Goal: Information Seeking & Learning: Learn about a topic

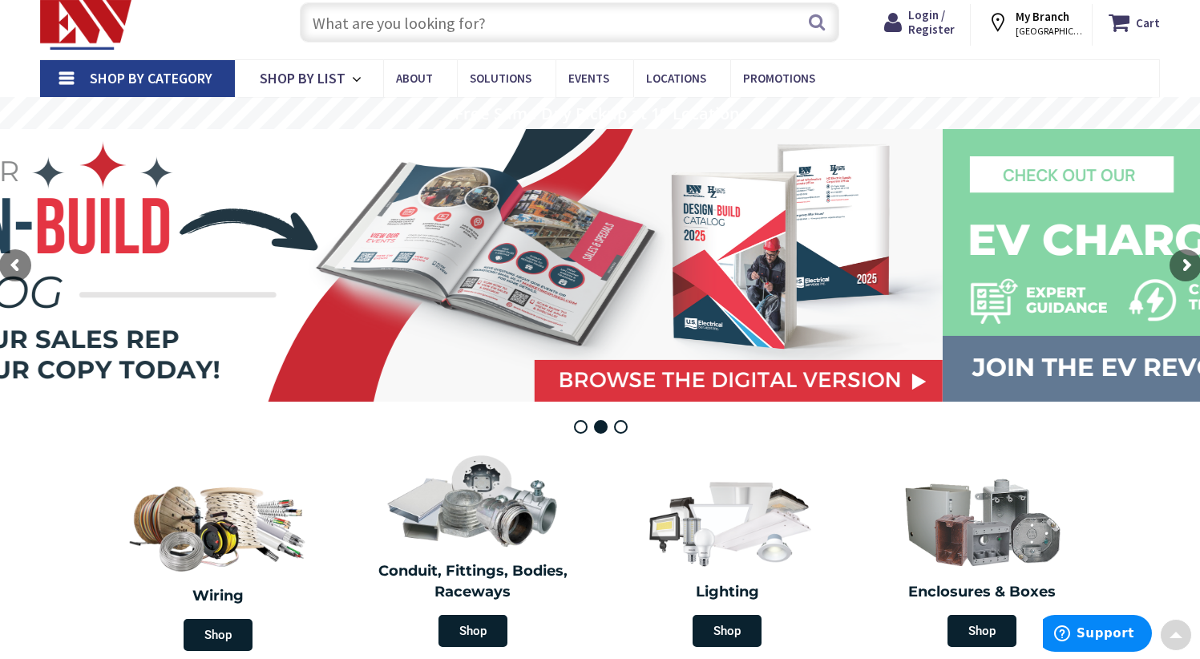
scroll to position [32, 0]
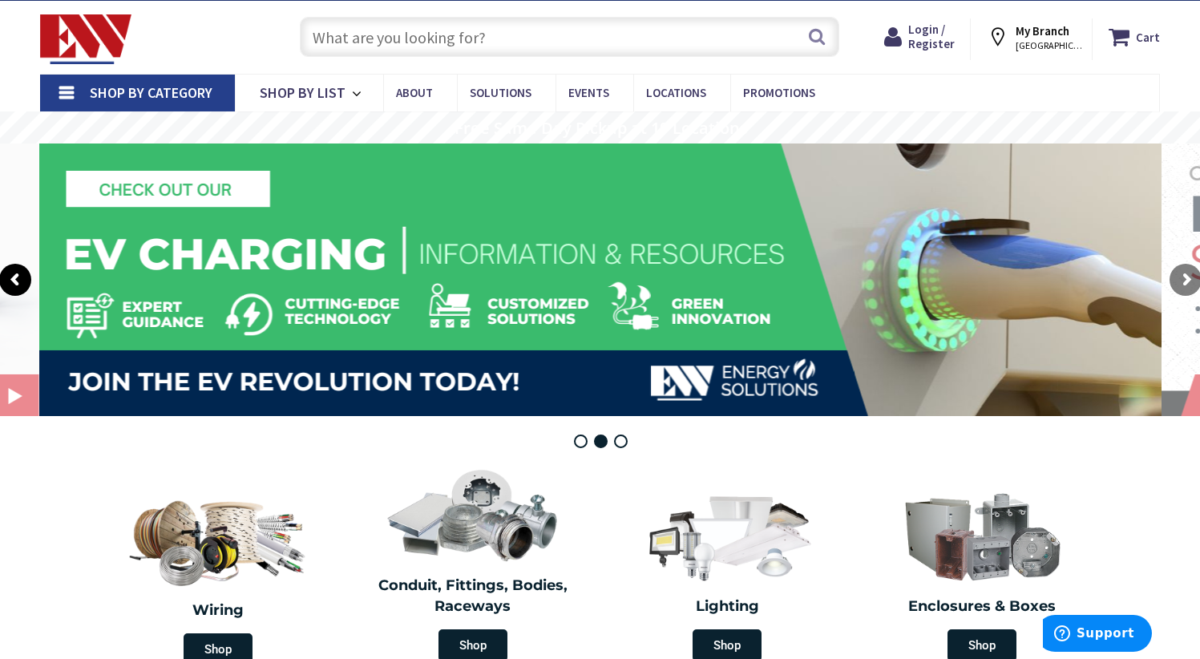
click at [17, 282] on rs-arrow at bounding box center [15, 280] width 32 height 32
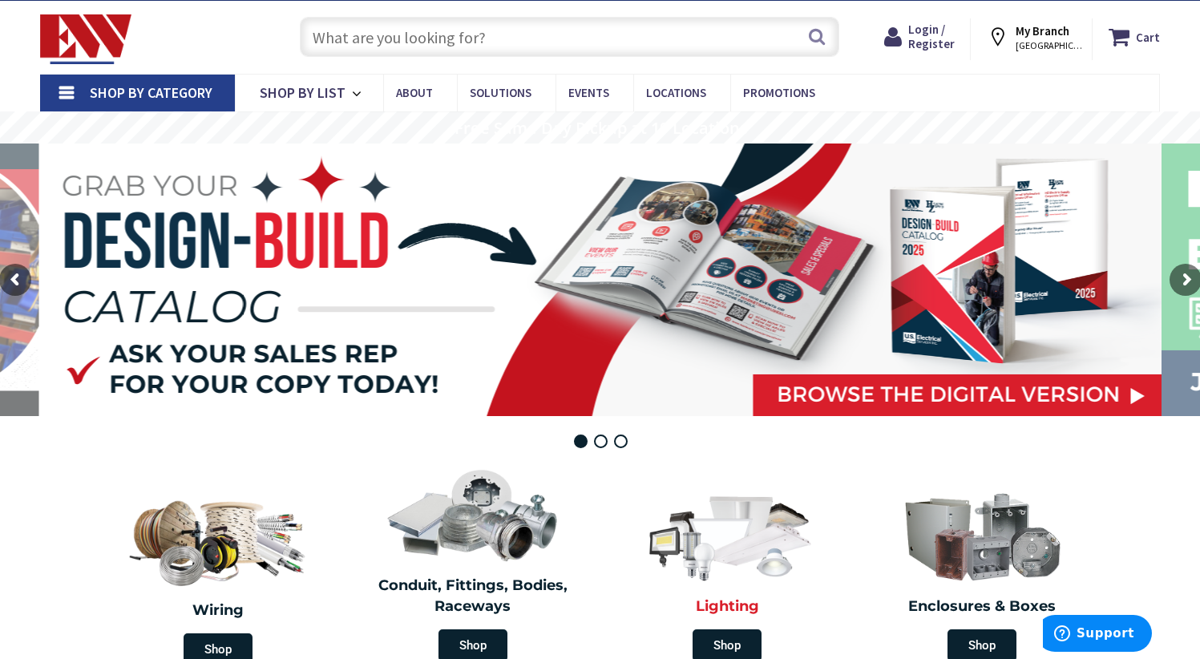
click at [708, 523] on img at bounding box center [727, 534] width 184 height 107
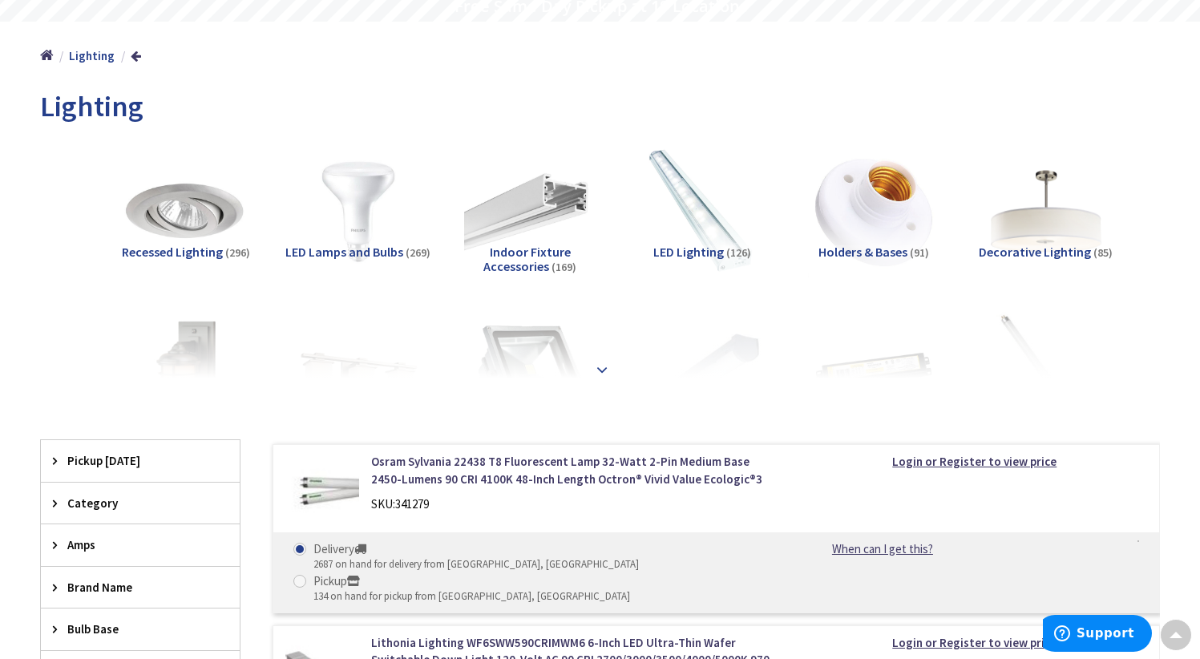
scroll to position [156, 0]
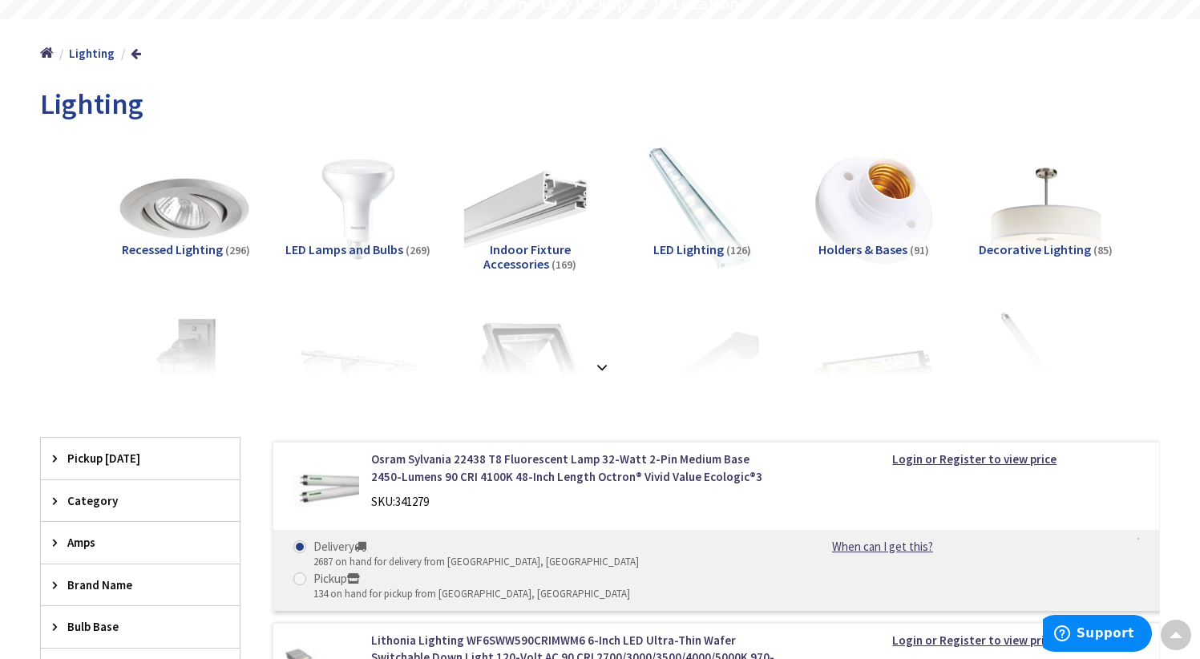
click at [201, 207] on img at bounding box center [186, 208] width 145 height 145
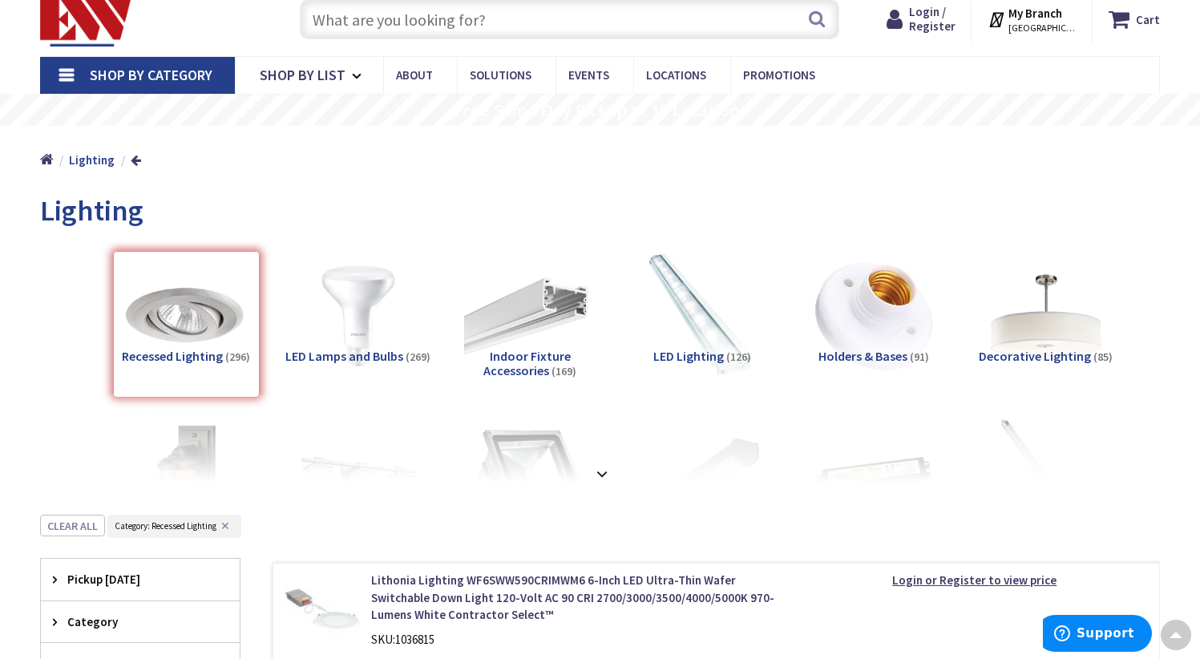
scroll to position [0, 0]
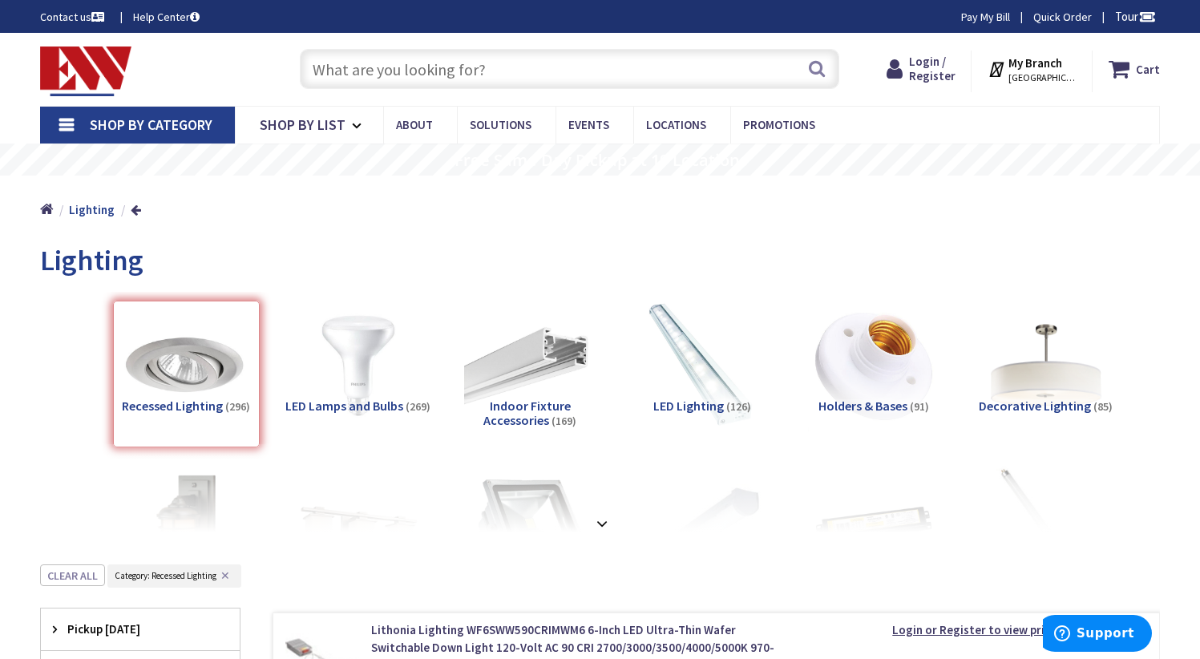
click at [1040, 72] on span "STAMFORD, CT" at bounding box center [1042, 77] width 68 height 13
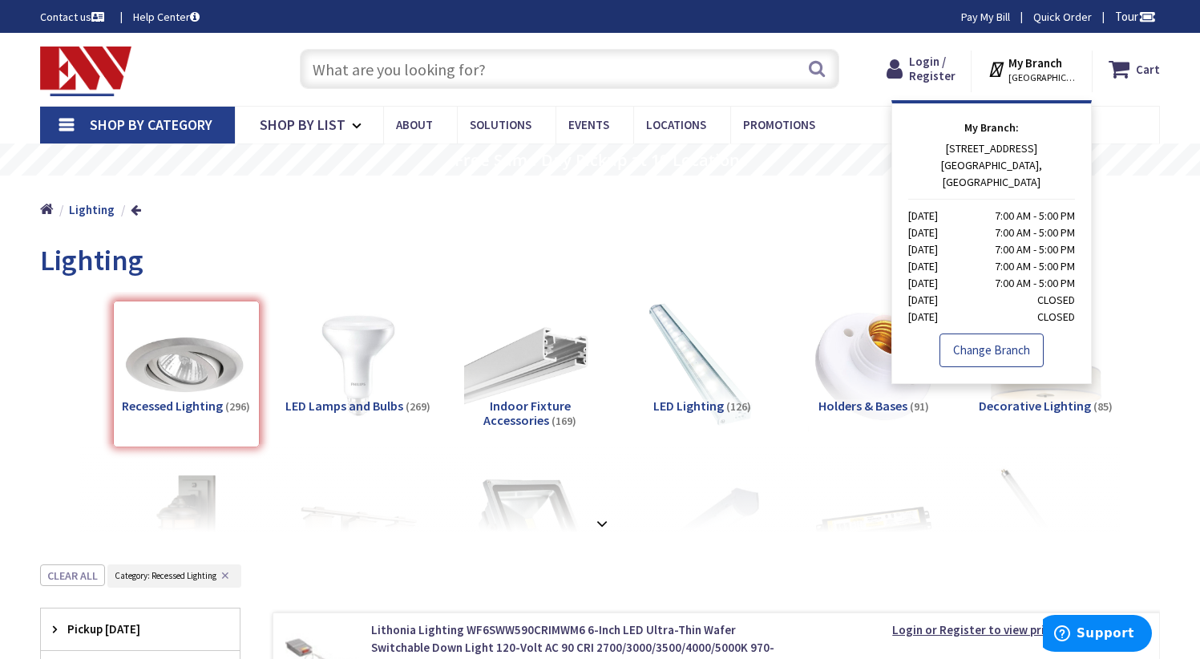
click at [970, 336] on link "Change Branch" at bounding box center [991, 350] width 104 height 34
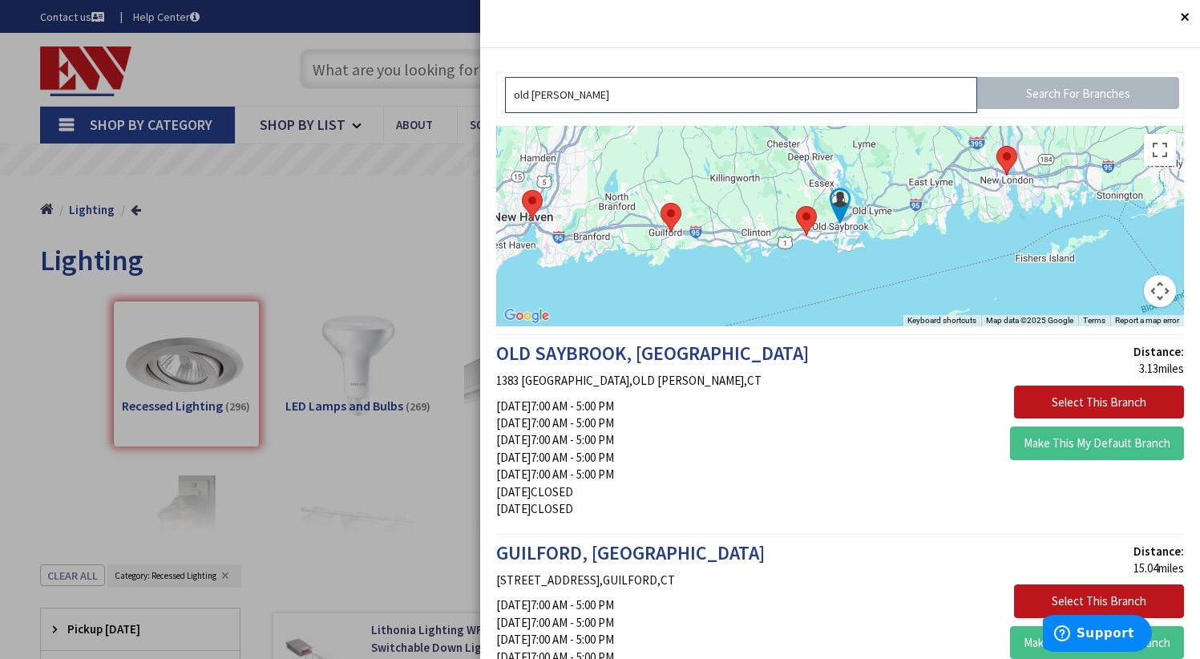
type input "old saybrook"
click at [839, 210] on img at bounding box center [840, 206] width 40 height 40
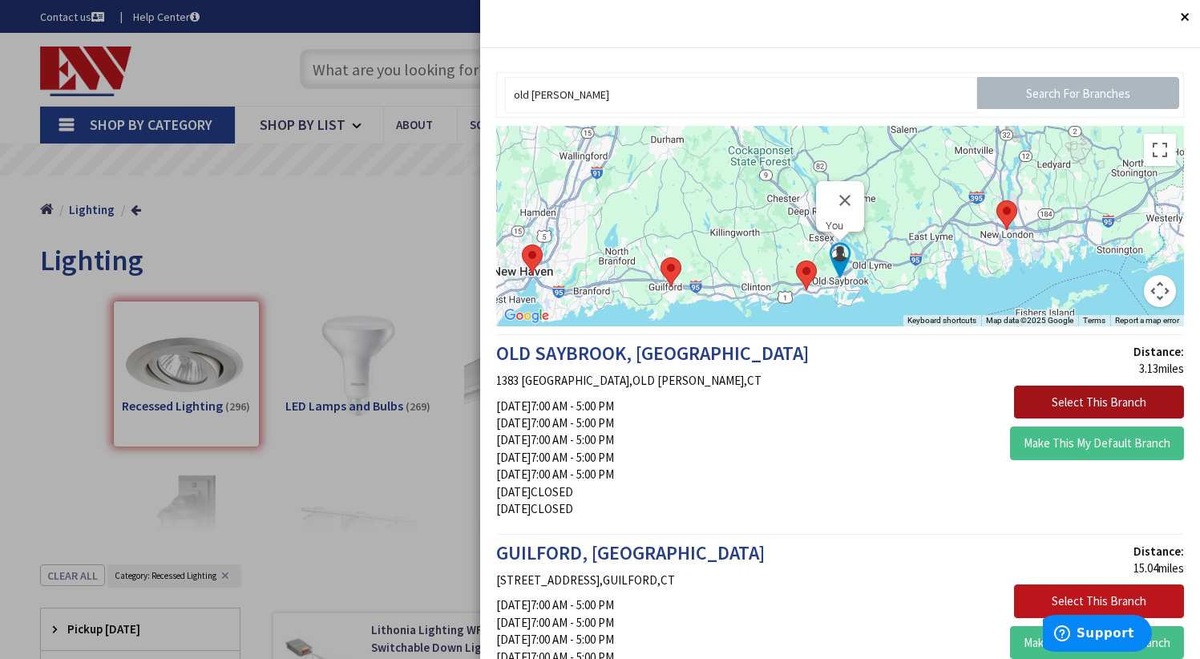
click at [1068, 397] on button "Select This Branch" at bounding box center [1099, 403] width 170 height 34
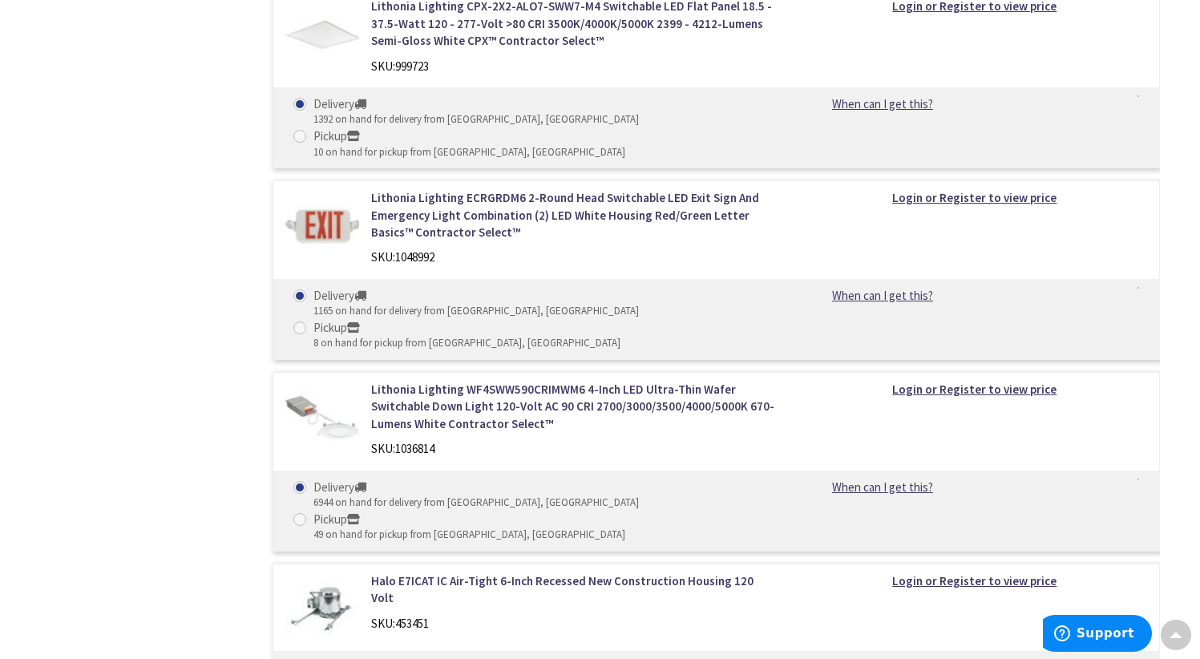
scroll to position [1368, 0]
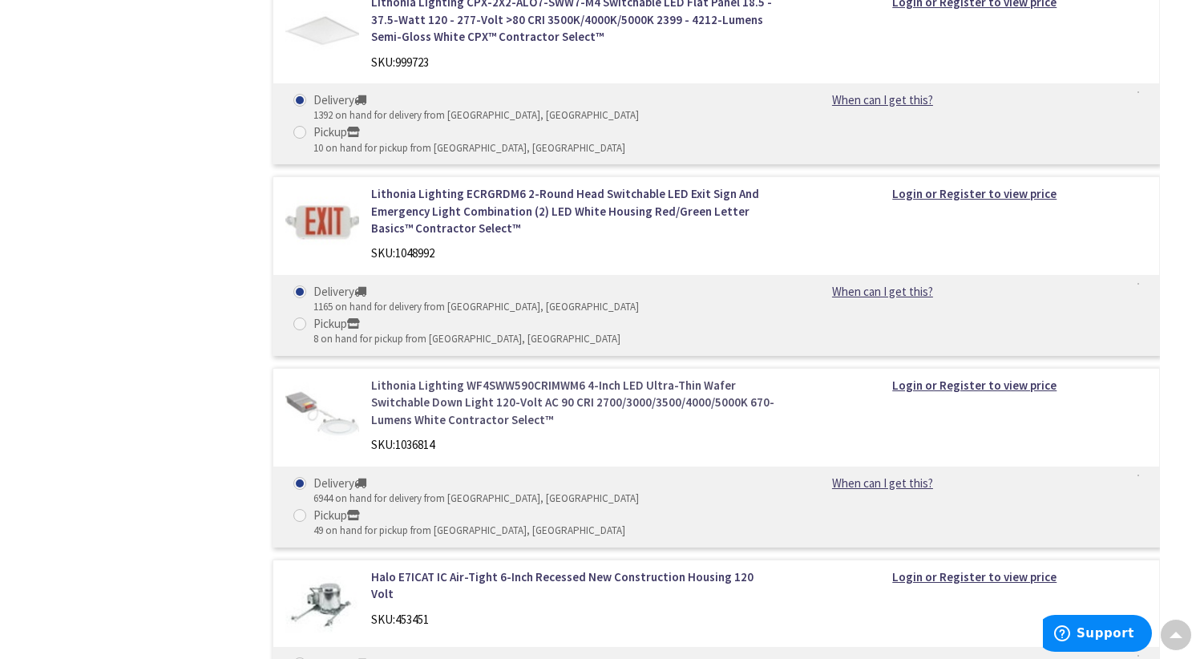
click at [418, 377] on link "Lithonia Lighting WF4SWW590CRIMWM6 4-Inch LED Ultra-Thin Wafer Switchable Down …" at bounding box center [574, 402] width 406 height 51
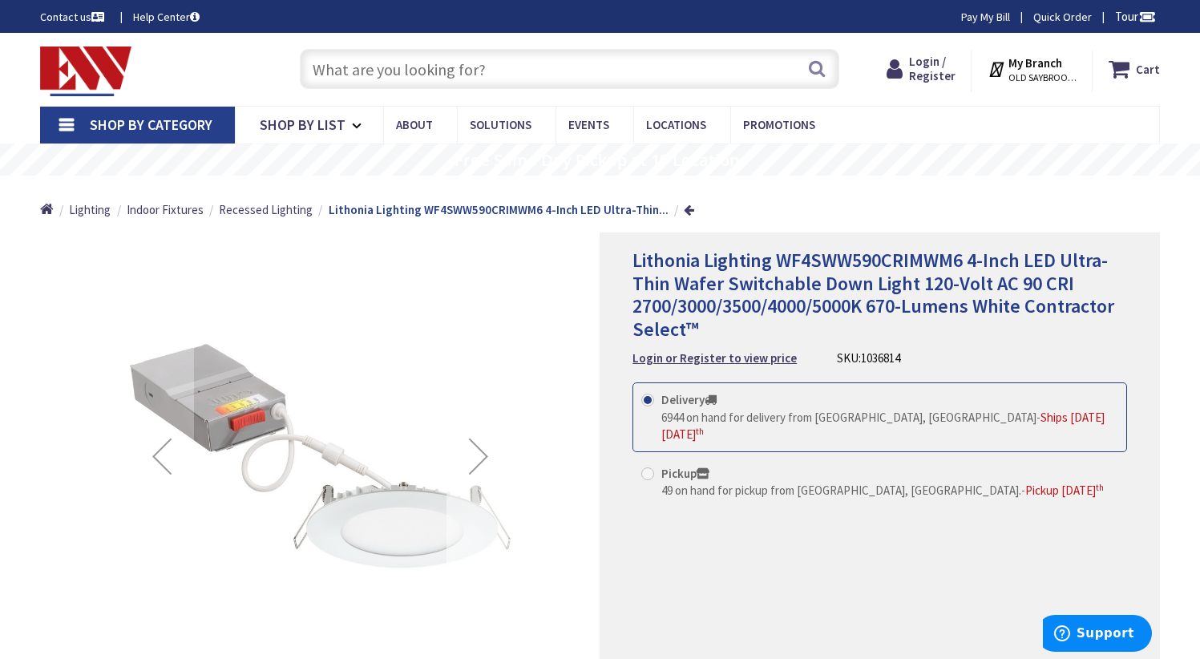
click at [481, 452] on div "Next" at bounding box center [478, 456] width 64 height 64
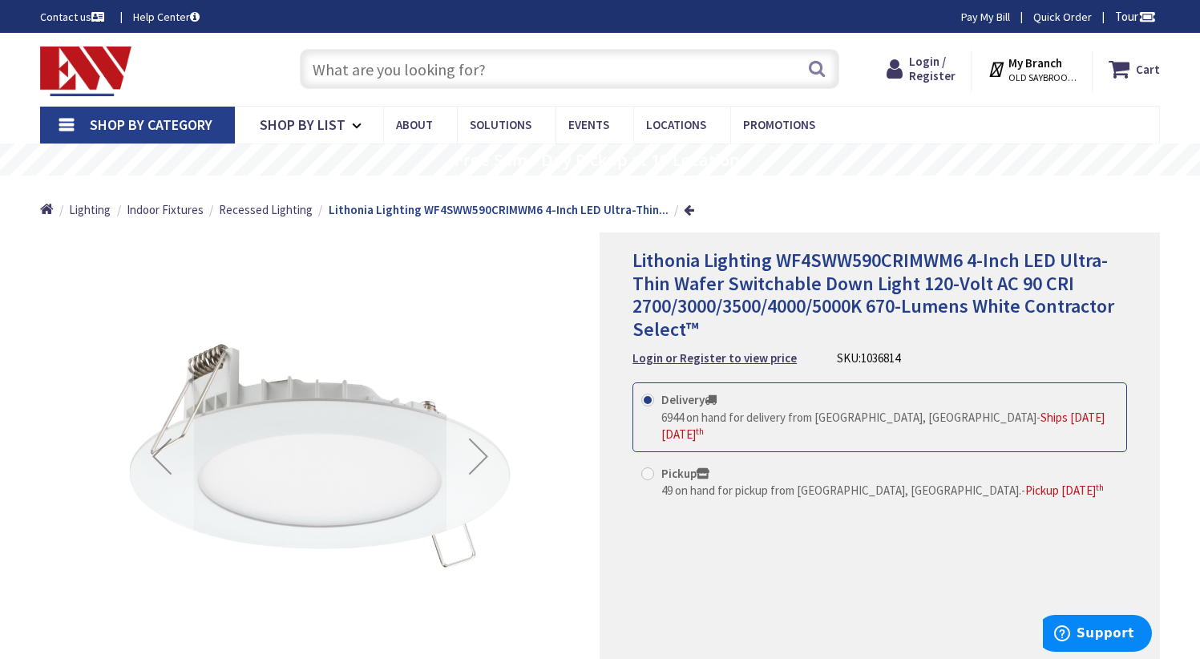
click at [481, 452] on div "Next" at bounding box center [478, 456] width 64 height 64
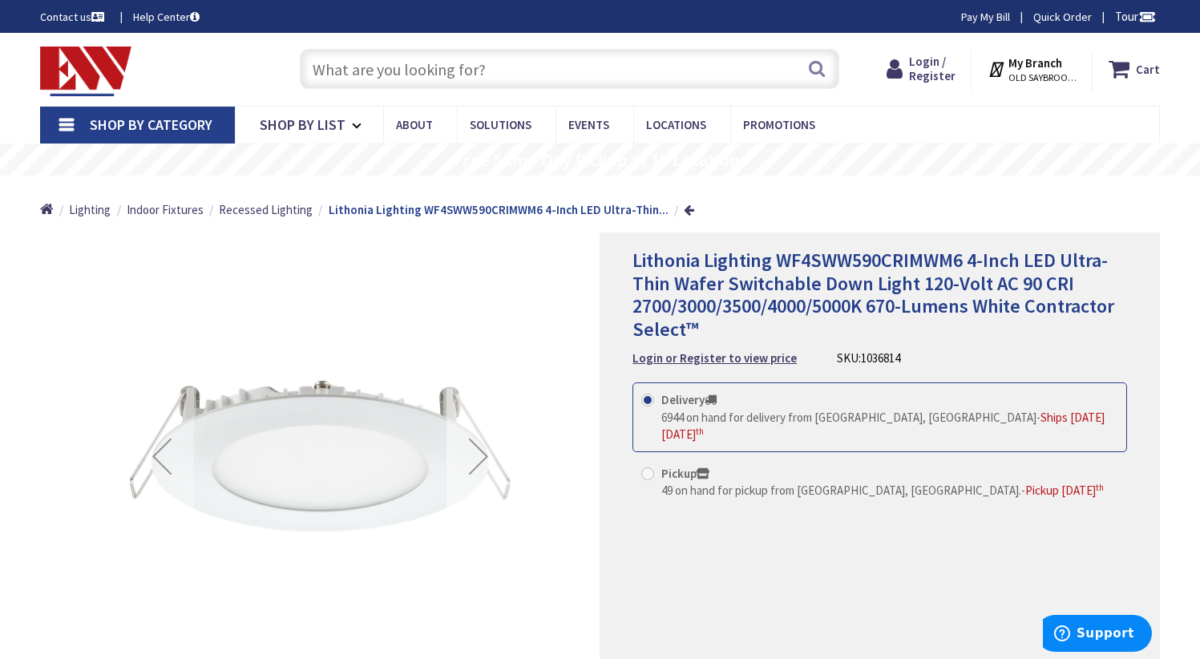
click at [481, 452] on div "Next" at bounding box center [478, 456] width 64 height 64
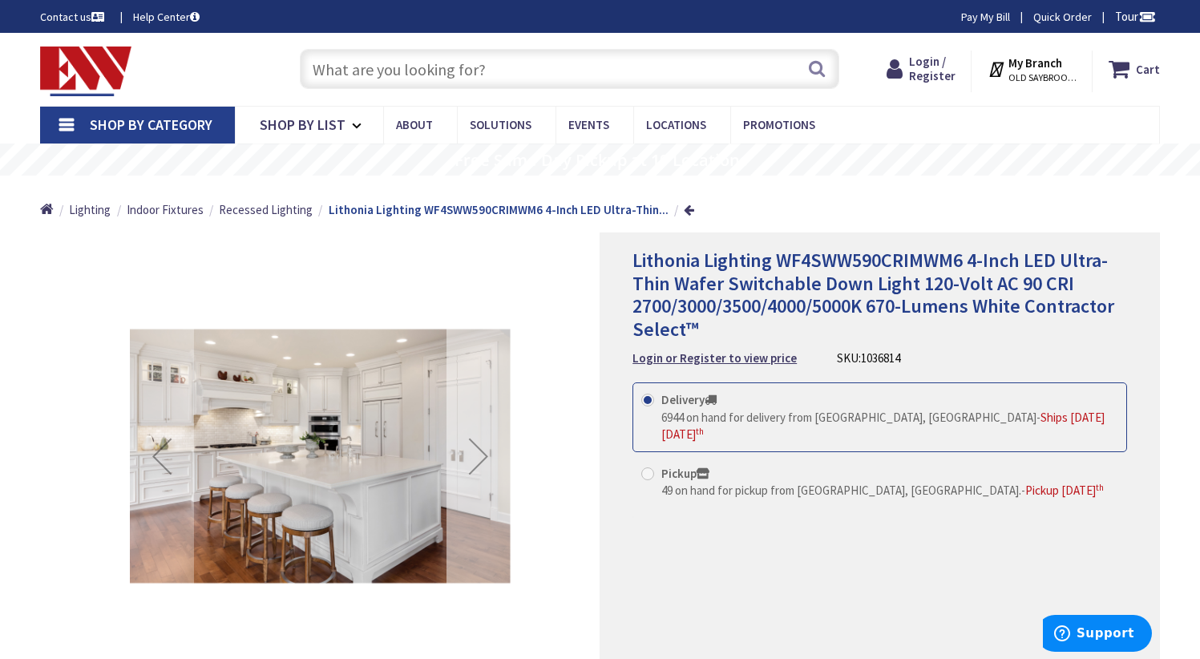
click at [481, 452] on div "Next" at bounding box center [478, 456] width 64 height 64
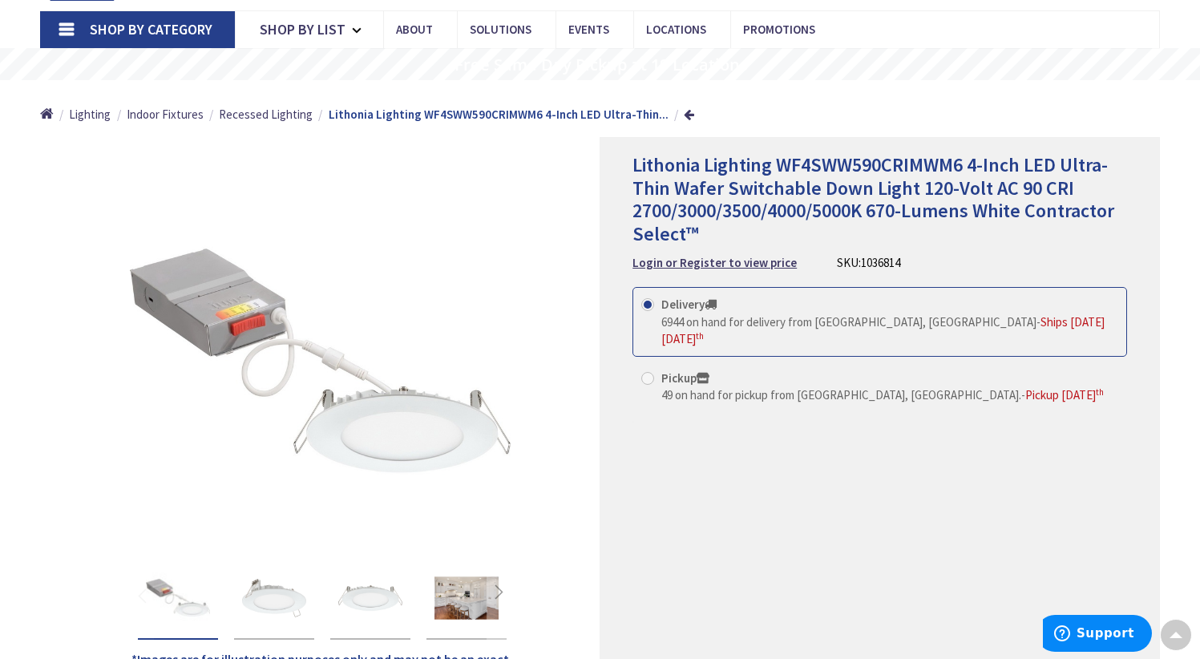
scroll to position [93, 0]
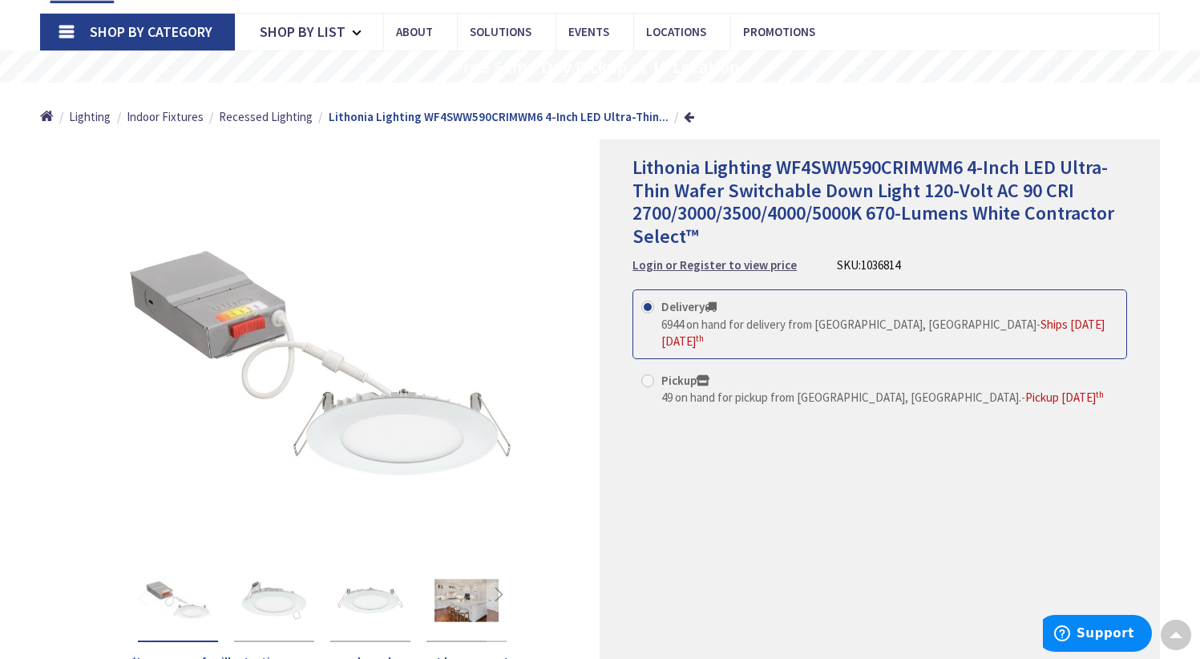
click at [731, 268] on strong "Login or Register to view price" at bounding box center [714, 264] width 164 height 15
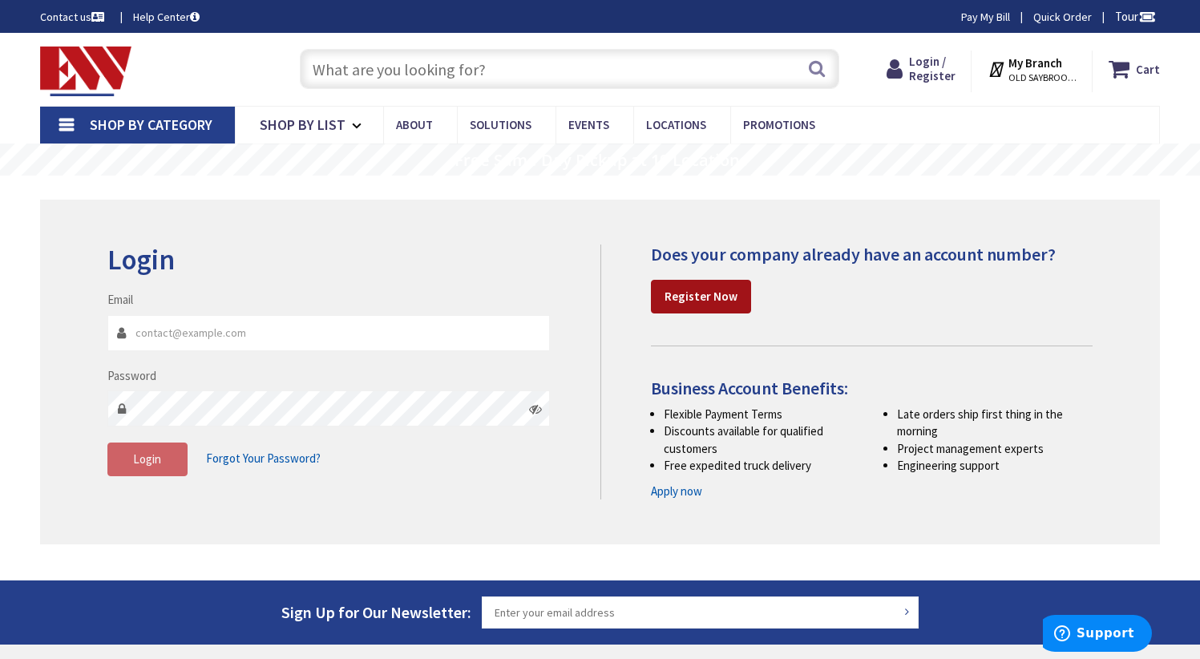
click at [708, 299] on strong "Register Now" at bounding box center [701, 296] width 73 height 15
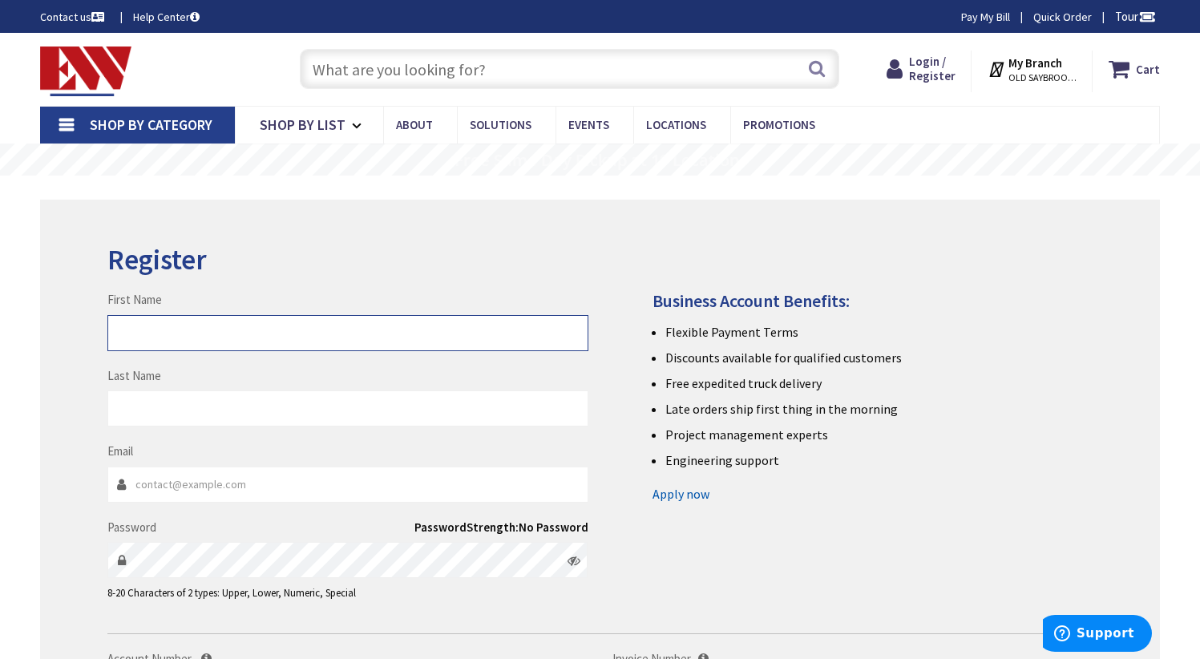
click at [236, 336] on input "First Name" at bounding box center [347, 333] width 481 height 36
type input "Edward"
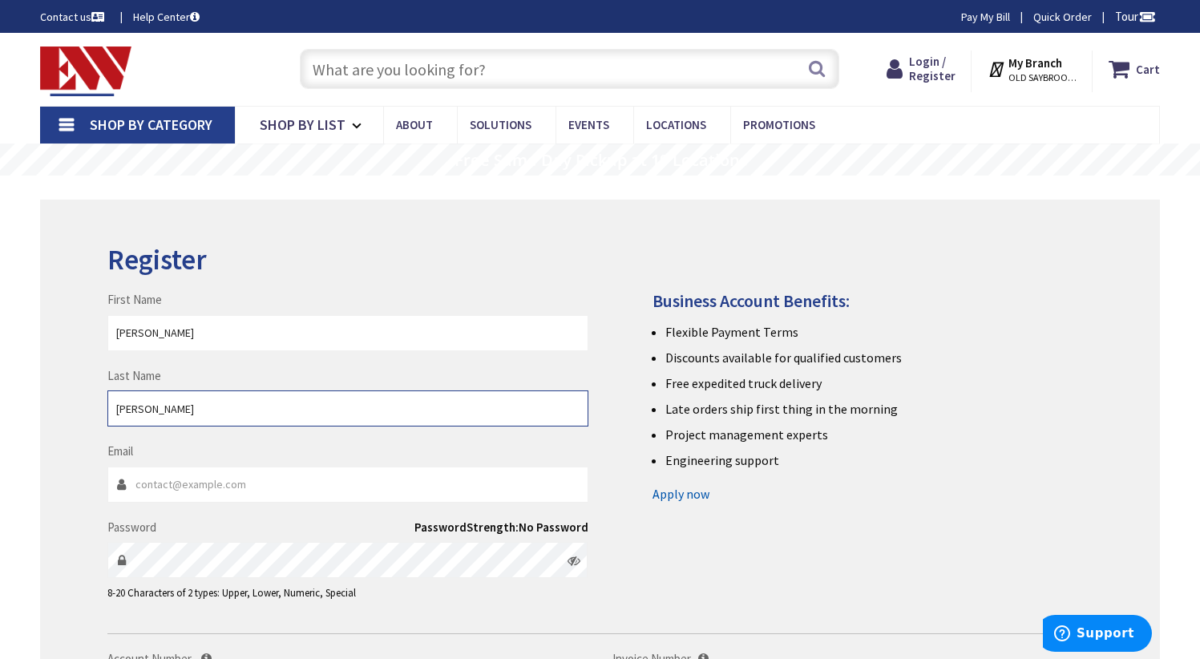
type input "Dagostino"
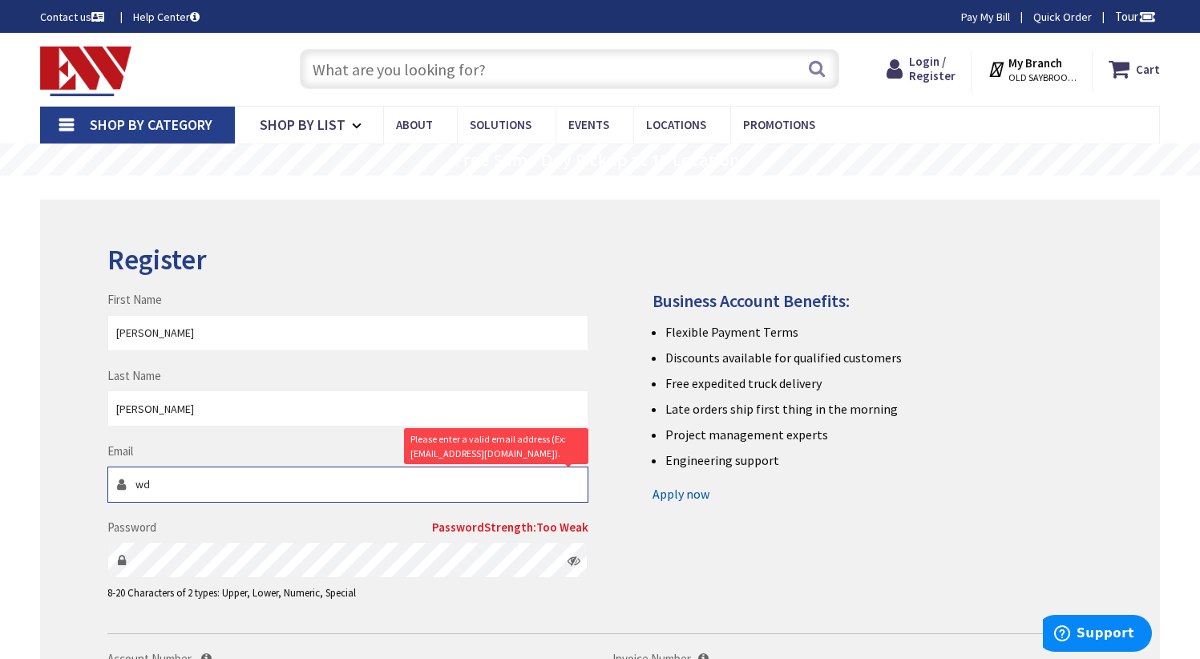
type input "w"
type input "E"
type input "edagostino@mainstreet-capital.com"
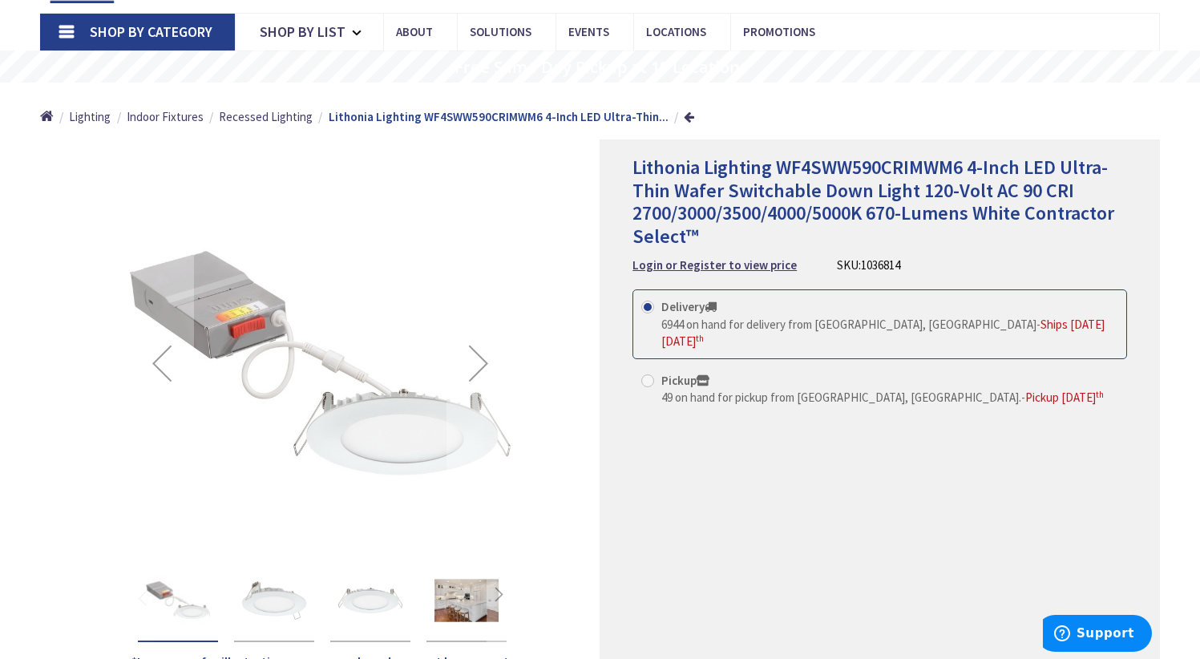
click at [349, 227] on img at bounding box center [320, 363] width 381 height 381
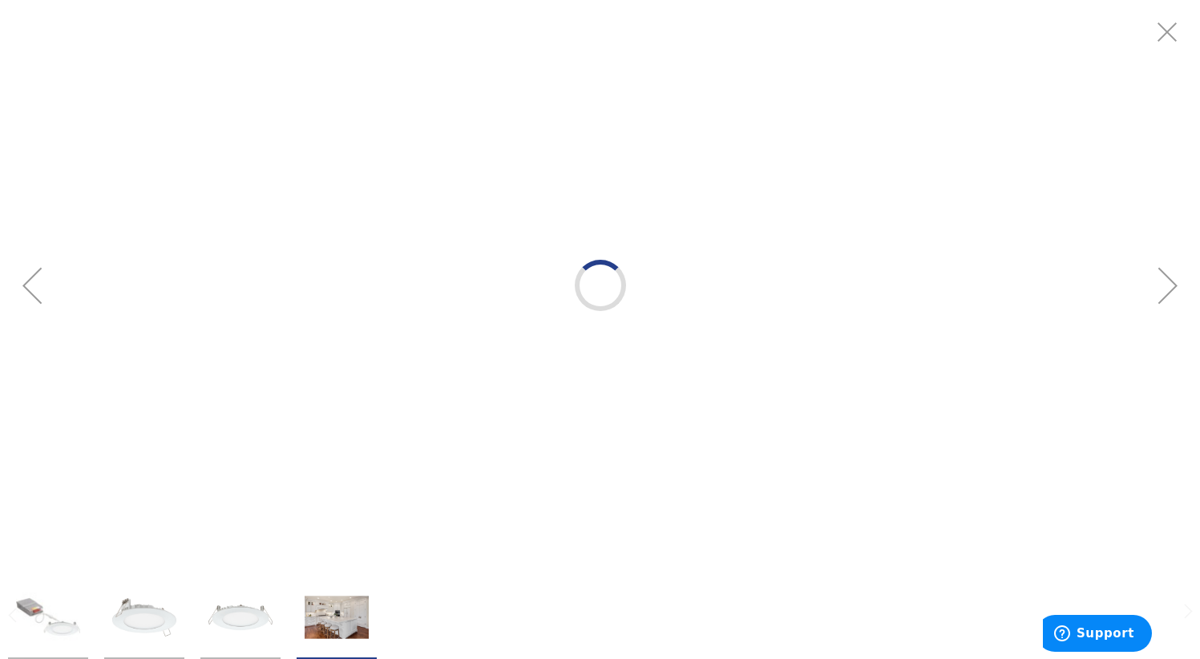
click at [349, 227] on div at bounding box center [600, 285] width 1200 height 571
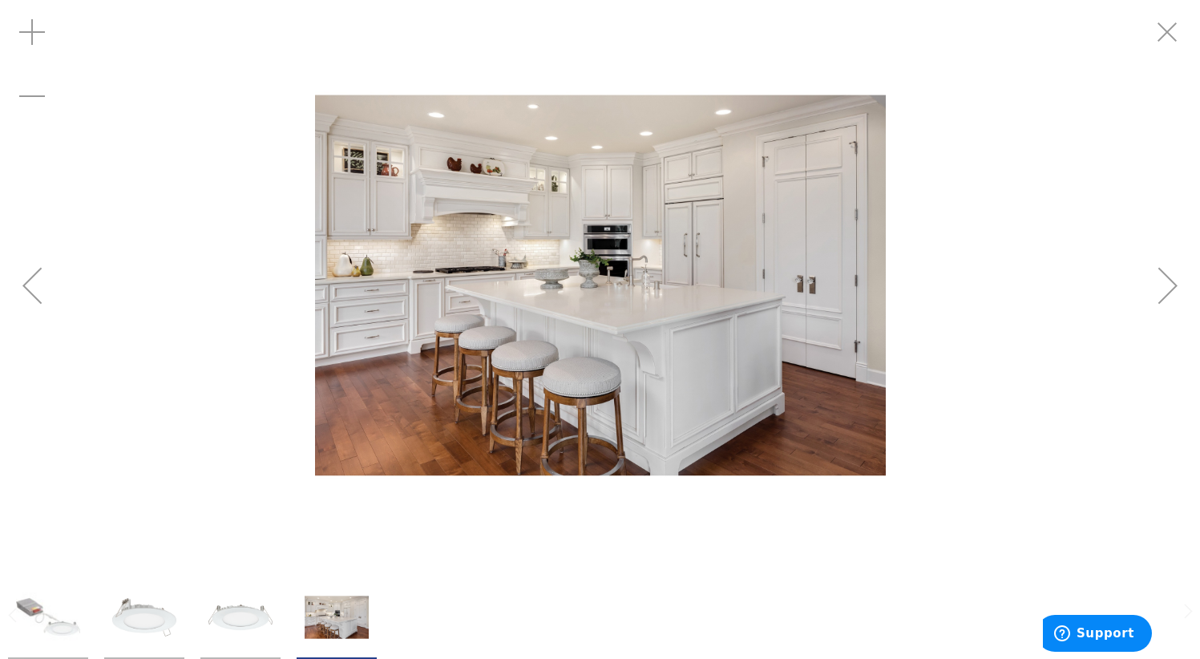
click at [349, 227] on img at bounding box center [600, 285] width 571 height 571
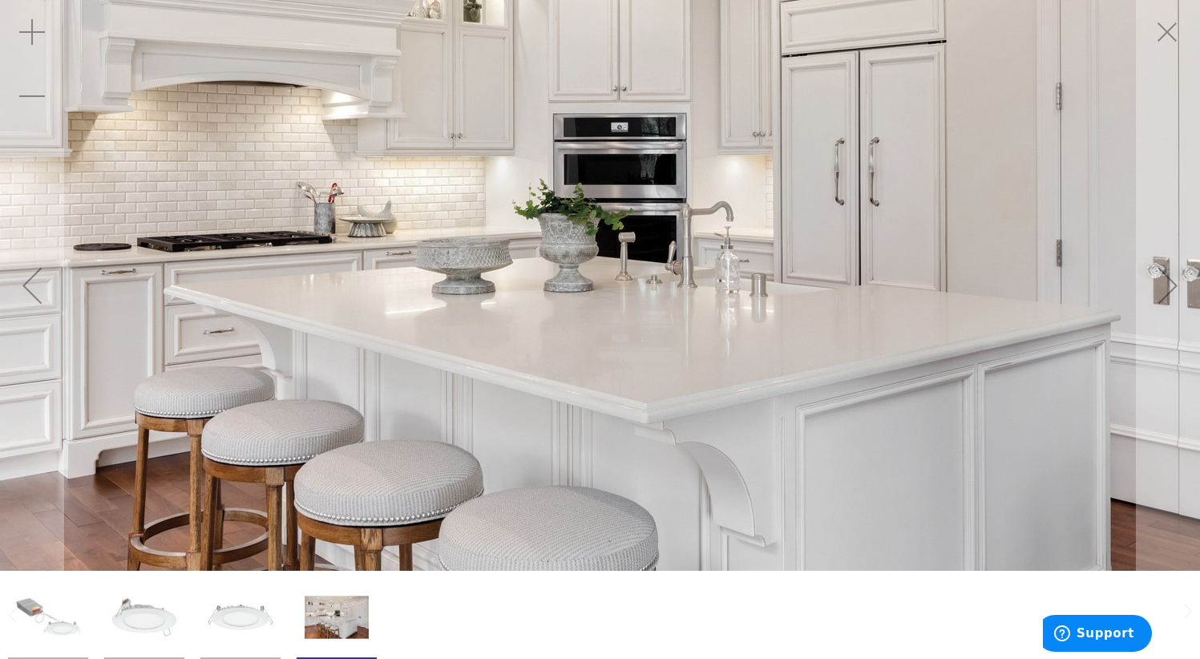
click at [385, 208] on img at bounding box center [600, 285] width 1603 height 1603
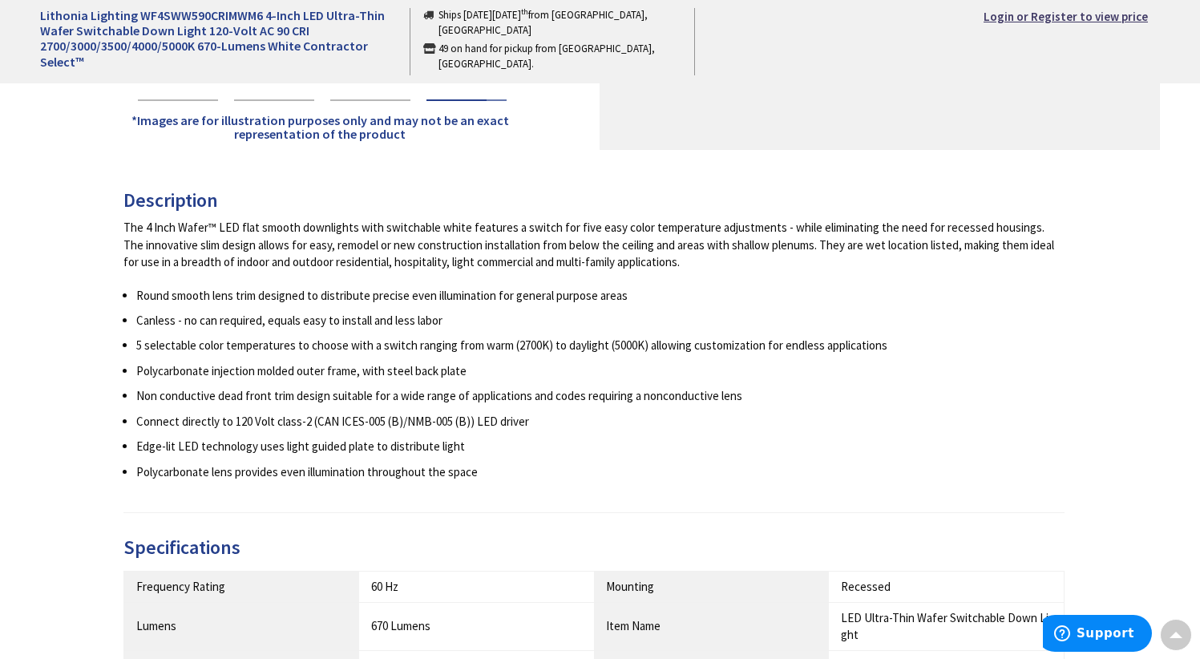
scroll to position [636, 0]
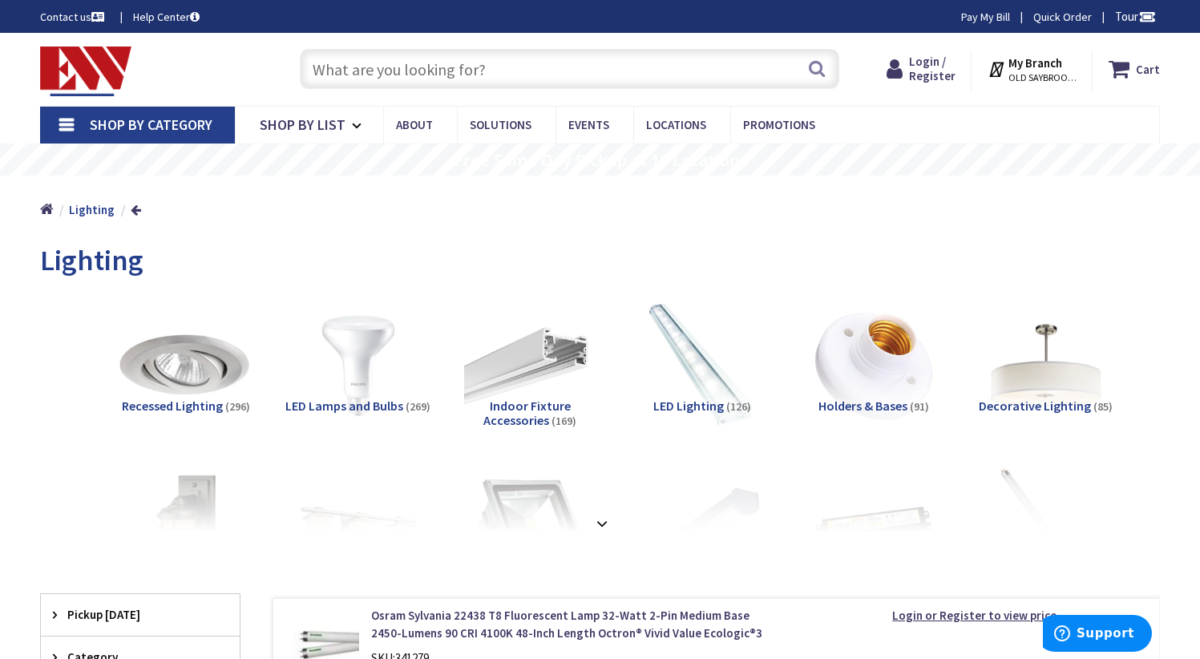
click at [176, 380] on img at bounding box center [186, 365] width 145 height 145
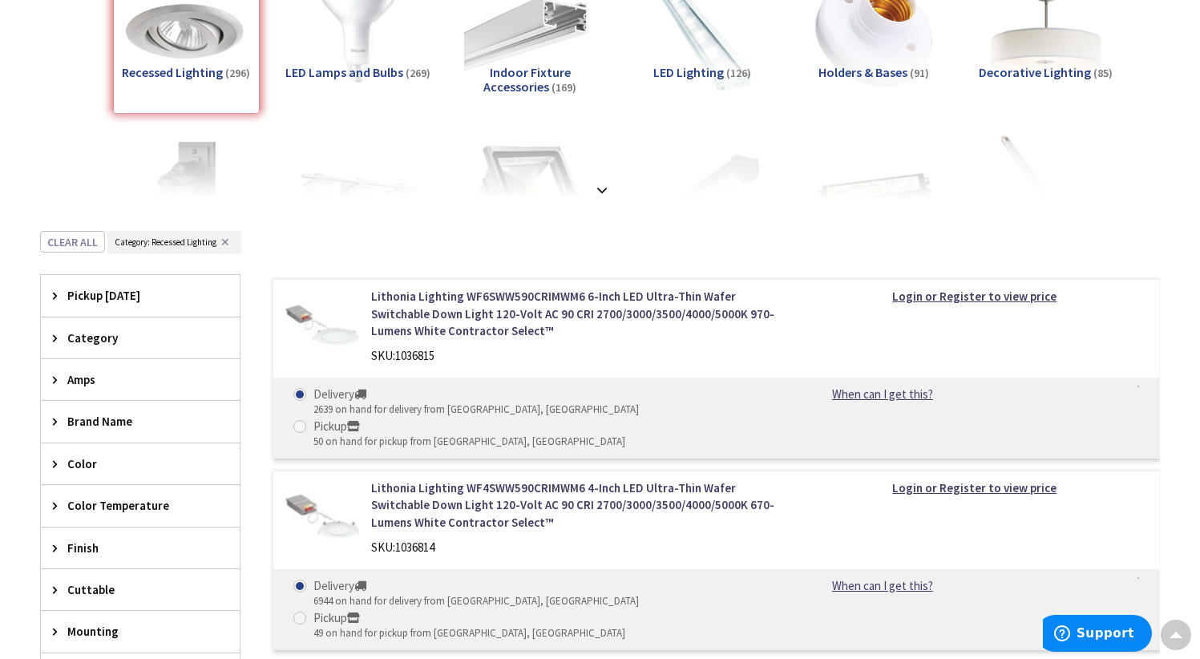
scroll to position [335, 0]
click at [50, 332] on div "Category" at bounding box center [140, 336] width 199 height 41
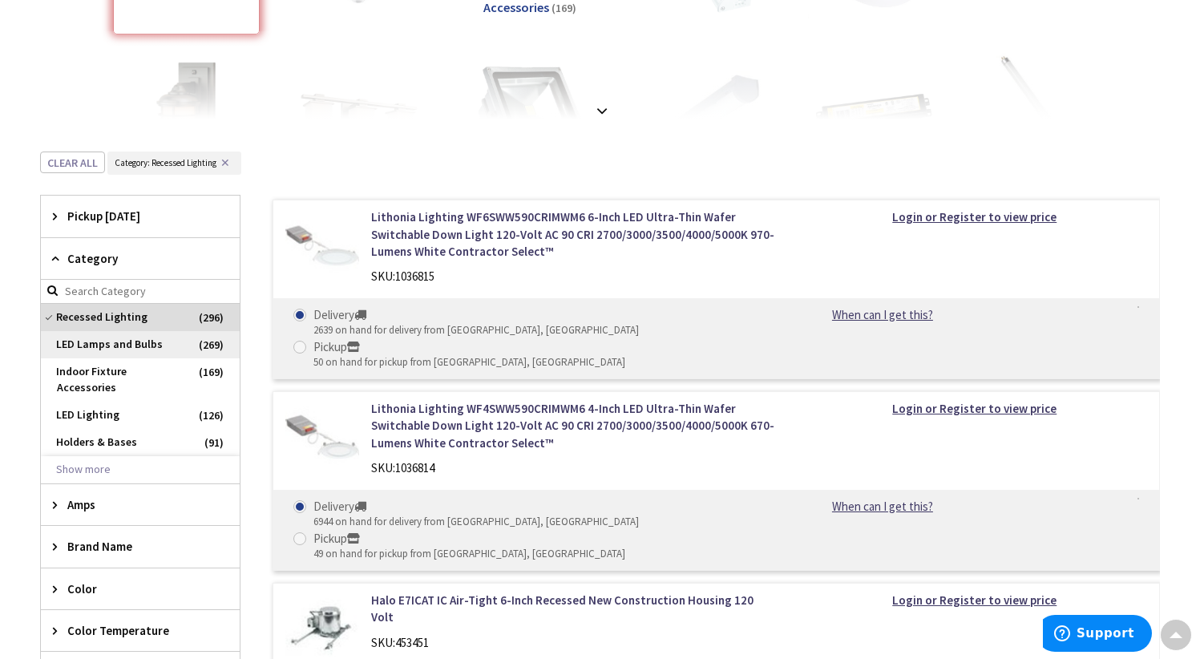
scroll to position [440, 0]
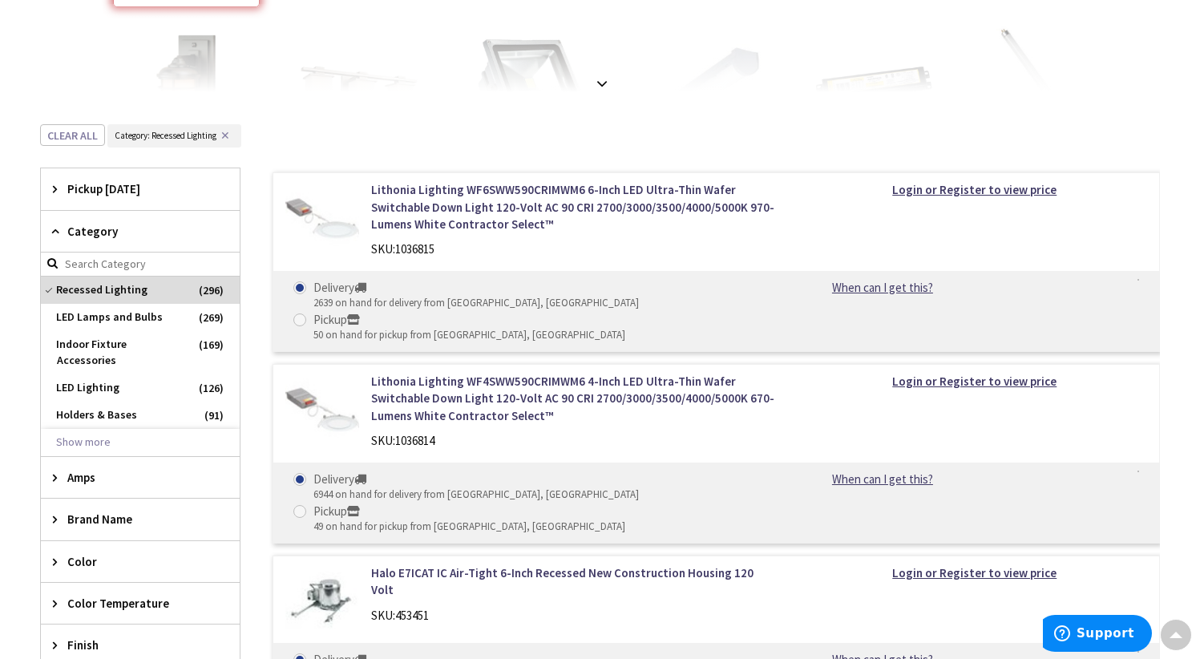
click at [255, 146] on div "Clear all Category : Category: Recessed Lighting ✕" at bounding box center [600, 146] width 1120 height 44
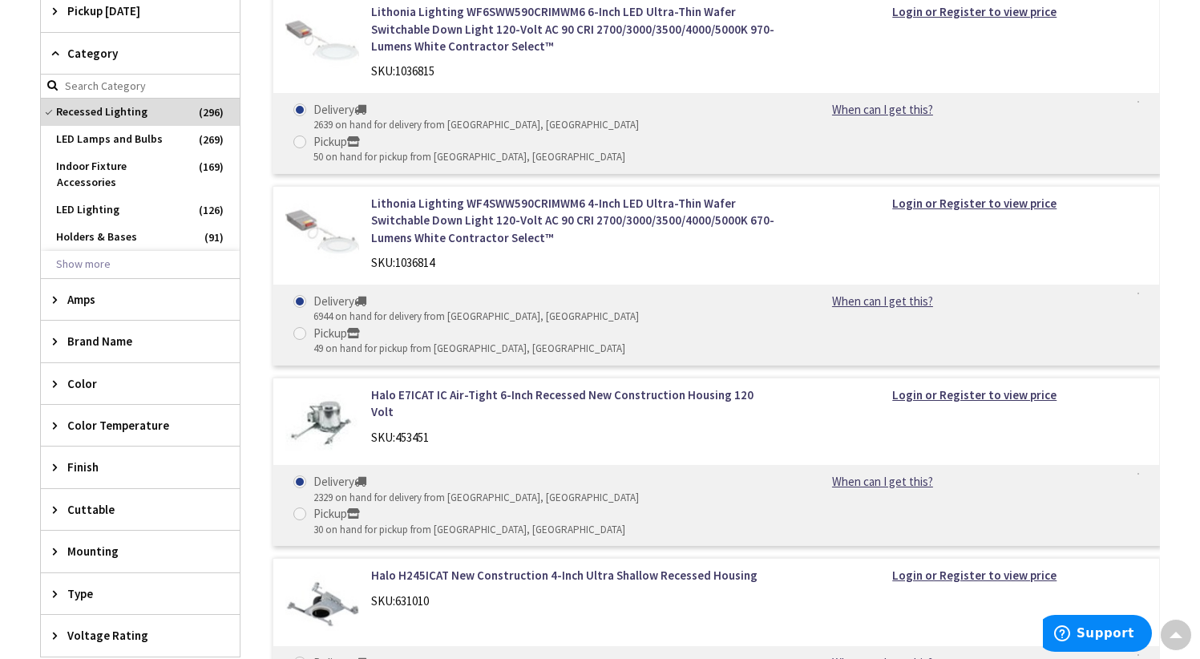
scroll to position [628, 0]
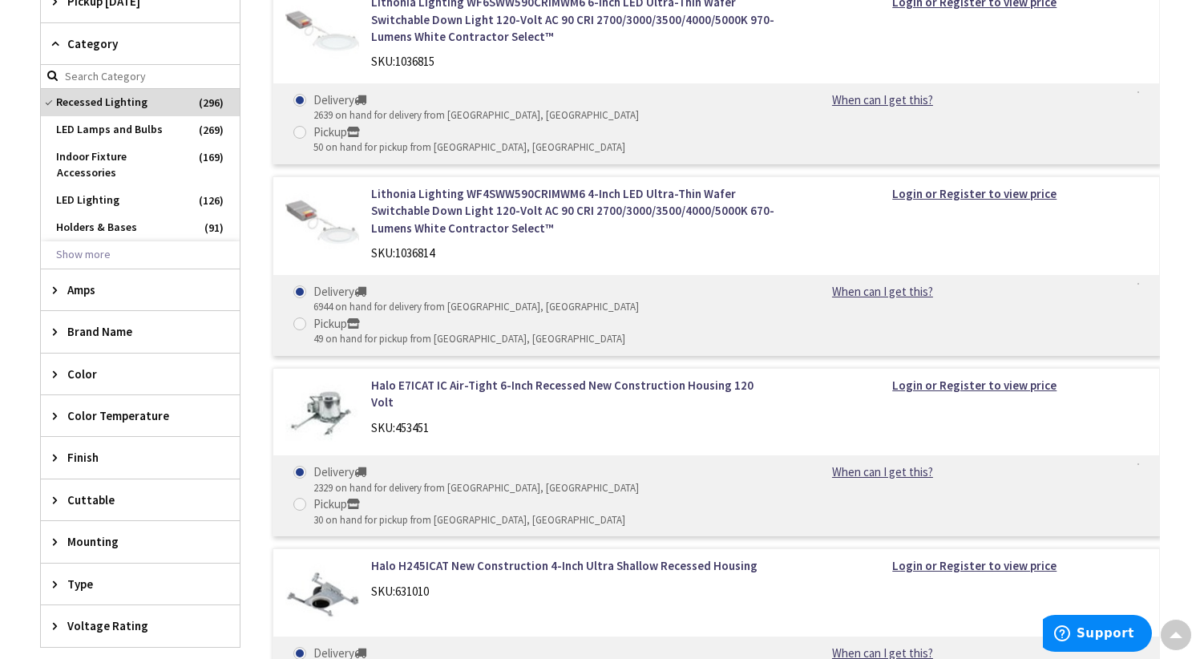
click at [54, 284] on icon at bounding box center [59, 290] width 12 height 12
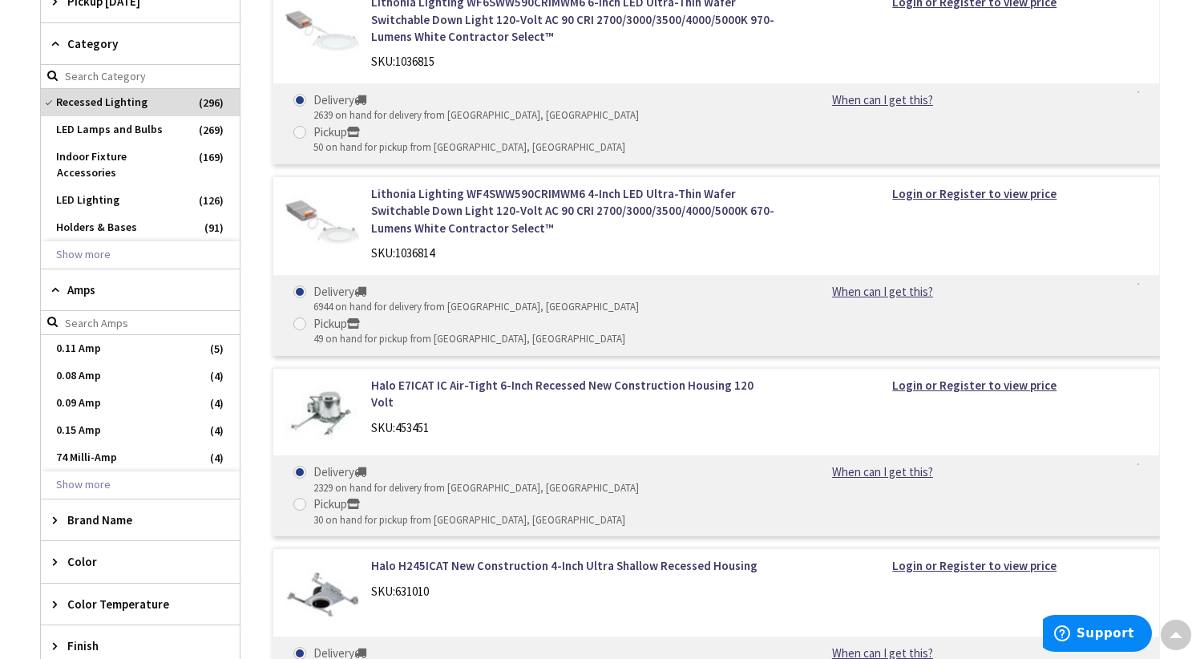
click at [54, 284] on icon at bounding box center [59, 290] width 12 height 12
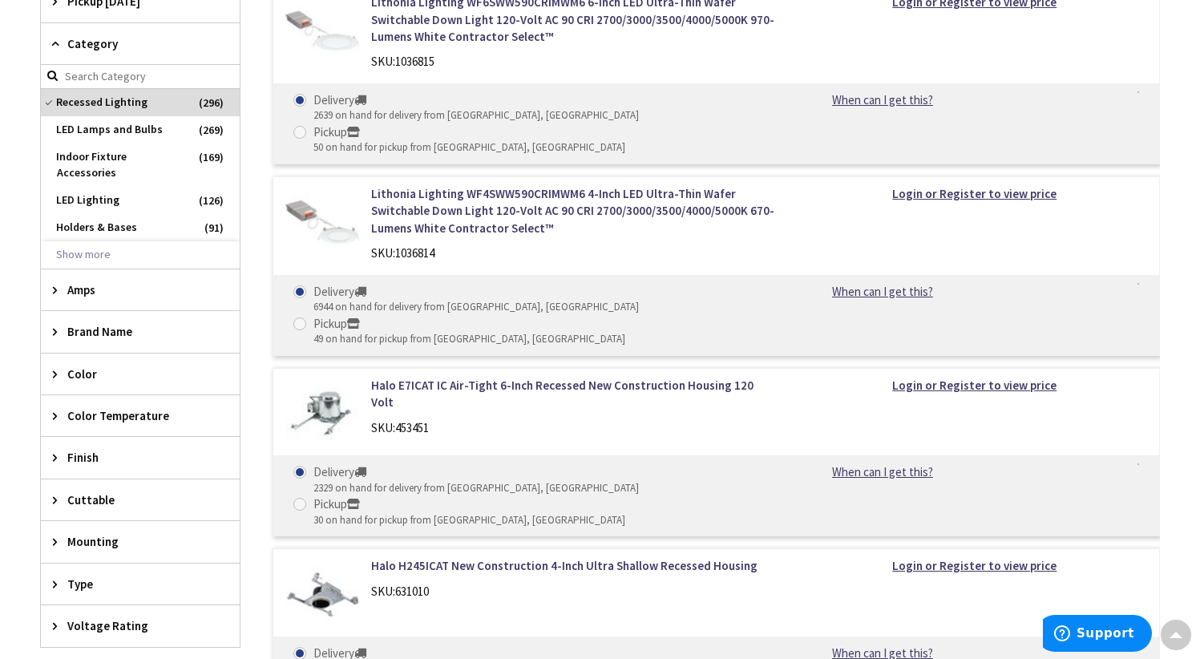
click at [55, 410] on icon at bounding box center [59, 416] width 12 height 12
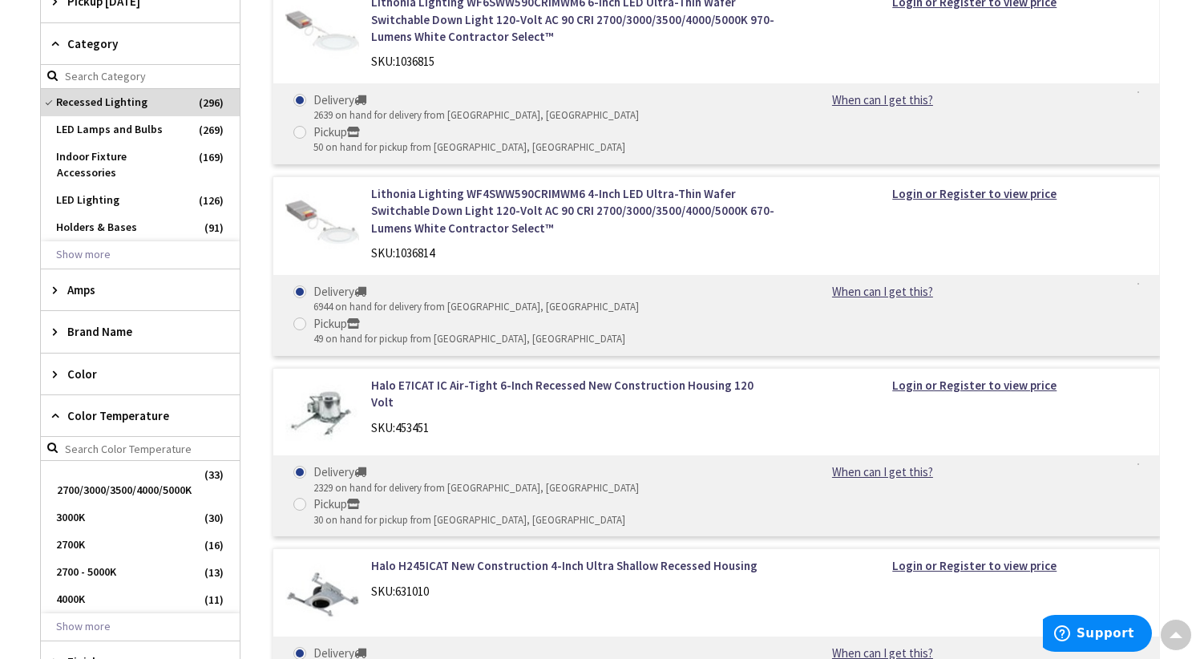
click at [55, 410] on icon at bounding box center [59, 416] width 12 height 12
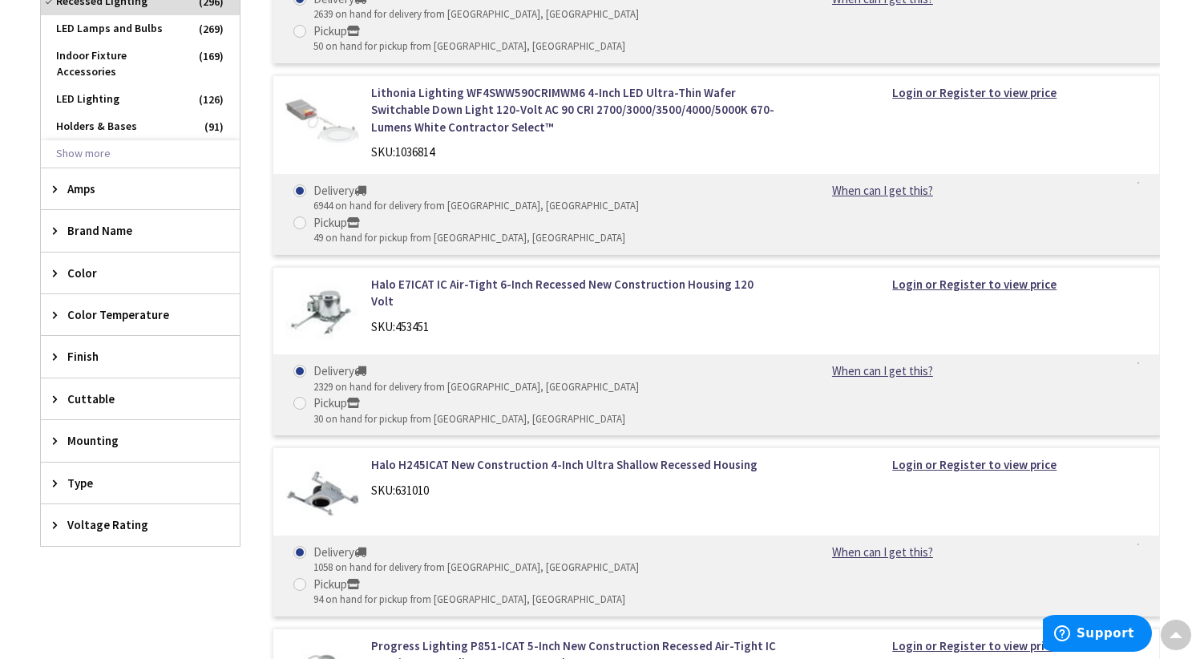
scroll to position [762, 0]
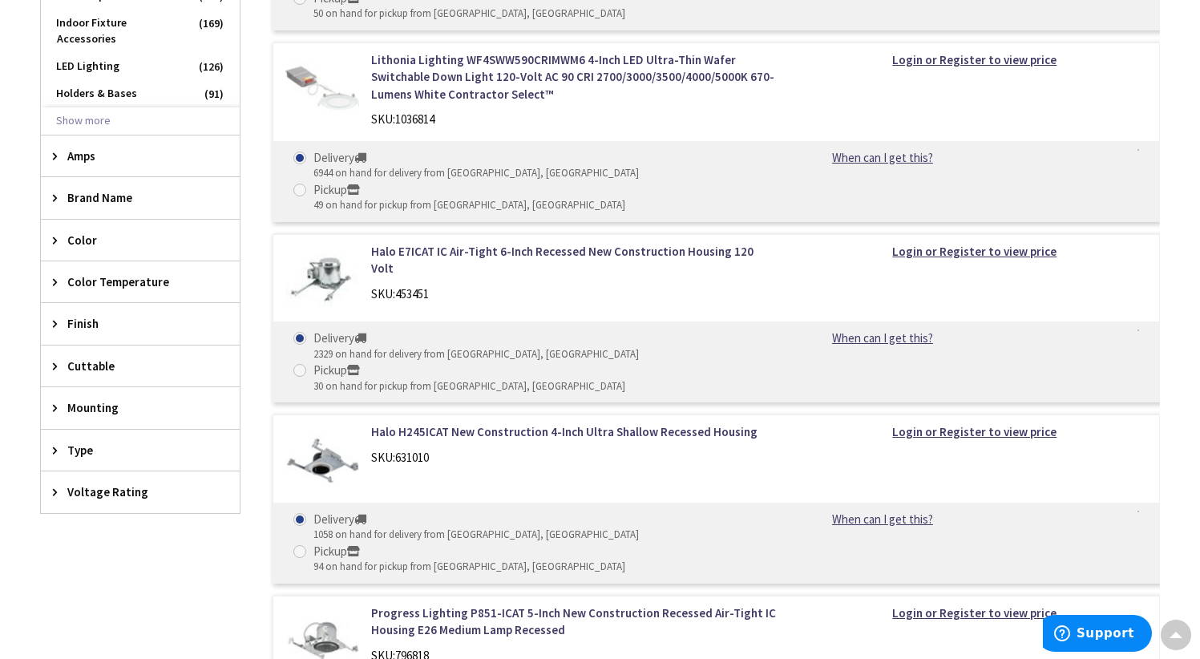
click at [52, 390] on div "Mounting" at bounding box center [140, 407] width 199 height 41
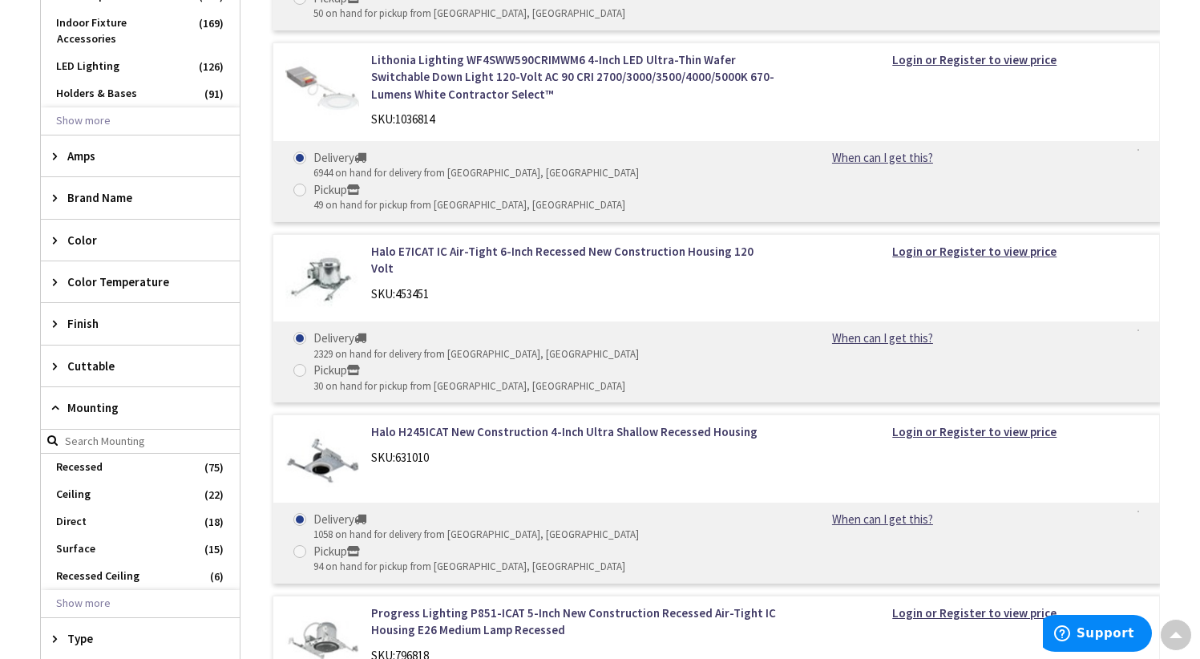
click at [53, 402] on icon at bounding box center [59, 408] width 12 height 12
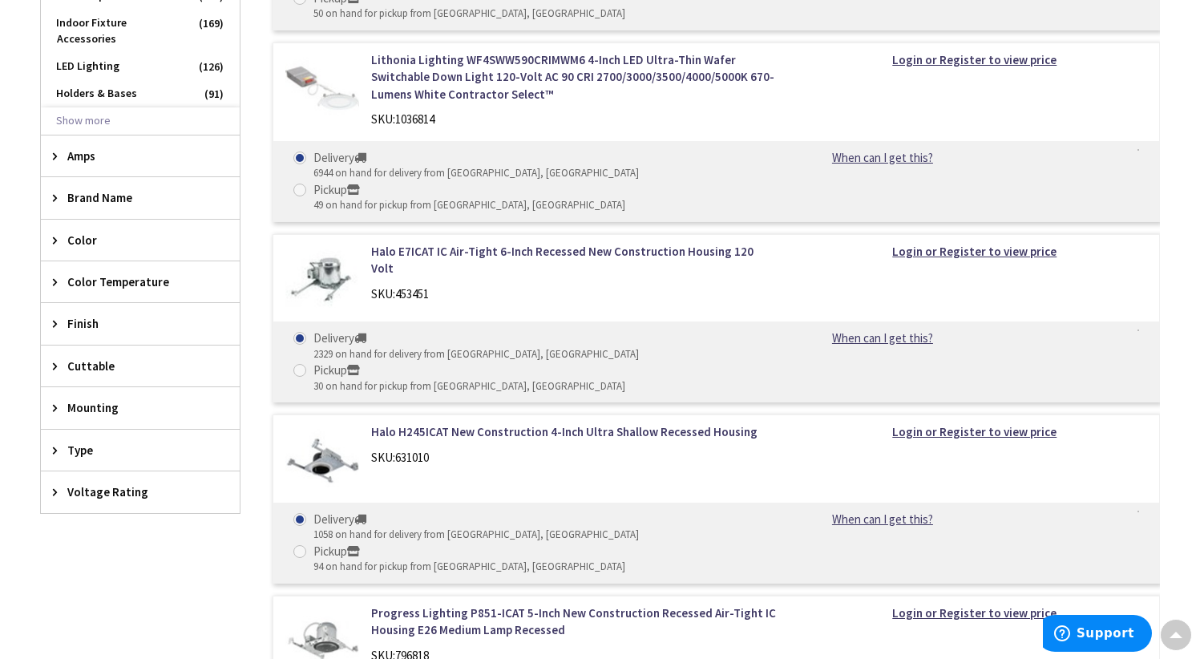
click at [54, 444] on icon at bounding box center [59, 450] width 12 height 12
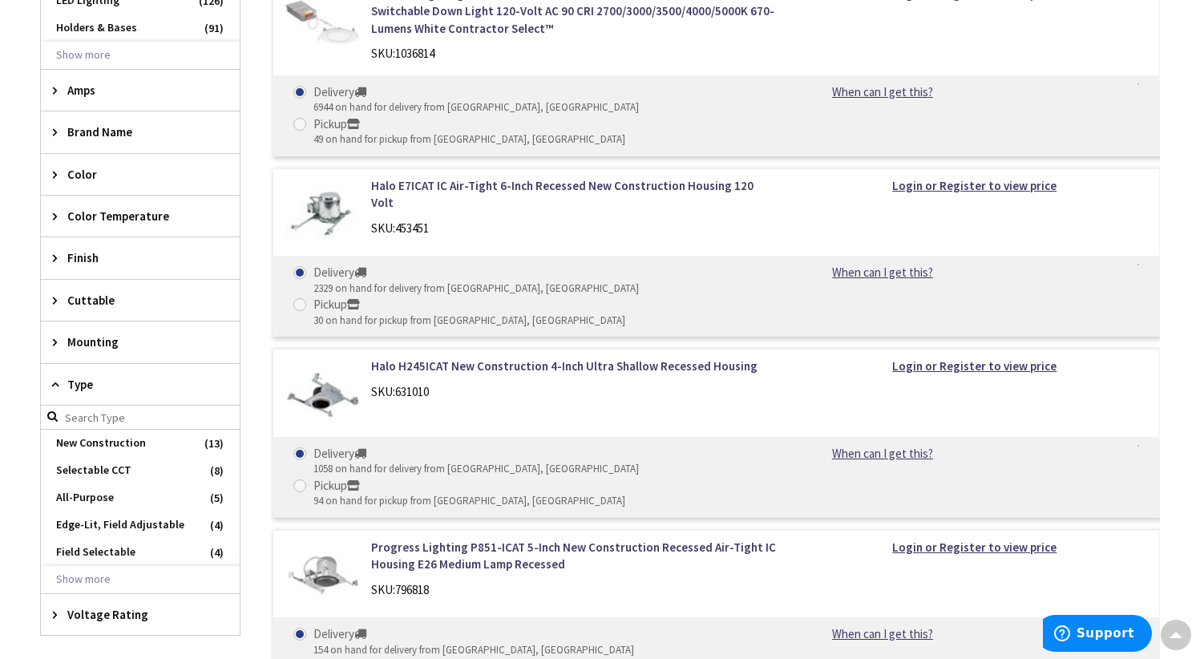
scroll to position [829, 0]
click at [56, 377] on icon at bounding box center [59, 383] width 12 height 12
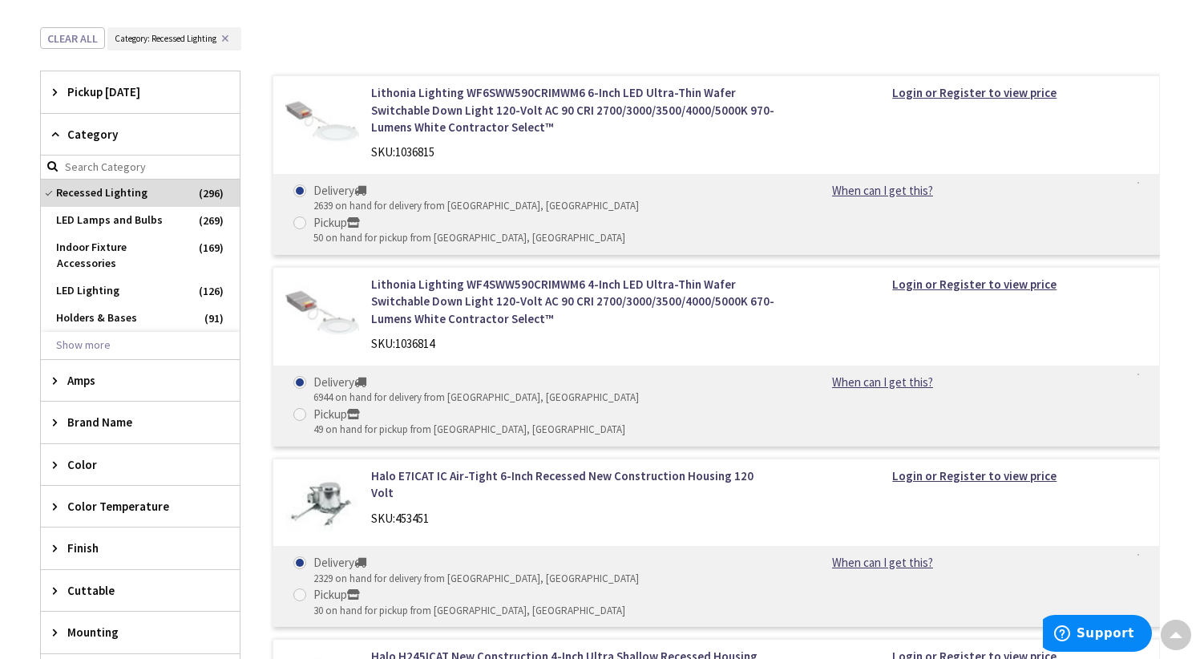
scroll to position [536, 0]
click at [55, 417] on icon at bounding box center [59, 423] width 12 height 12
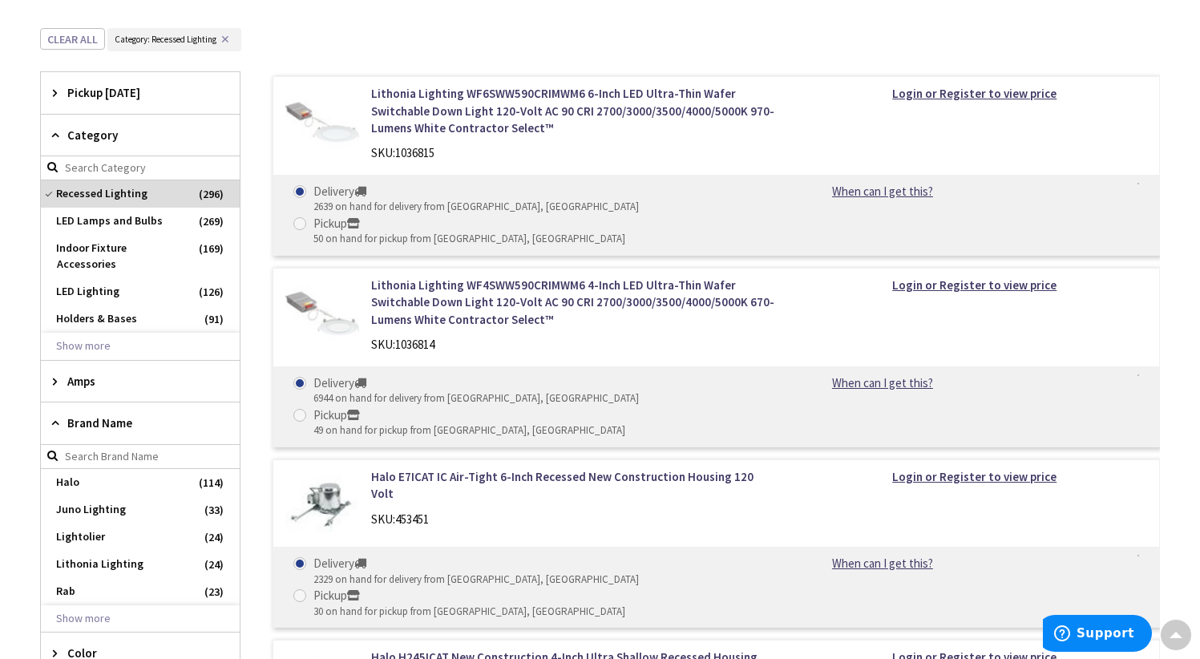
click at [55, 417] on icon at bounding box center [59, 423] width 12 height 12
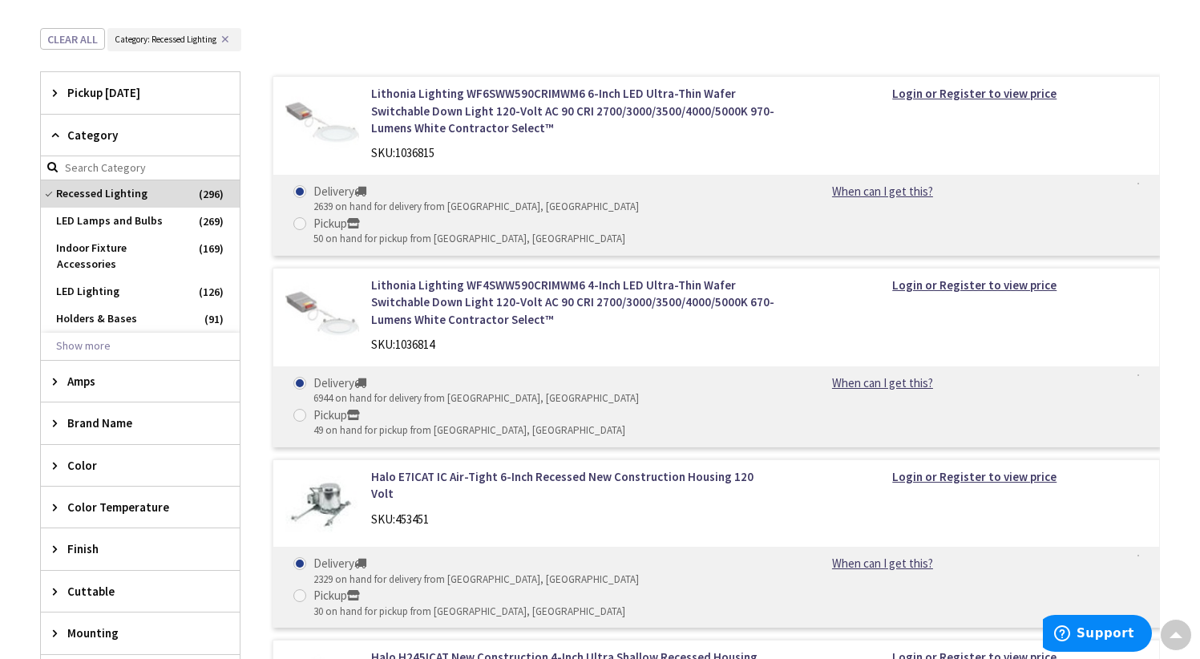
click at [53, 459] on icon at bounding box center [59, 465] width 12 height 12
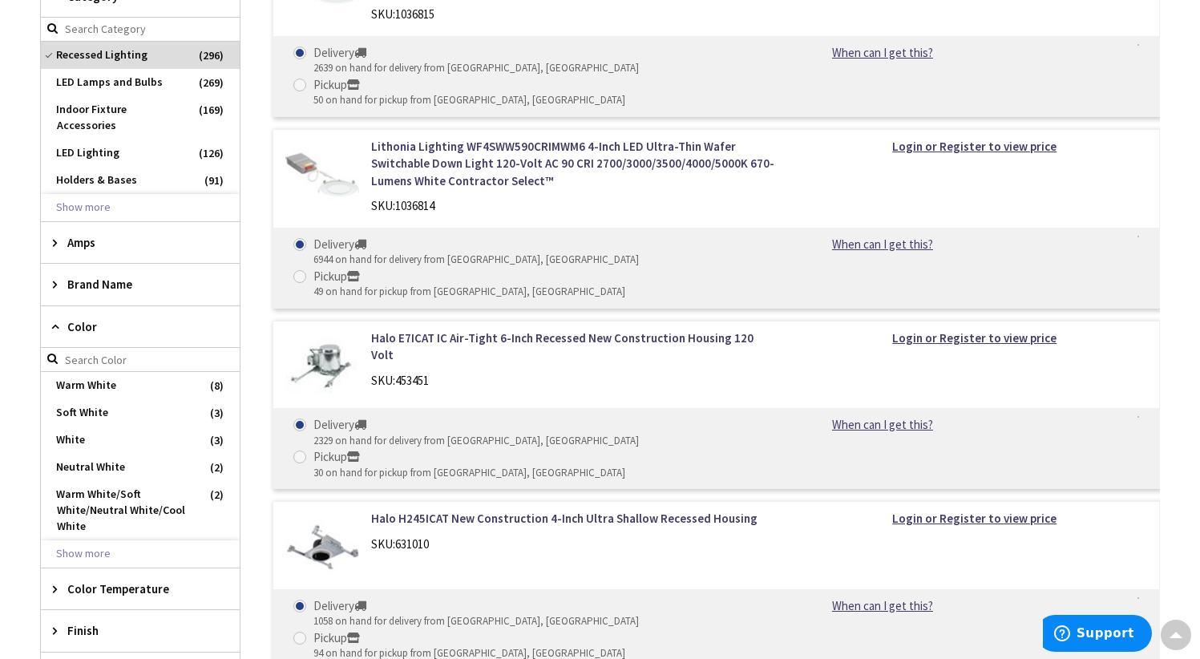
scroll to position [666, 0]
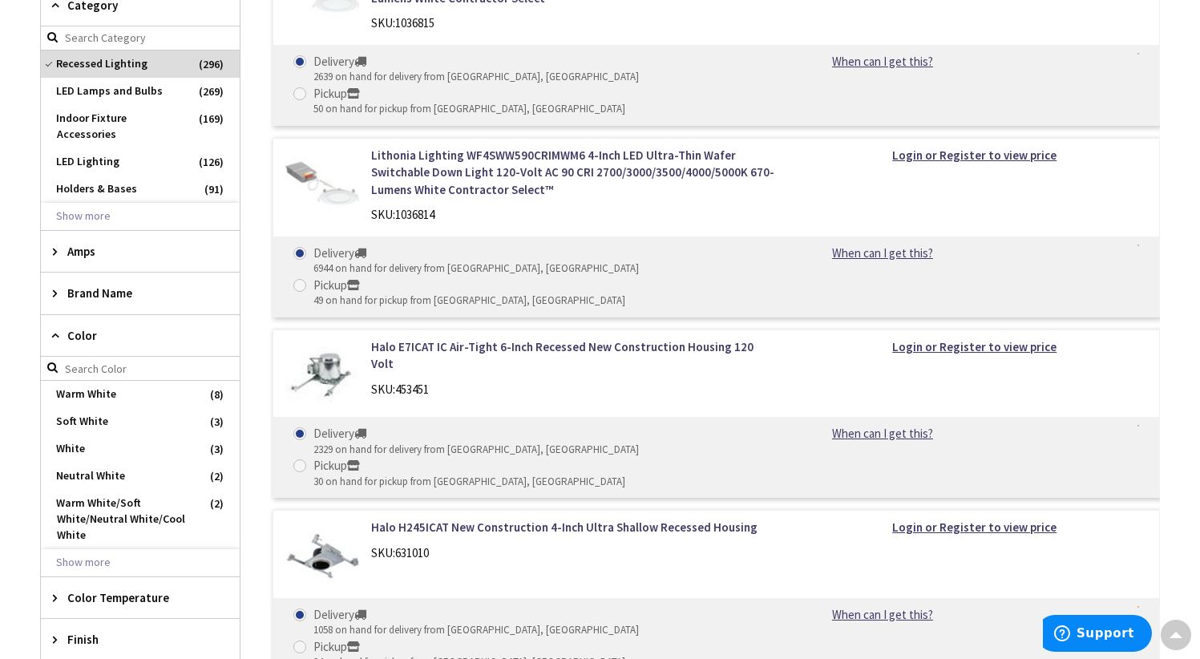
click at [56, 329] on icon at bounding box center [59, 335] width 12 height 12
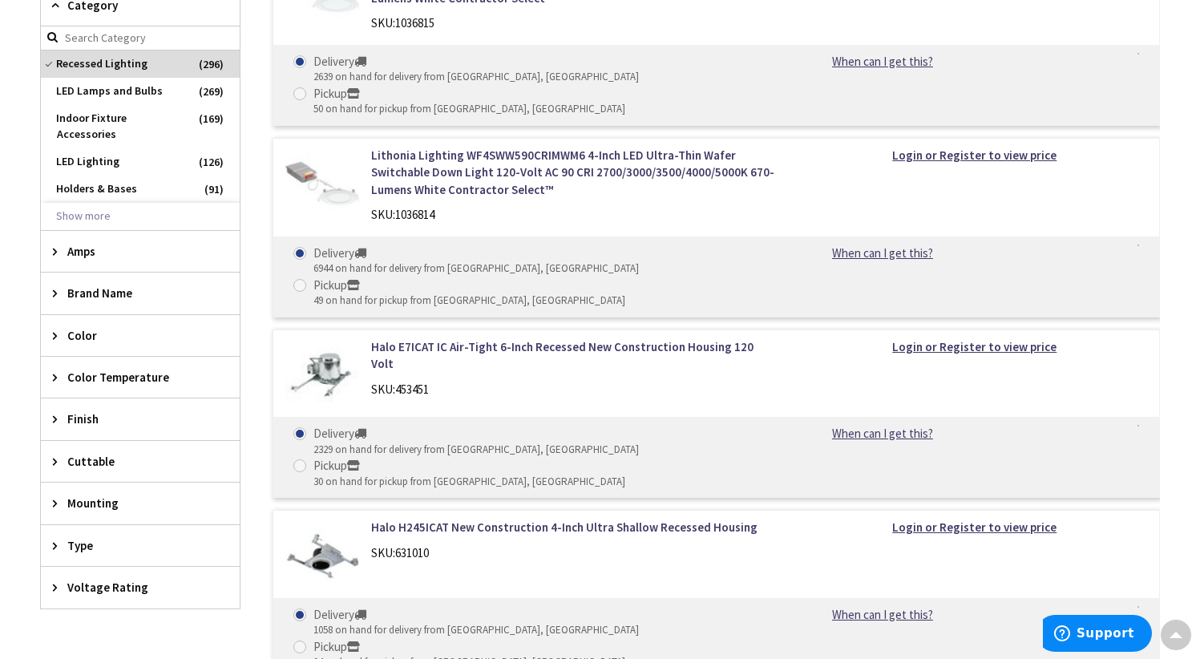
click at [56, 413] on icon at bounding box center [59, 419] width 12 height 12
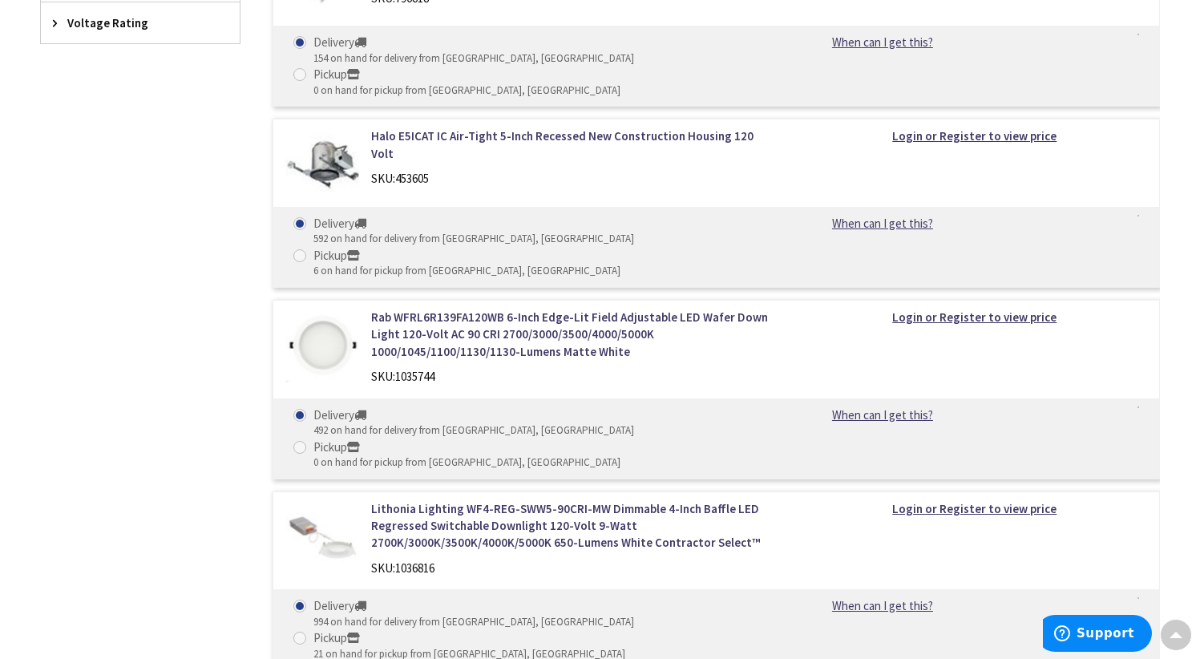
scroll to position [1420, 0]
click at [436, 499] on link "Lithonia Lighting WF4-REG-SWW5-90CRI-MW Dimmable 4-Inch Baffle LED Regressed Sw…" at bounding box center [574, 524] width 406 height 51
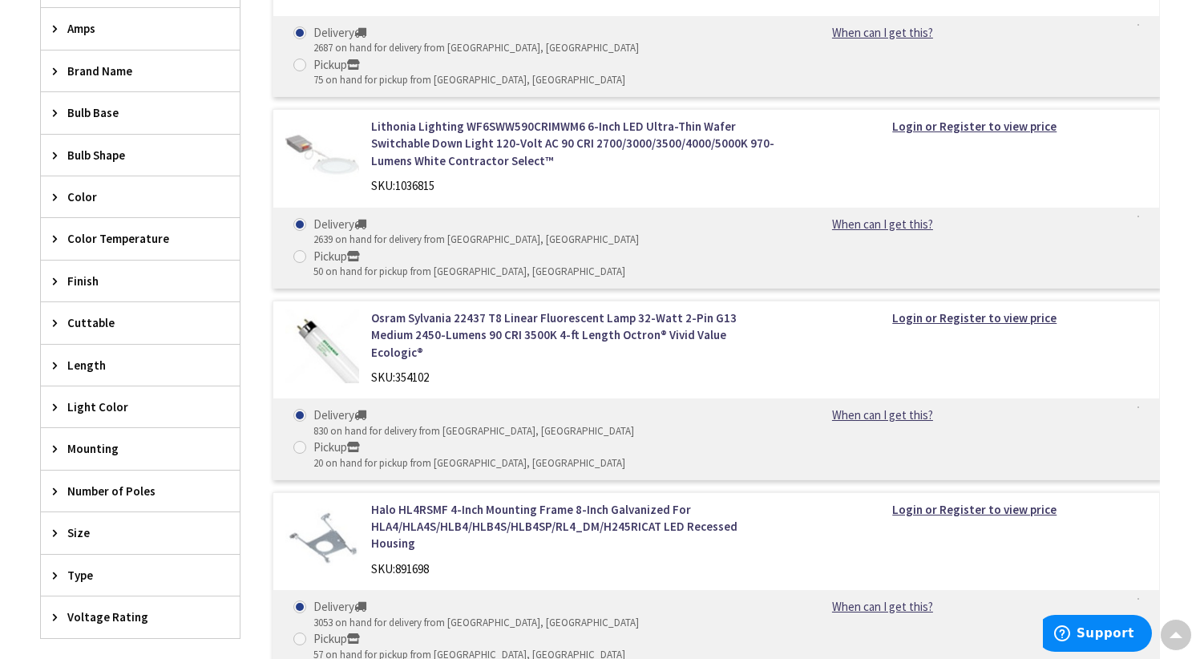
click at [103, 68] on span "Brand Name" at bounding box center [132, 71] width 131 height 17
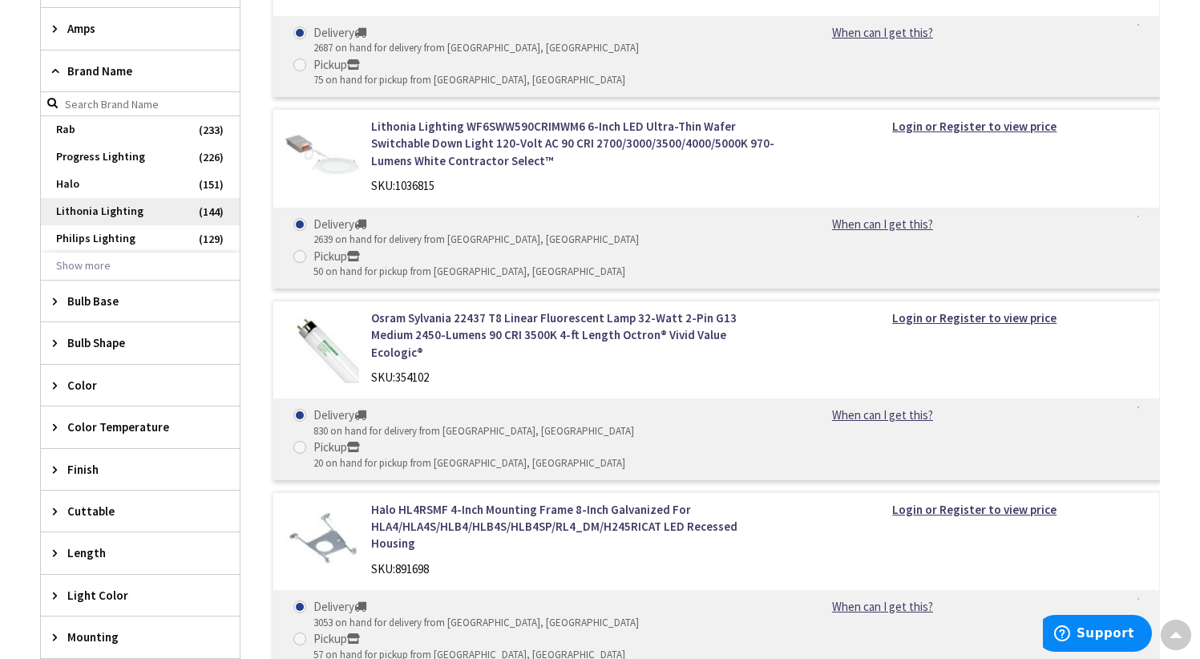
click at [93, 210] on span "Lithonia Lighting" at bounding box center [140, 211] width 199 height 27
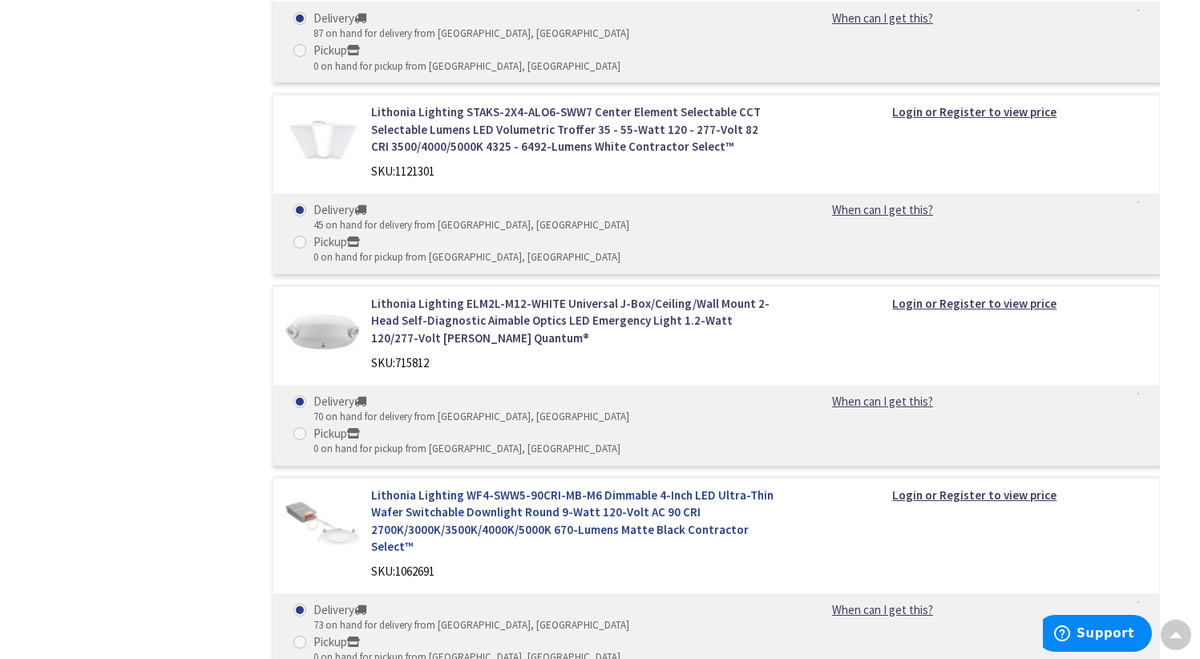
scroll to position [4115, 0]
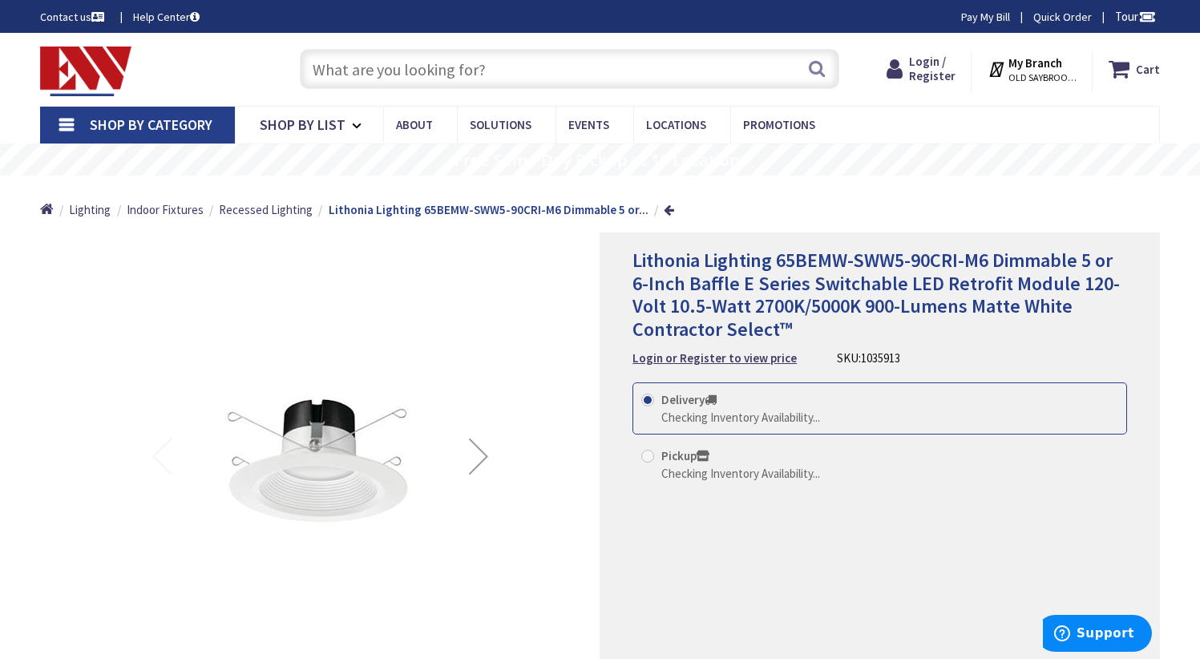
click at [483, 453] on div "Next" at bounding box center [478, 456] width 64 height 64
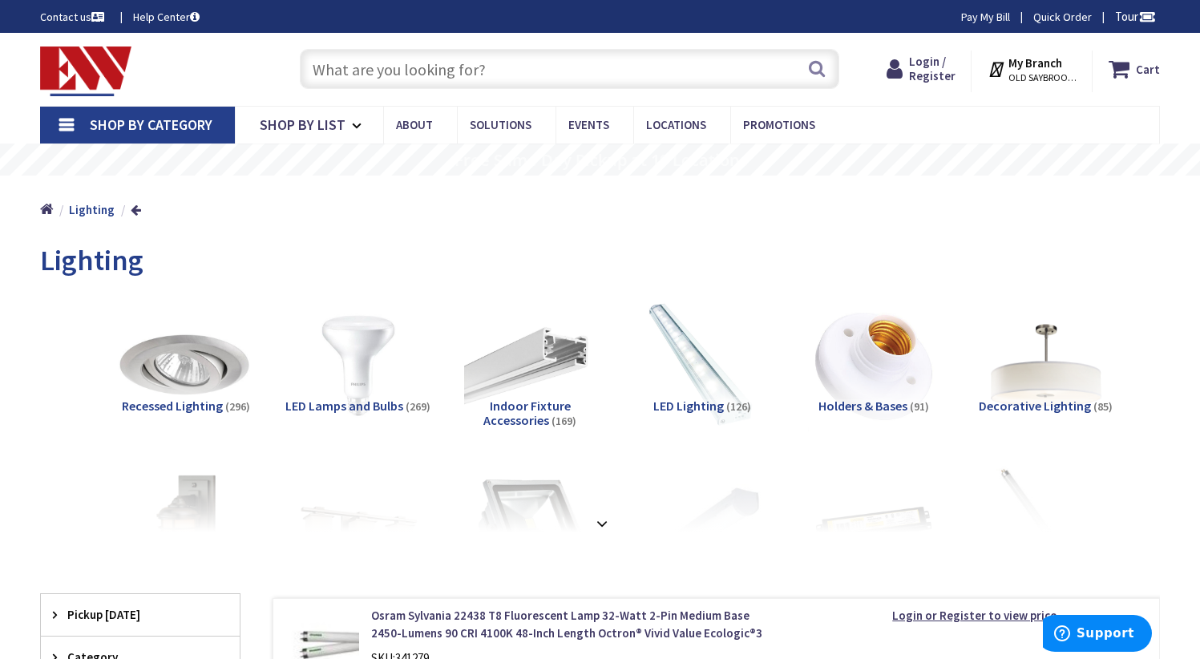
click at [204, 379] on img at bounding box center [186, 365] width 145 height 145
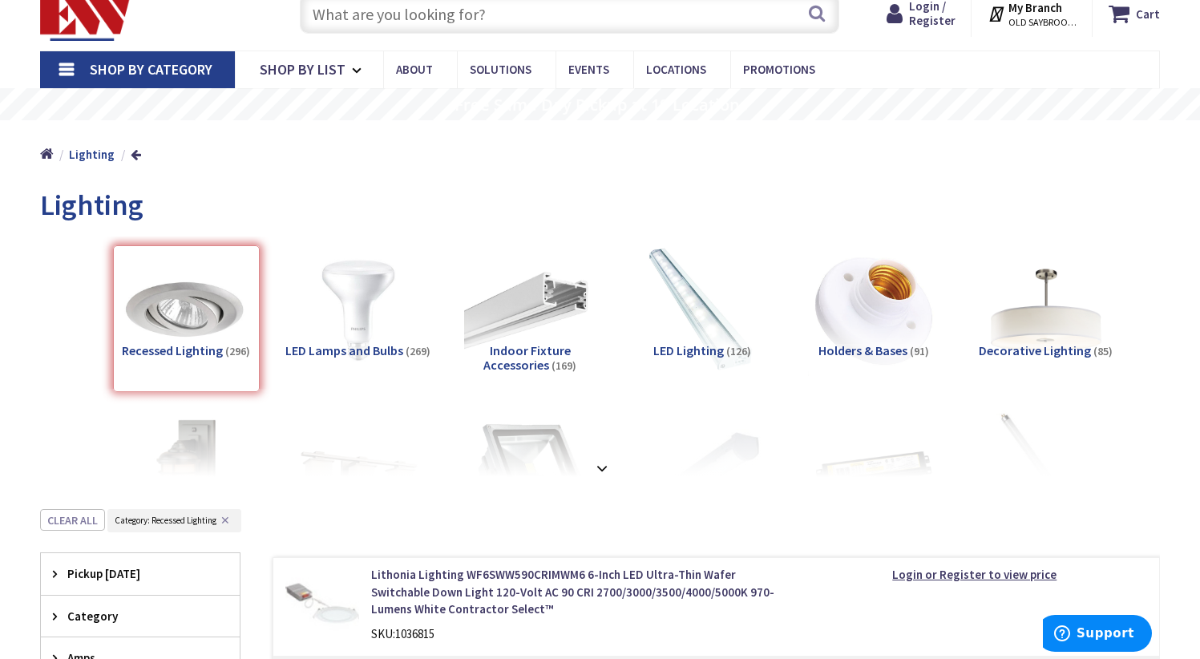
scroll to position [564, 0]
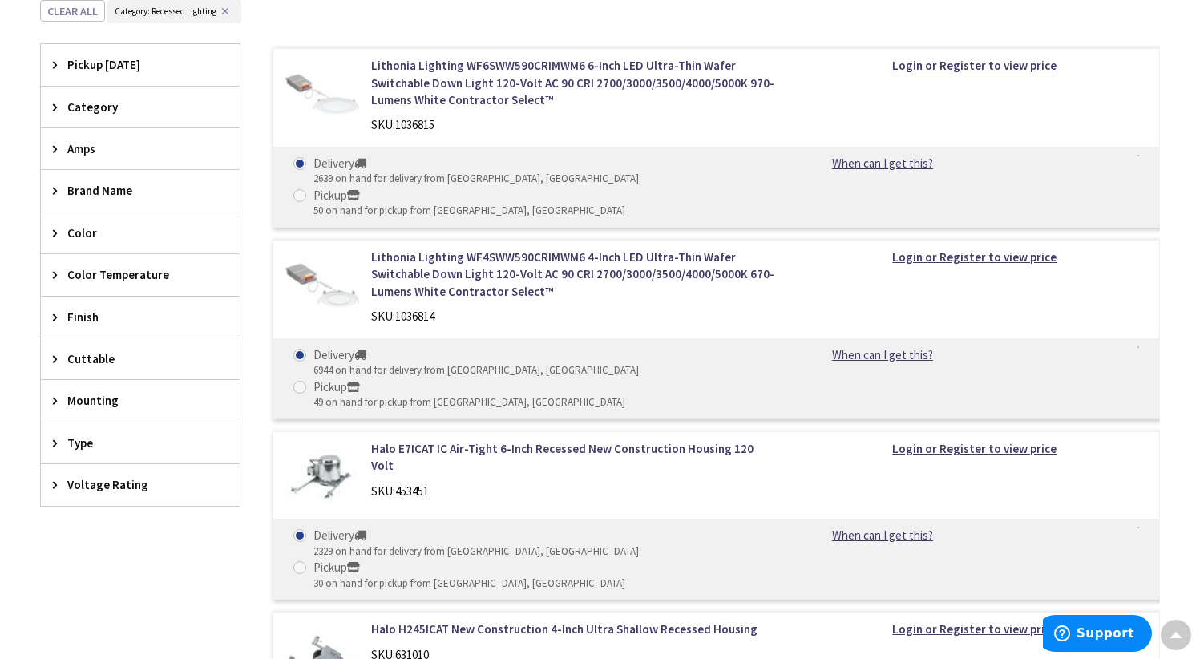
click at [119, 196] on span "Brand Name" at bounding box center [132, 190] width 131 height 17
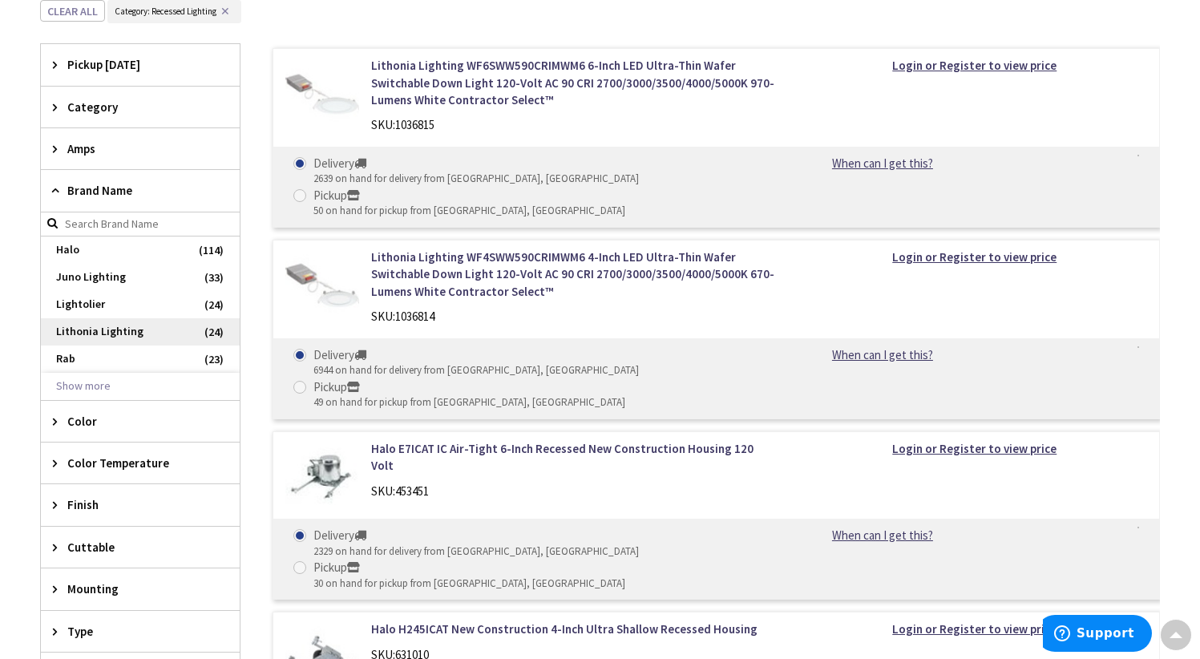
click at [95, 329] on span "Lithonia Lighting" at bounding box center [140, 331] width 199 height 27
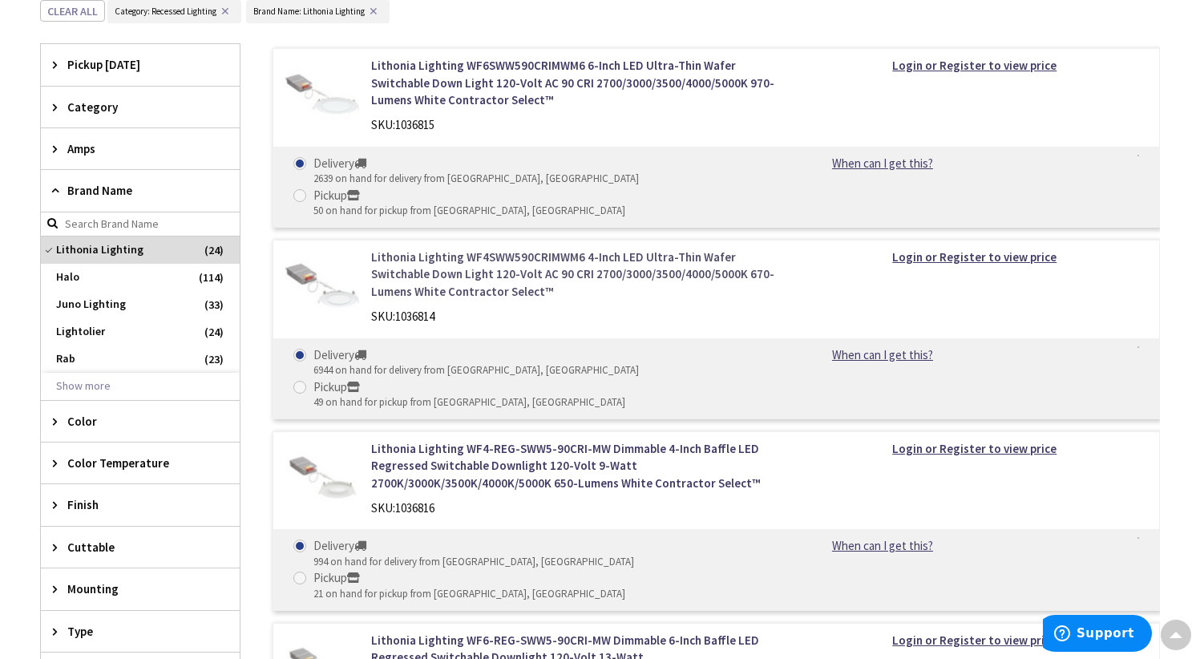
click at [394, 249] on link "Lithonia Lighting WF4SWW590CRIMWM6 4-Inch LED Ultra-Thin Wafer Switchable Down …" at bounding box center [574, 273] width 406 height 51
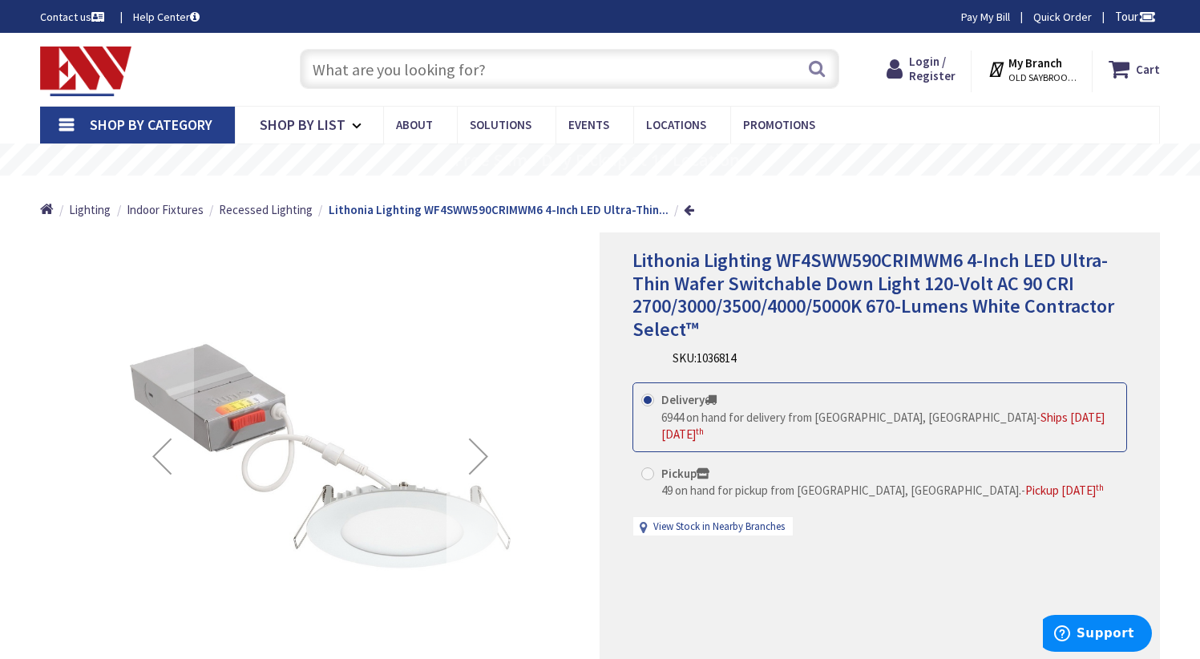
click at [476, 455] on div "Next" at bounding box center [478, 456] width 64 height 64
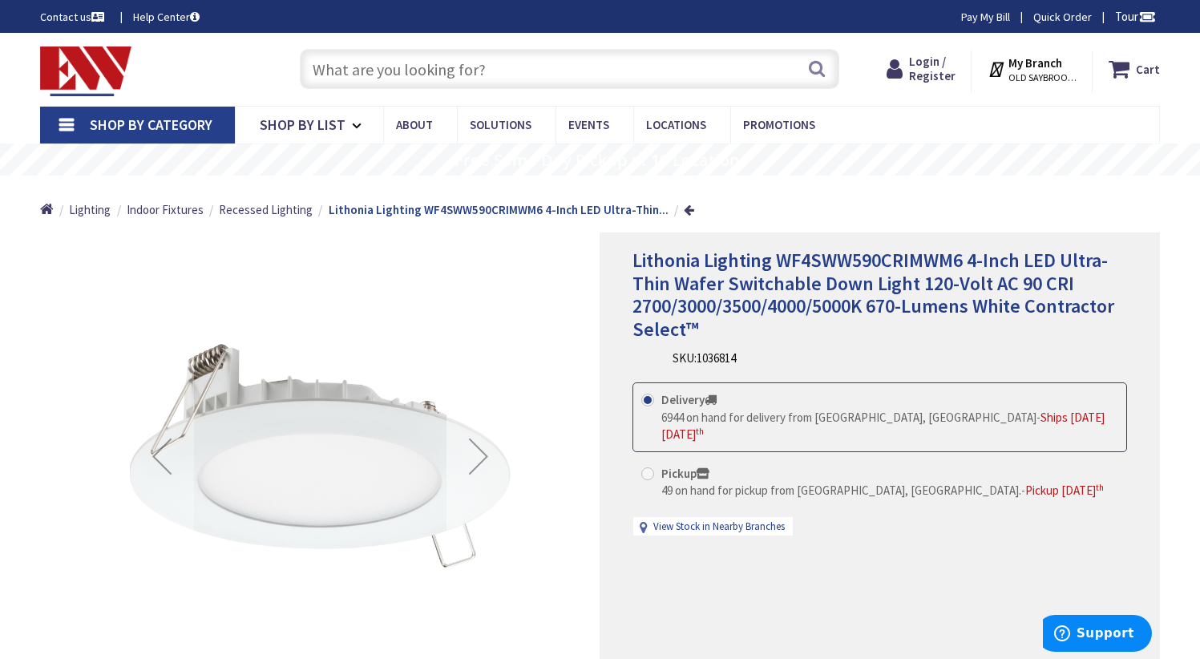
click at [476, 455] on div "Next" at bounding box center [478, 456] width 64 height 64
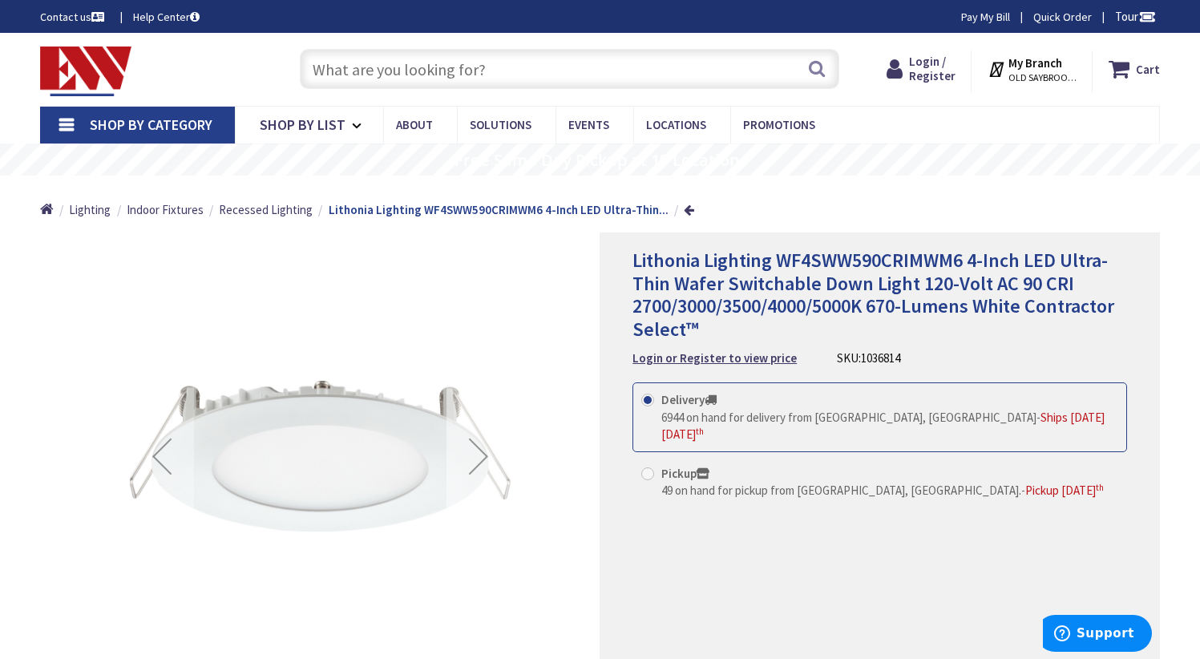
click at [476, 455] on div "Next" at bounding box center [478, 456] width 64 height 64
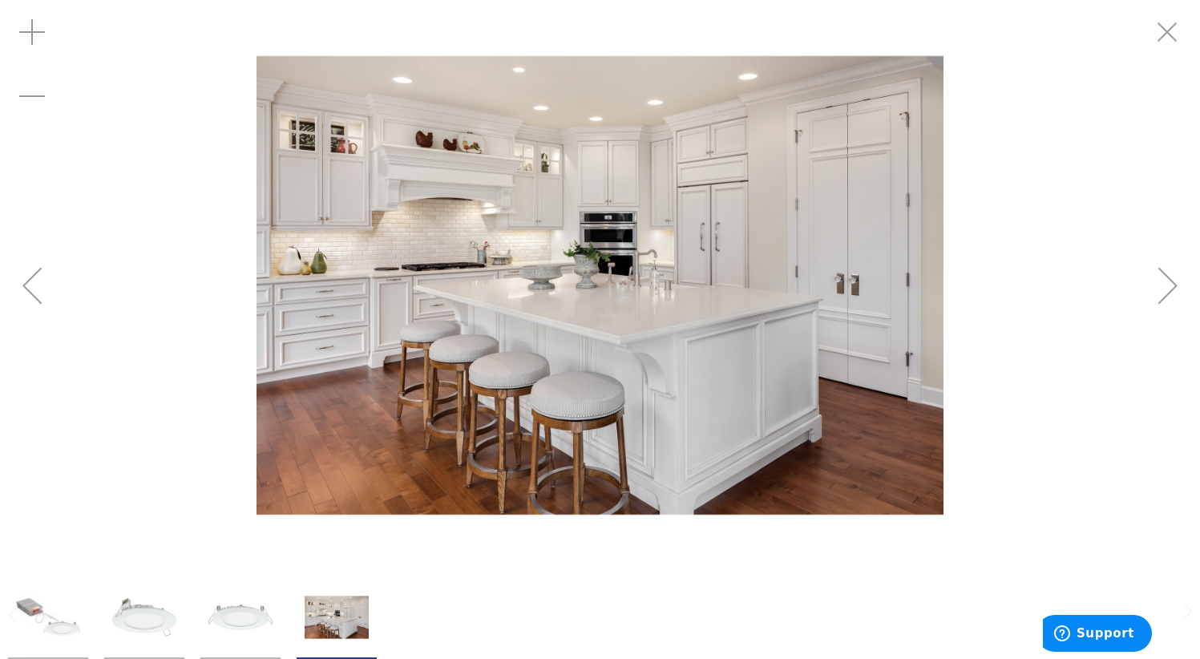
click at [32, 282] on div "Previous" at bounding box center [32, 285] width 64 height 64
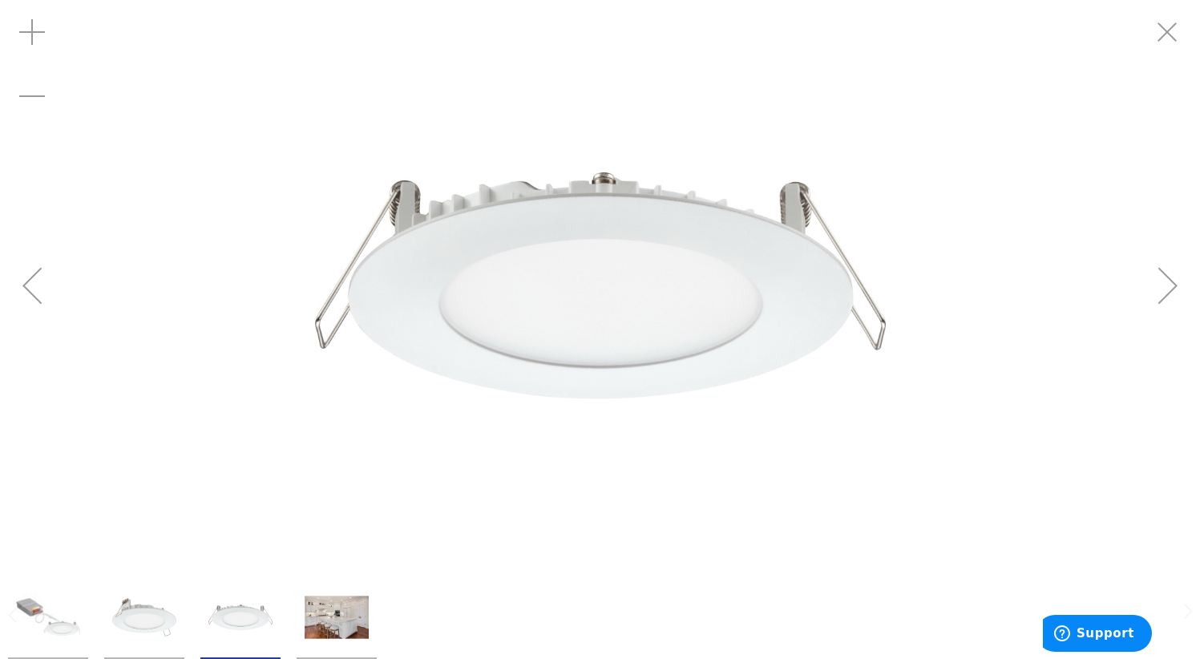
click at [32, 282] on div "Previous" at bounding box center [32, 285] width 64 height 64
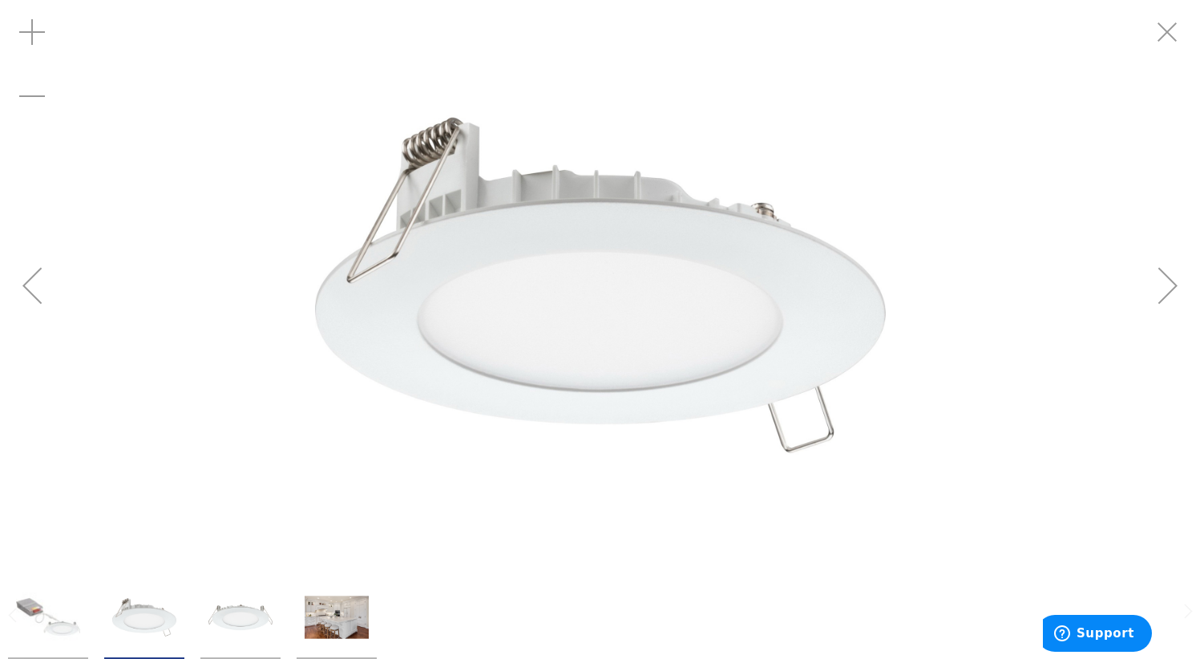
click at [32, 282] on div "Previous" at bounding box center [32, 285] width 64 height 64
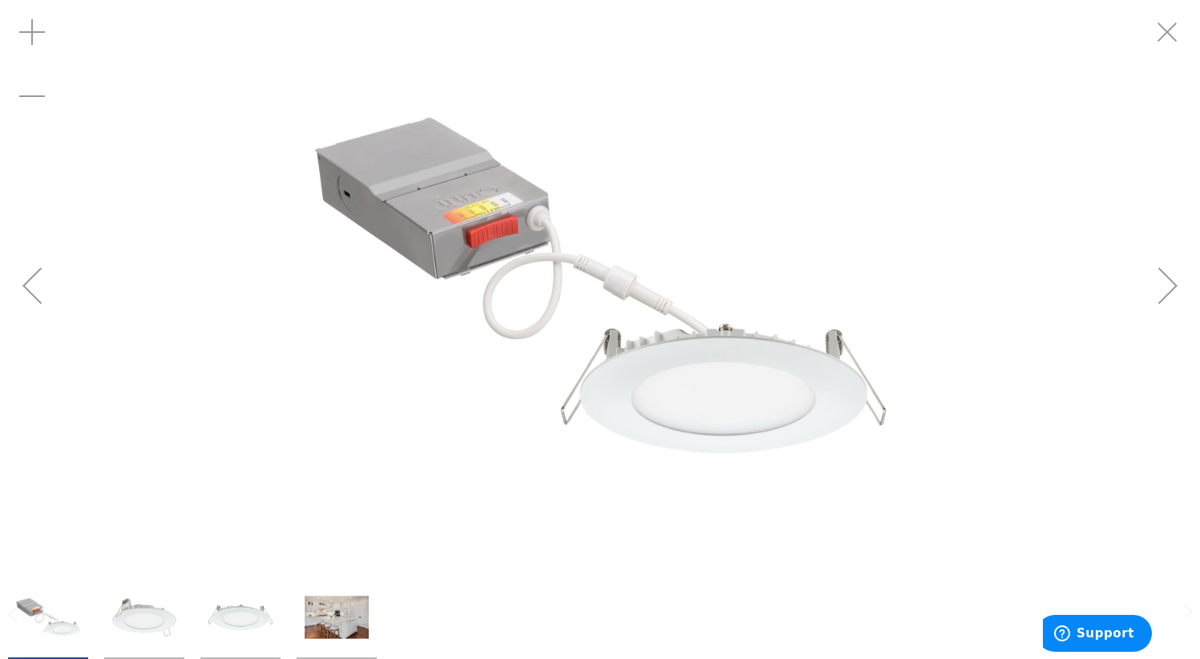
click at [38, 269] on div "Previous" at bounding box center [32, 285] width 64 height 64
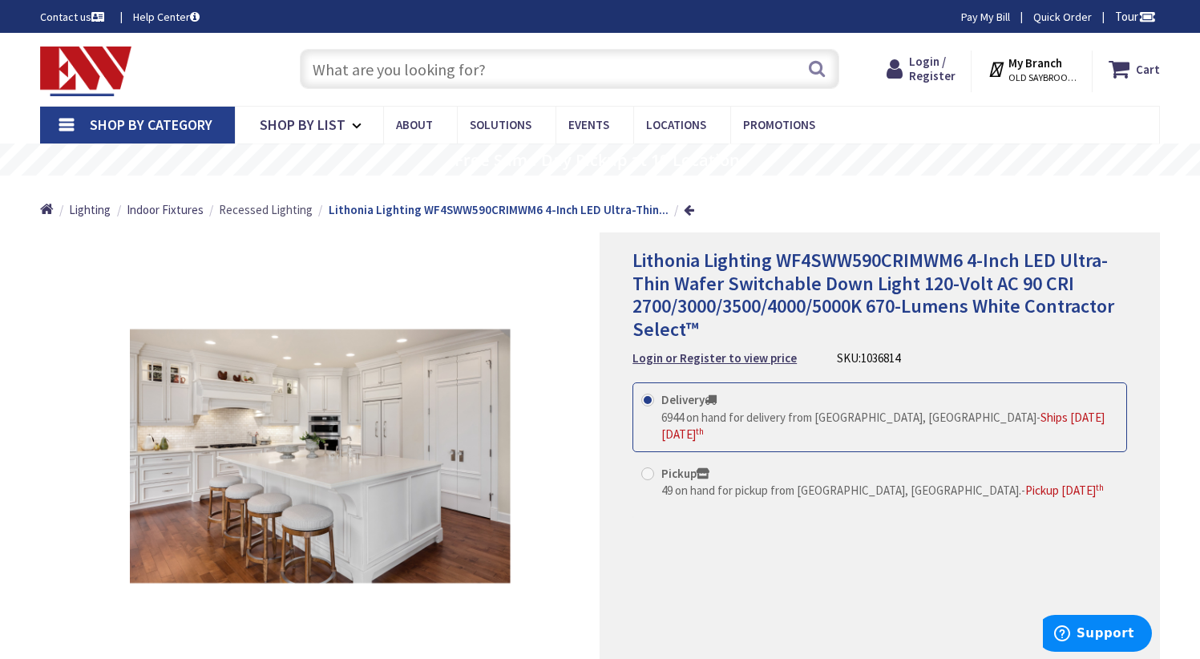
click at [285, 214] on span "Recessed Lighting" at bounding box center [266, 209] width 94 height 15
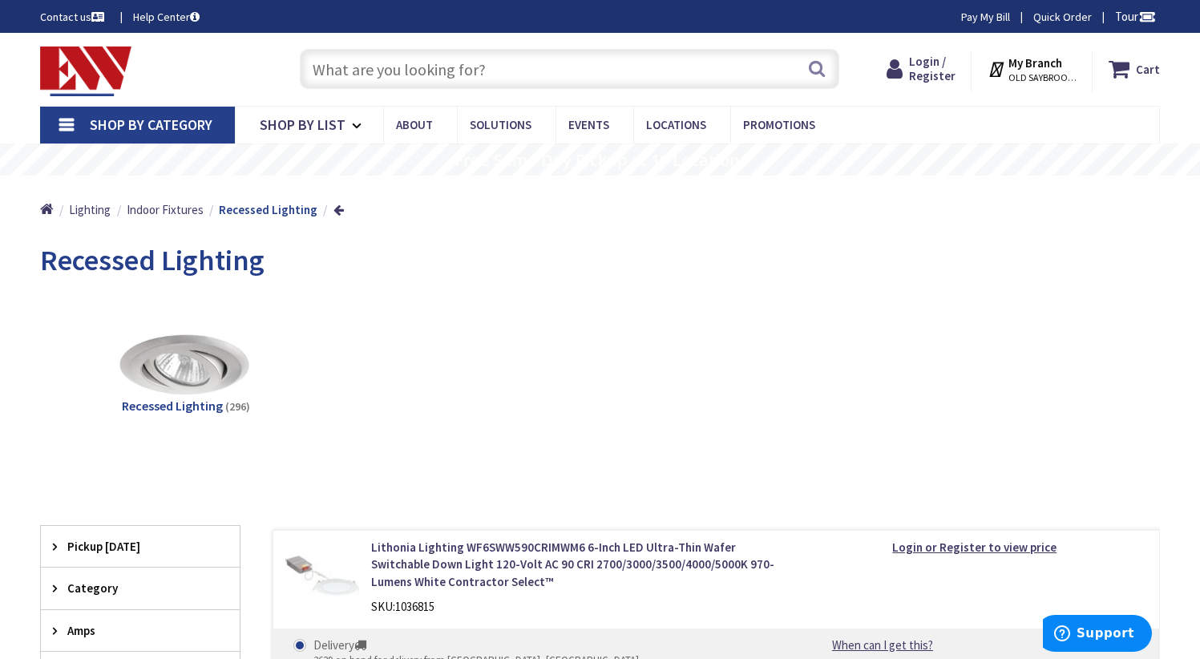
click at [197, 364] on img at bounding box center [186, 365] width 145 height 145
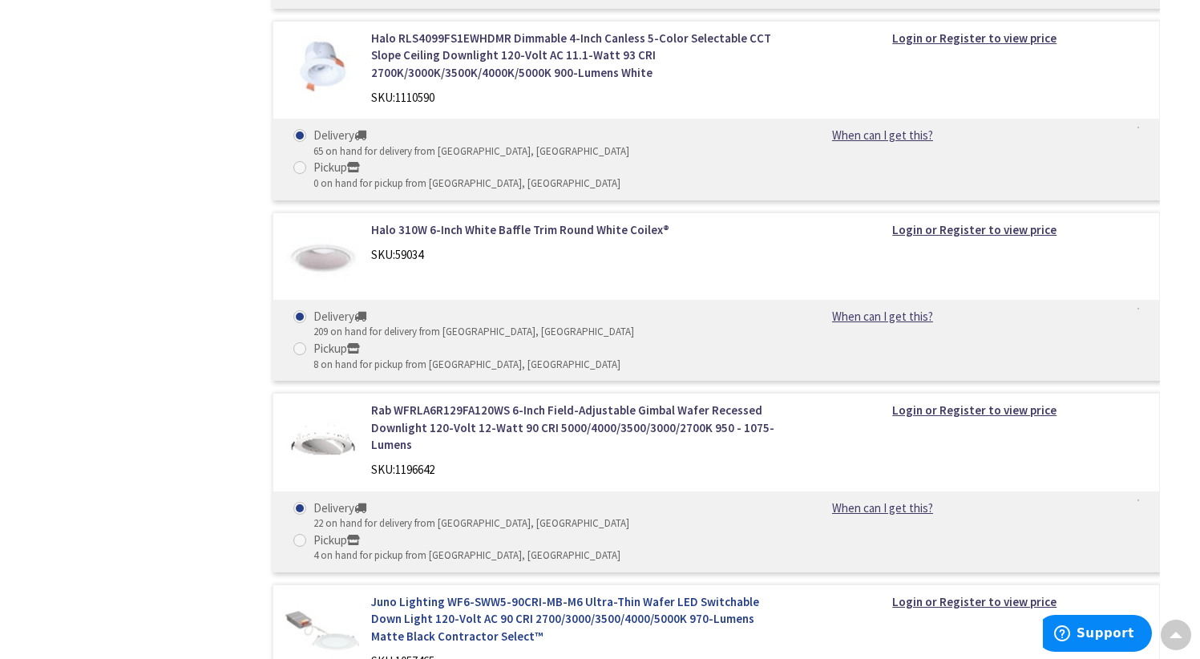
scroll to position [5199, 0]
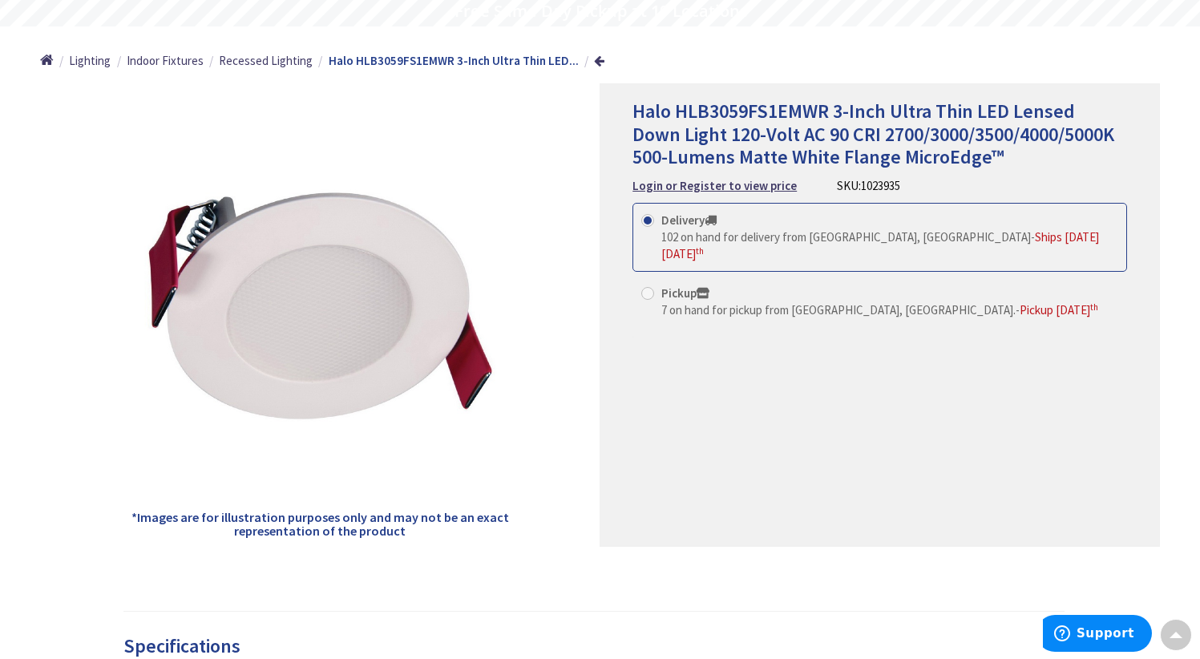
scroll to position [143, 0]
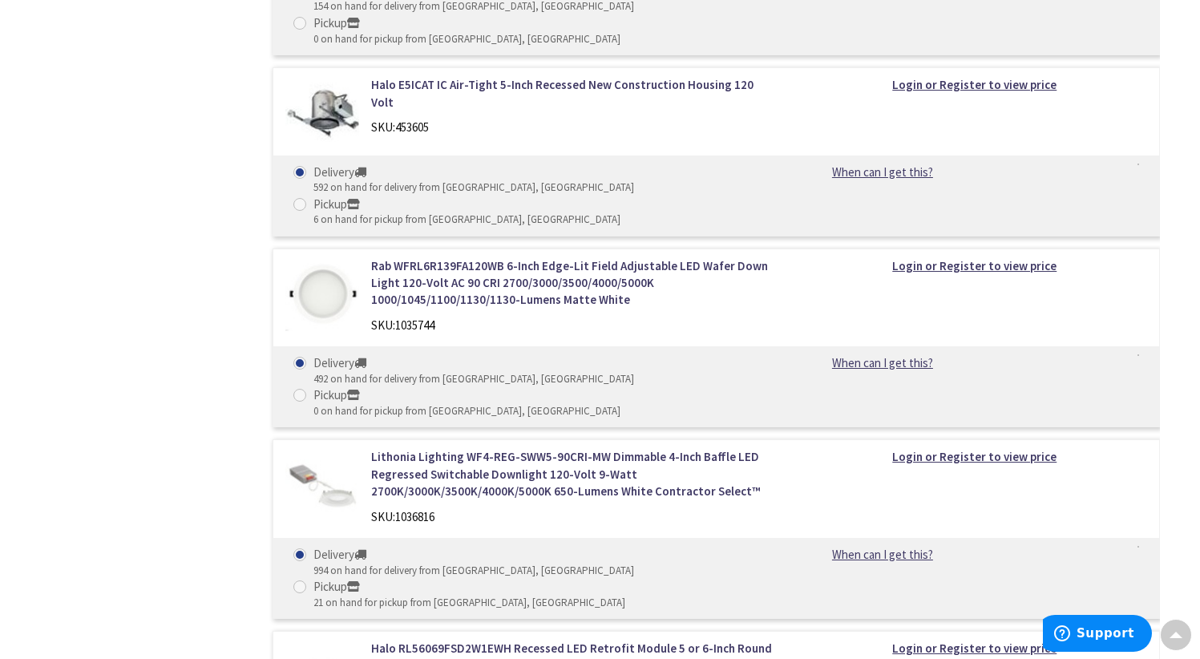
scroll to position [1372, 0]
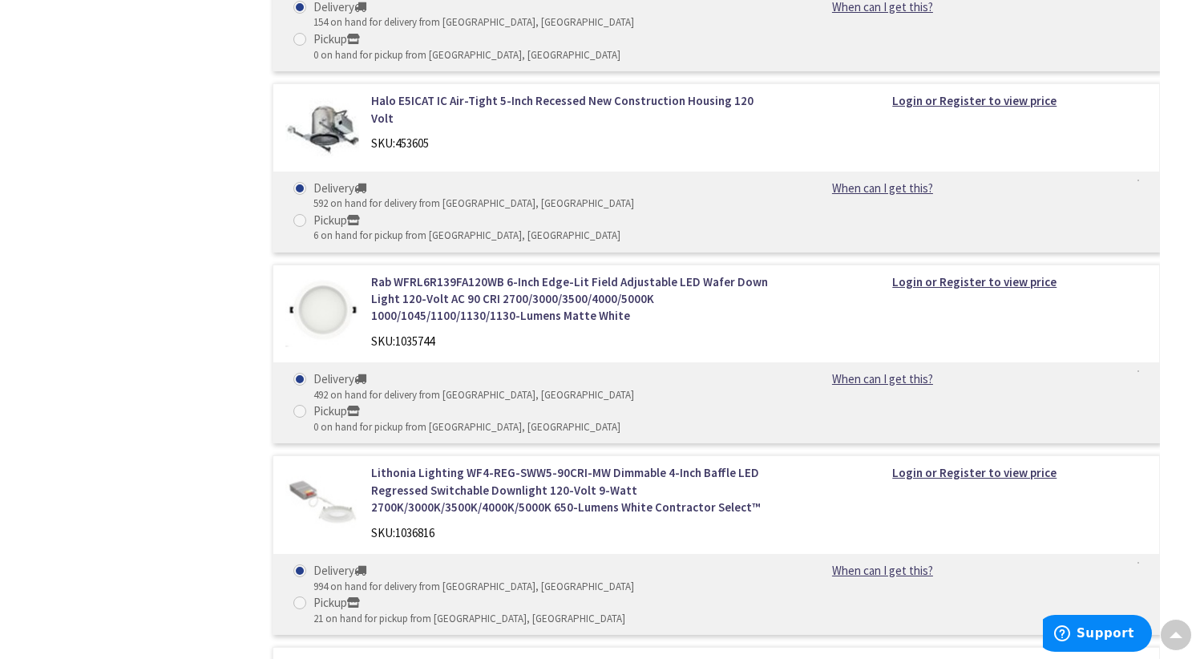
click at [317, 273] on img at bounding box center [322, 310] width 74 height 74
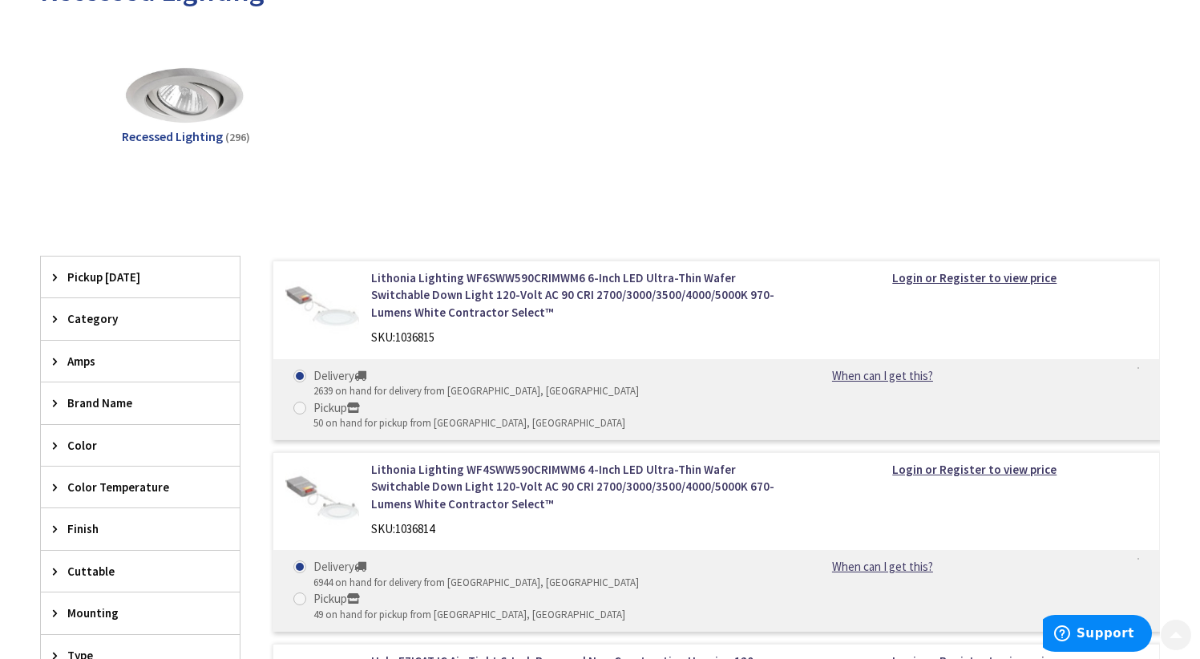
scroll to position [309, 0]
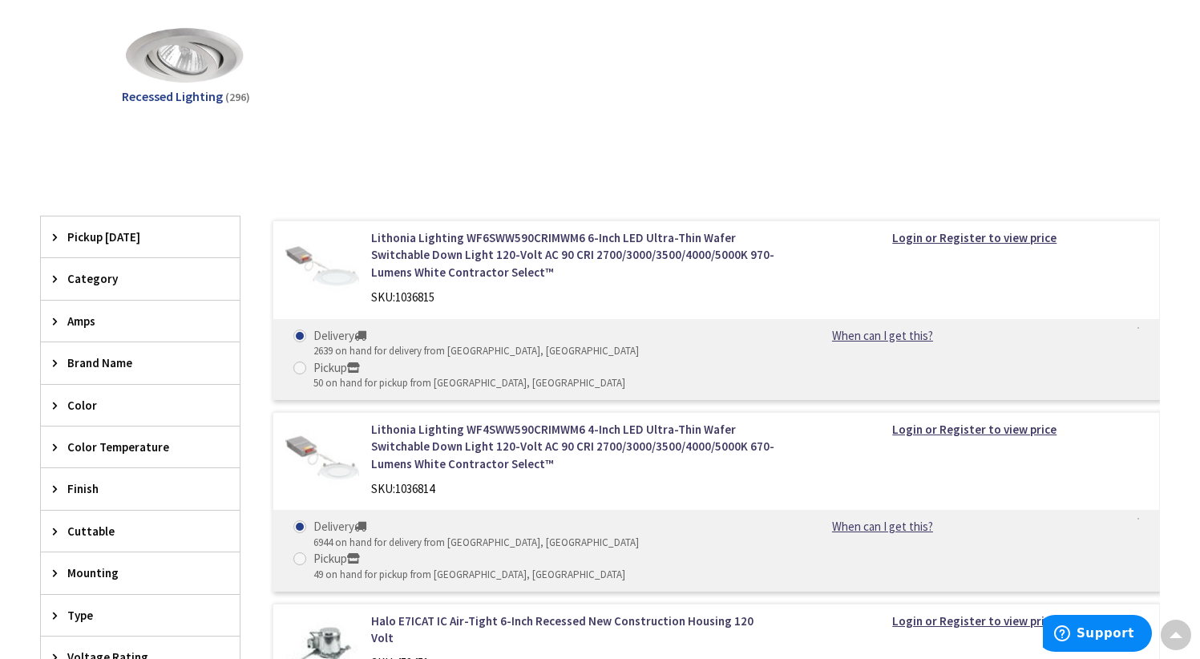
click at [55, 367] on icon at bounding box center [59, 363] width 12 height 12
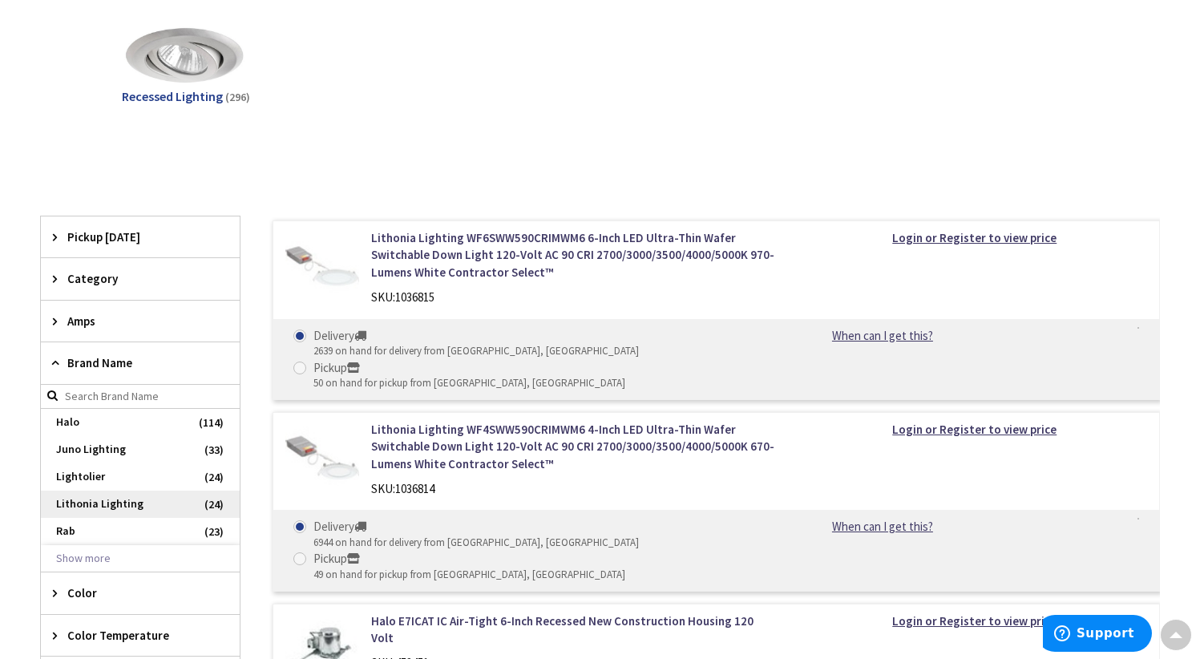
click at [79, 503] on span "Lithonia Lighting" at bounding box center [140, 504] width 199 height 27
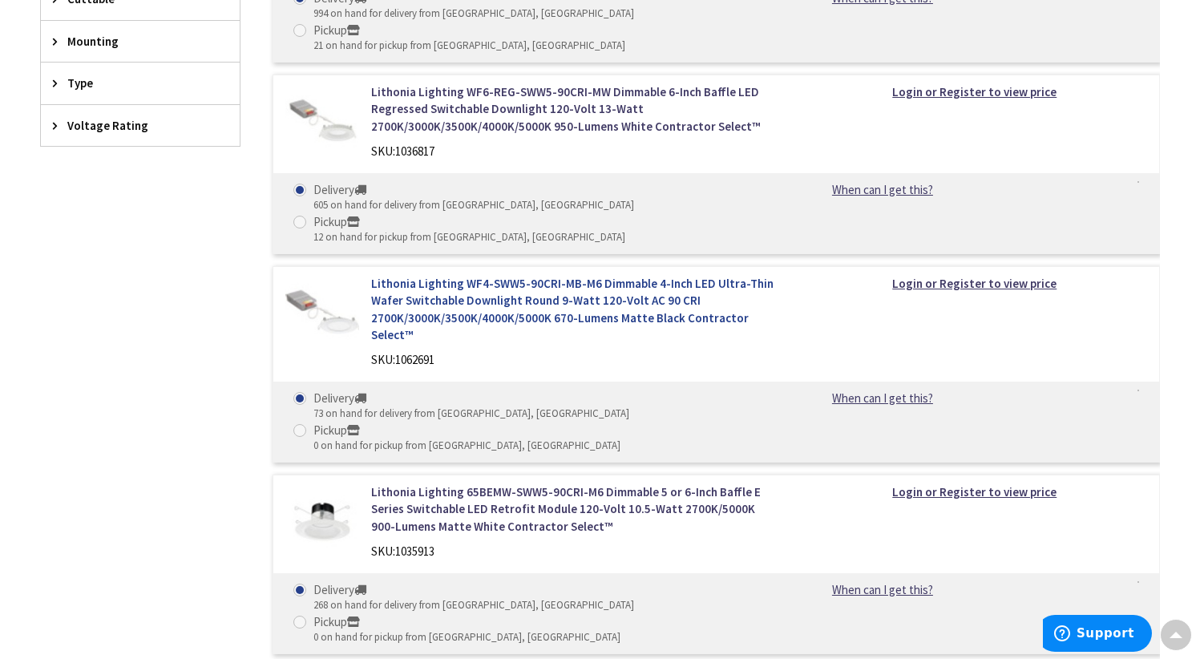
scroll to position [954, 0]
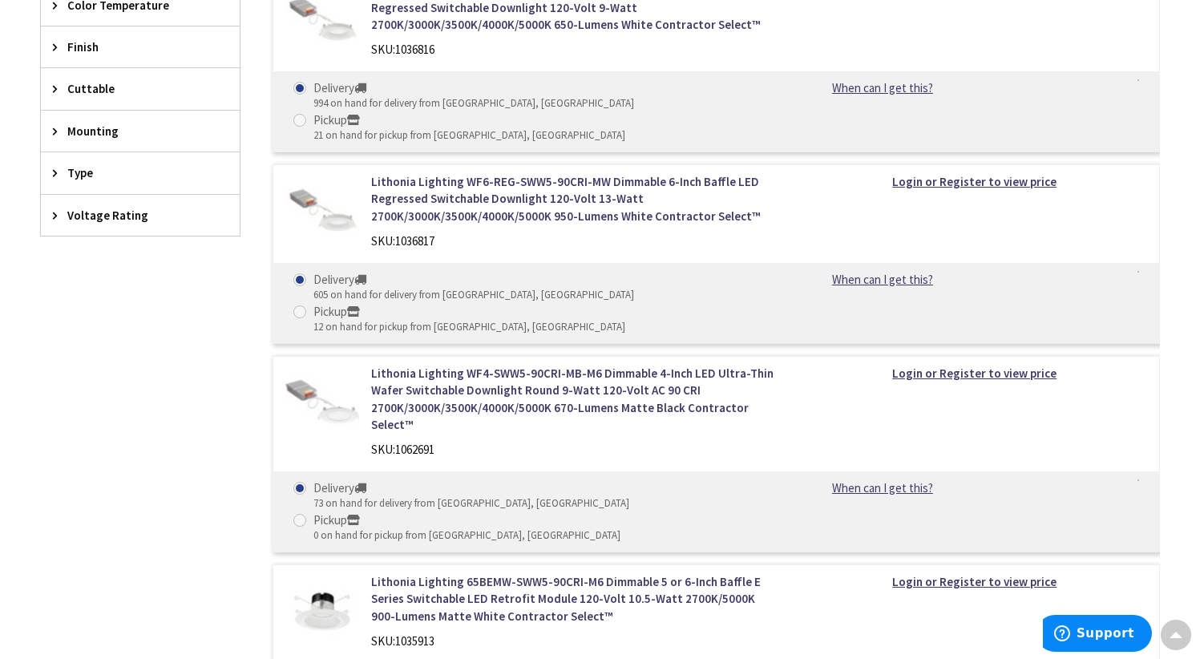
click at [327, 365] on img at bounding box center [322, 402] width 74 height 74
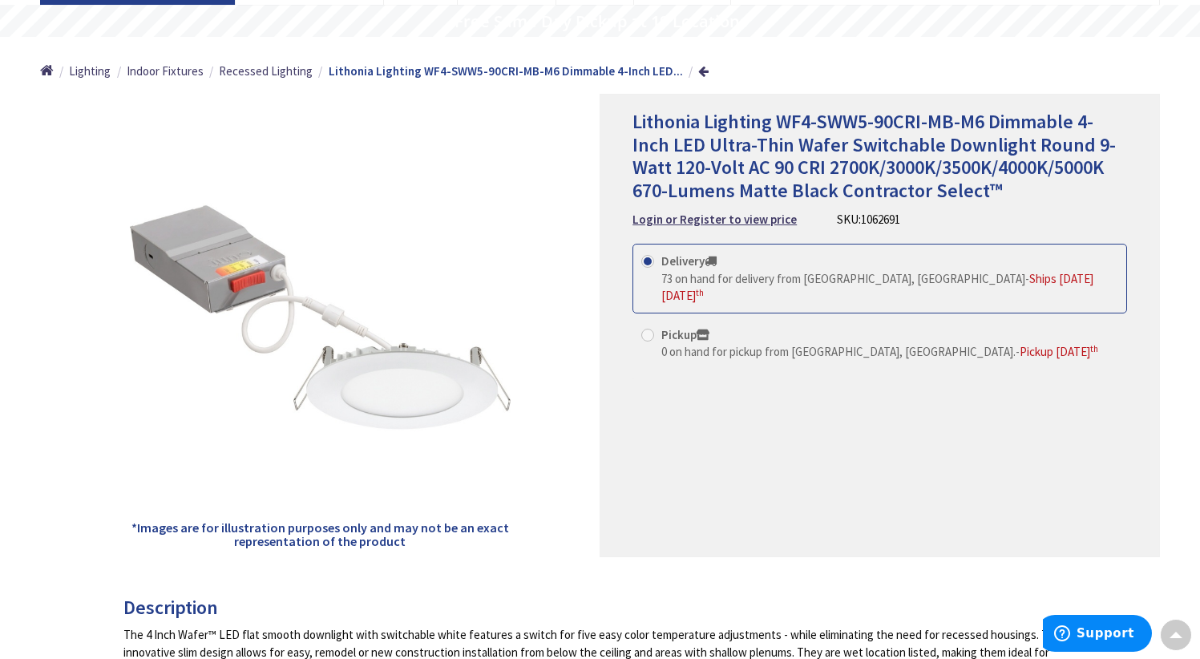
scroll to position [133, 0]
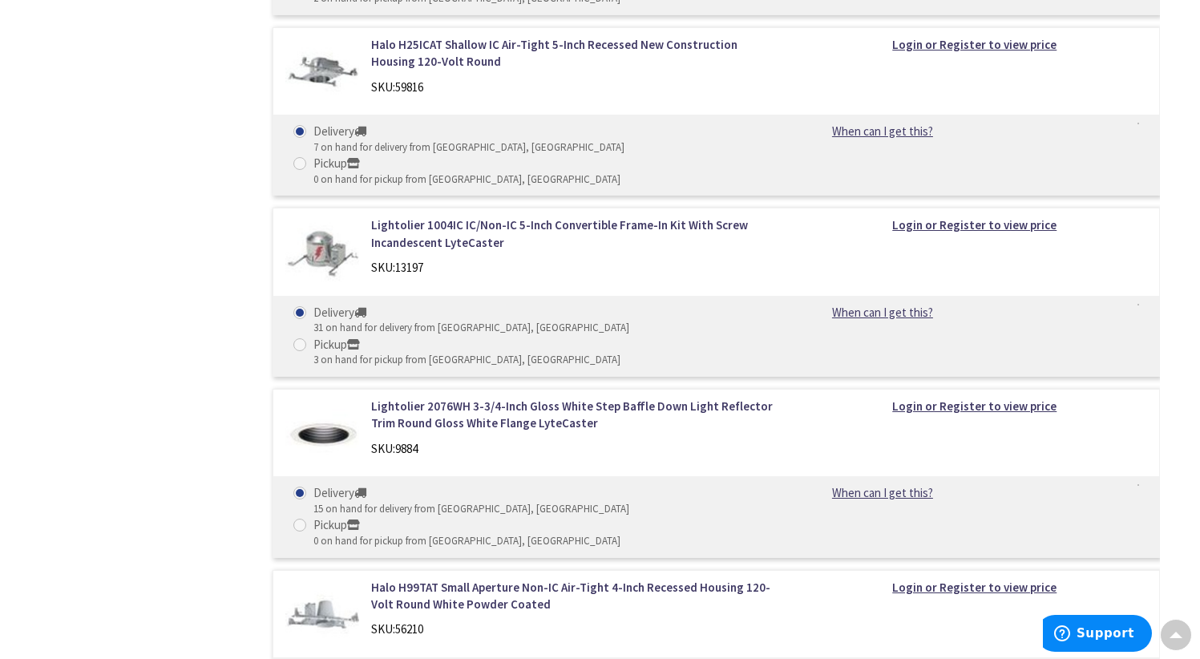
scroll to position [12396, 0]
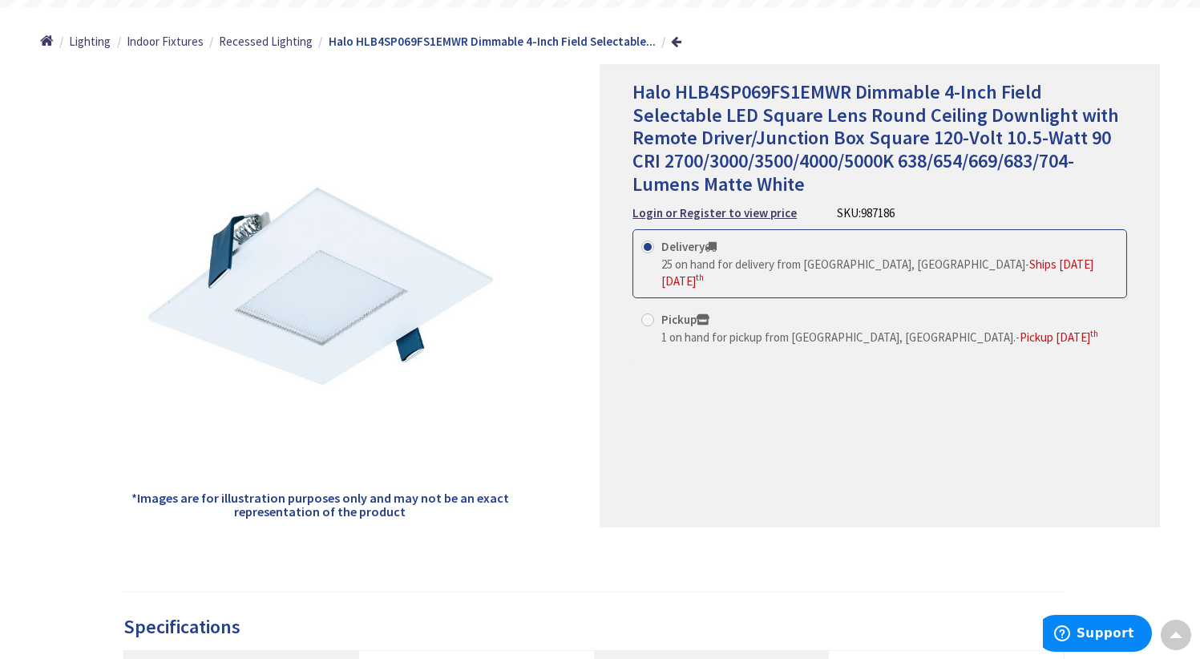
scroll to position [188, 0]
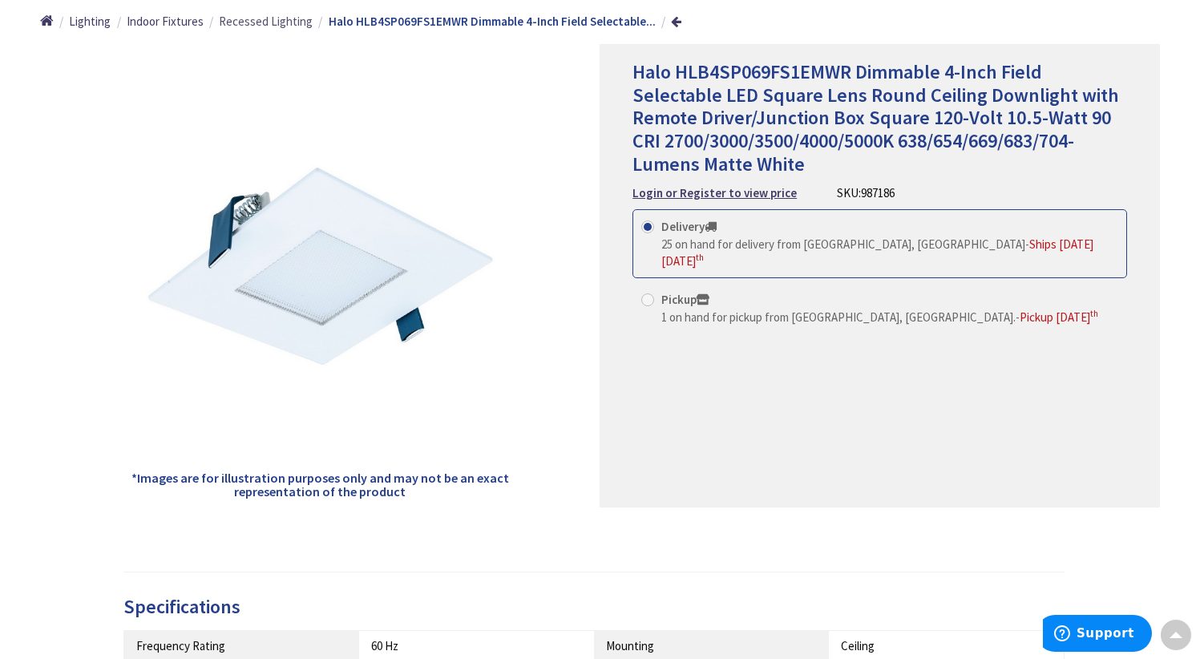
click at [290, 25] on span "Recessed Lighting" at bounding box center [266, 21] width 94 height 15
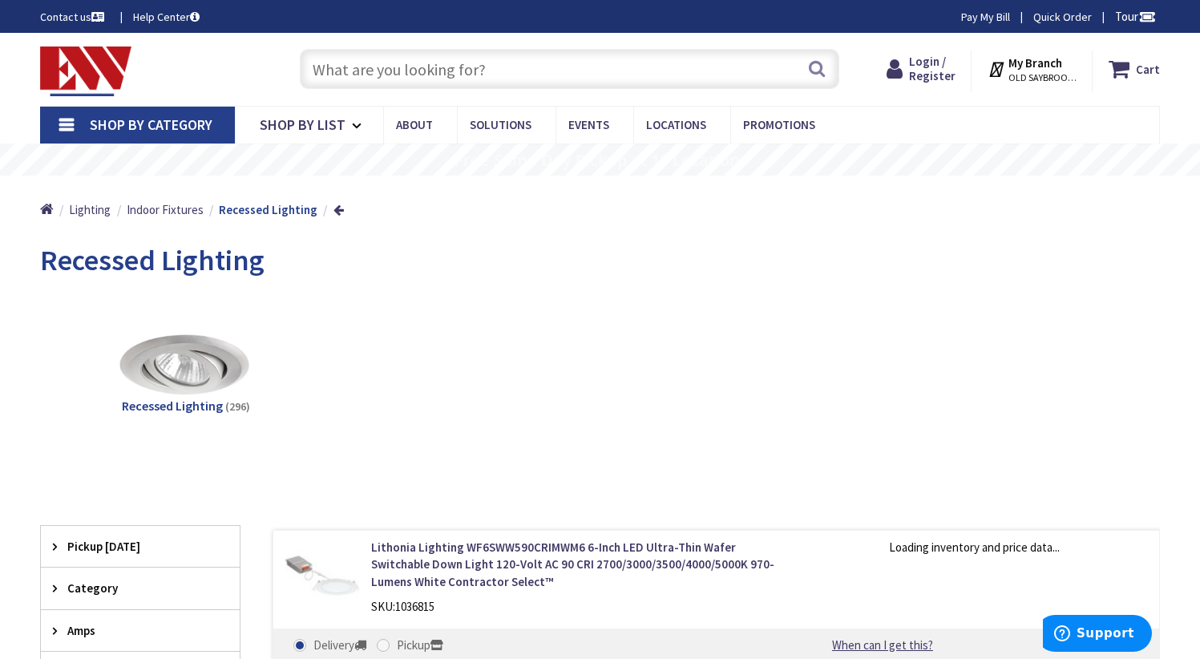
click at [184, 382] on img at bounding box center [186, 365] width 145 height 145
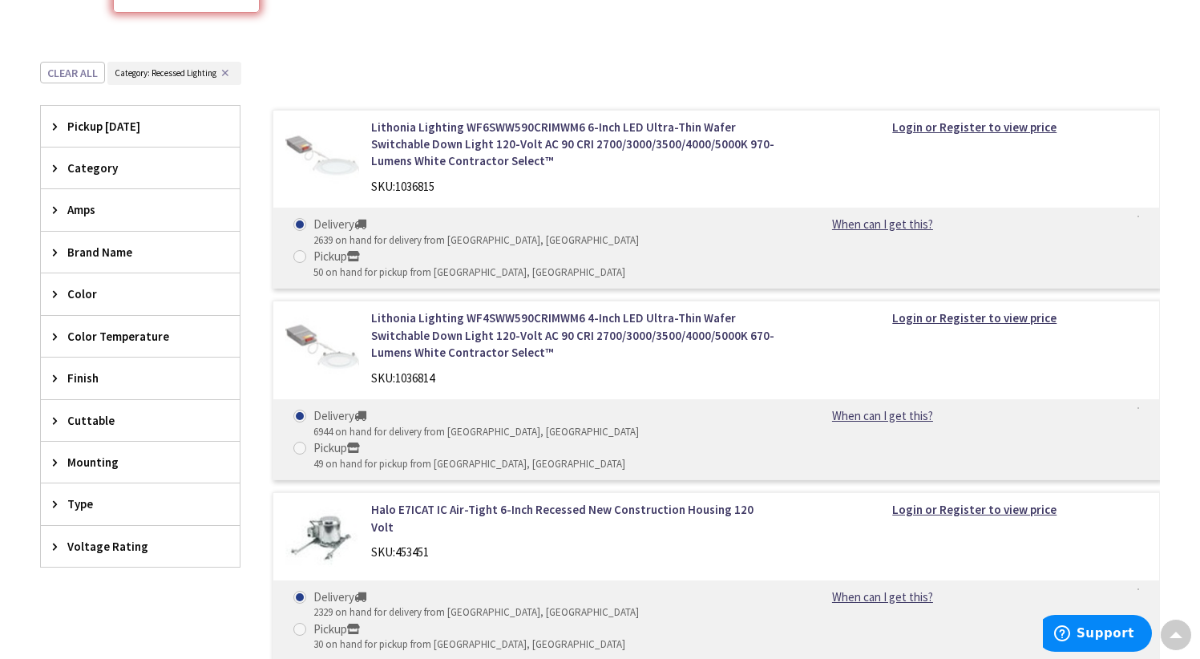
scroll to position [442, 0]
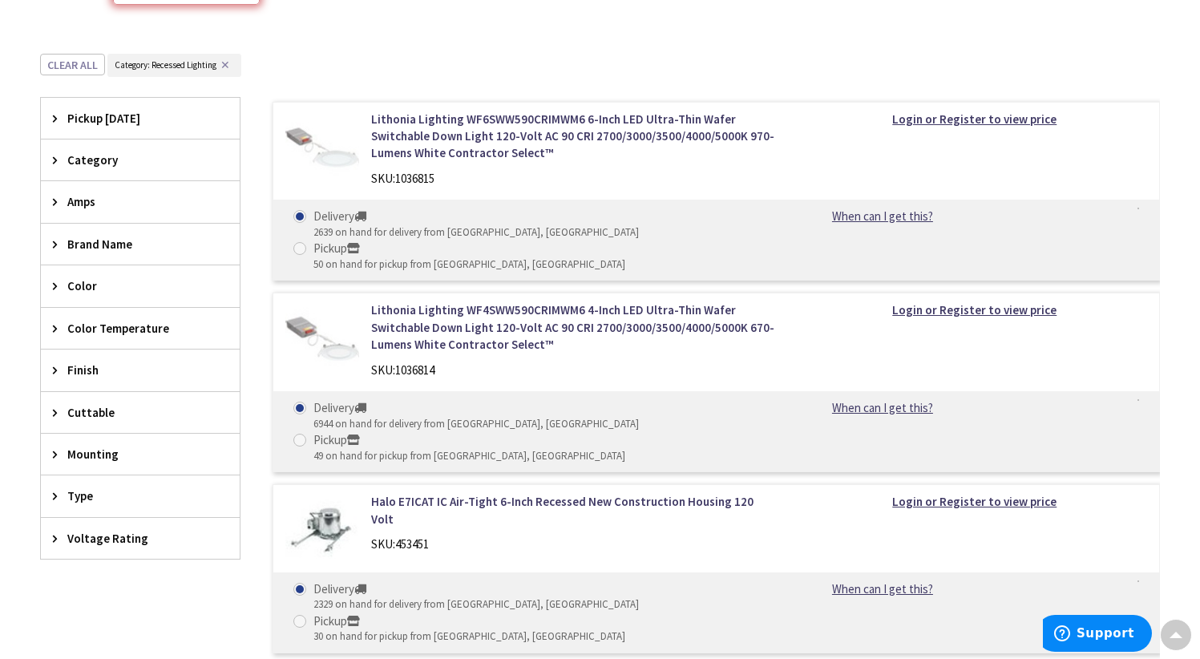
click at [66, 355] on div "Finish" at bounding box center [140, 369] width 199 height 41
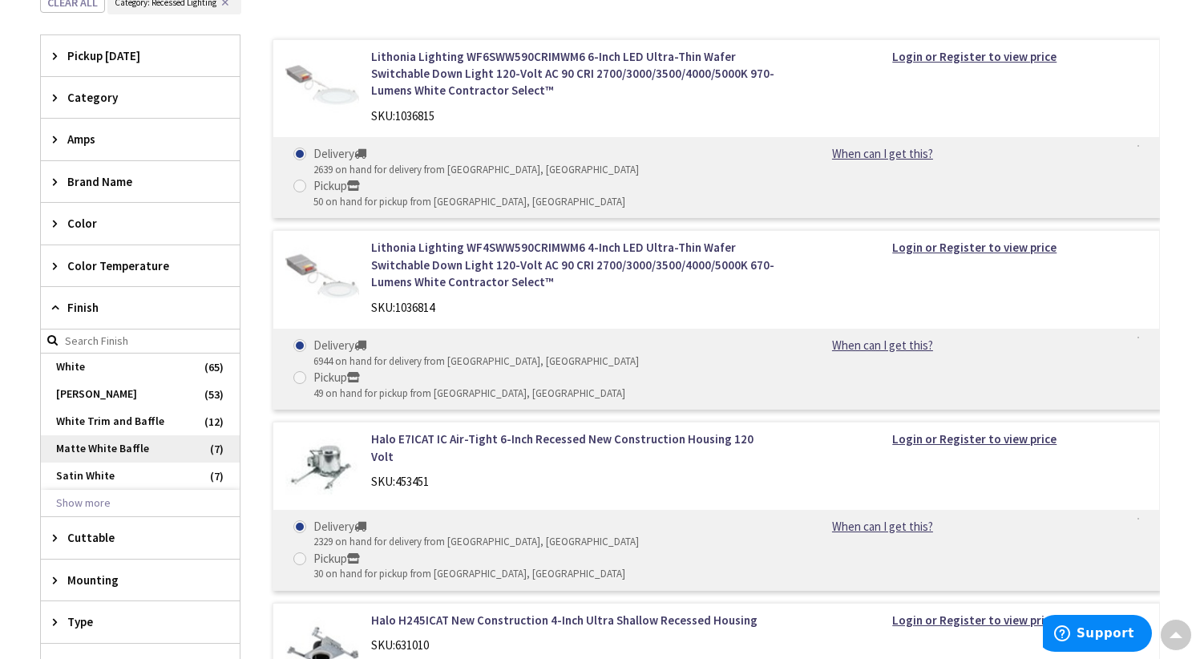
scroll to position [528, 0]
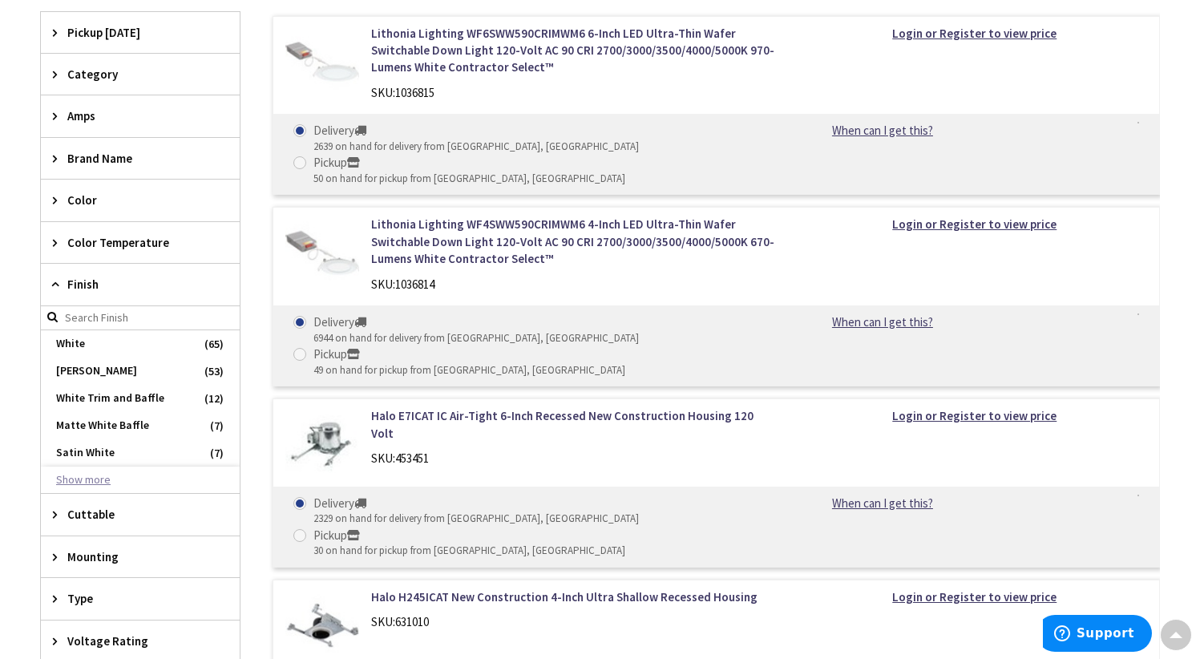
click at [86, 480] on button "Show more" at bounding box center [140, 480] width 199 height 27
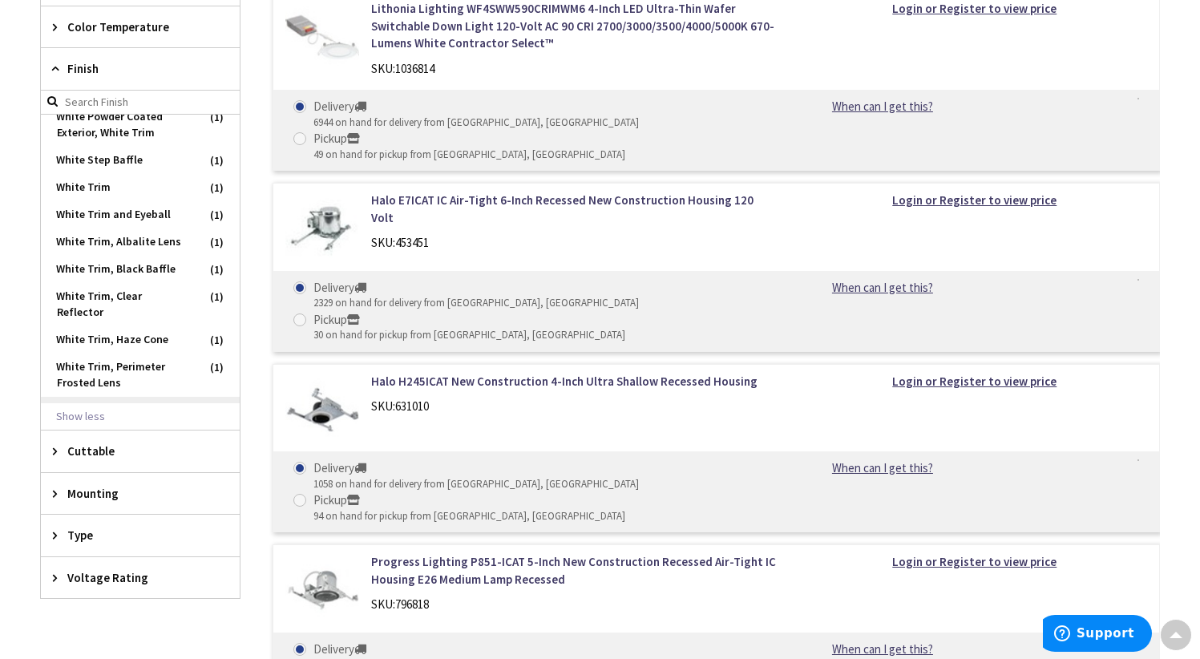
scroll to position [745, 0]
click at [60, 451] on icon at bounding box center [59, 449] width 12 height 12
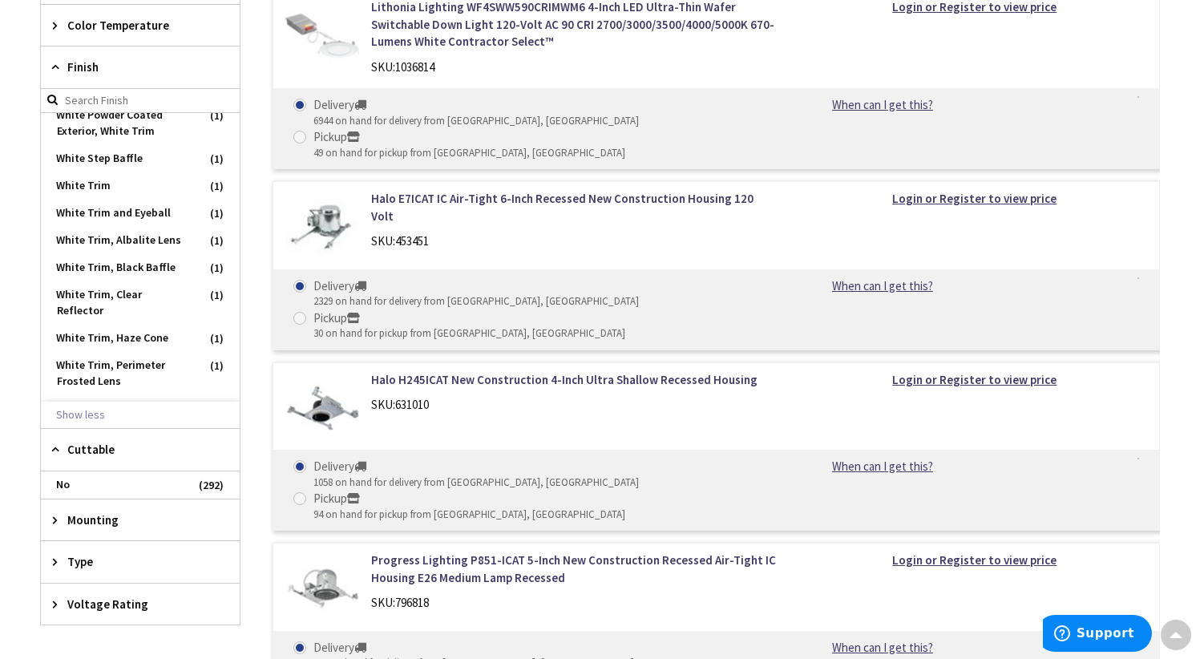
click at [60, 451] on icon at bounding box center [59, 449] width 12 height 12
click at [54, 491] on icon at bounding box center [59, 492] width 12 height 12
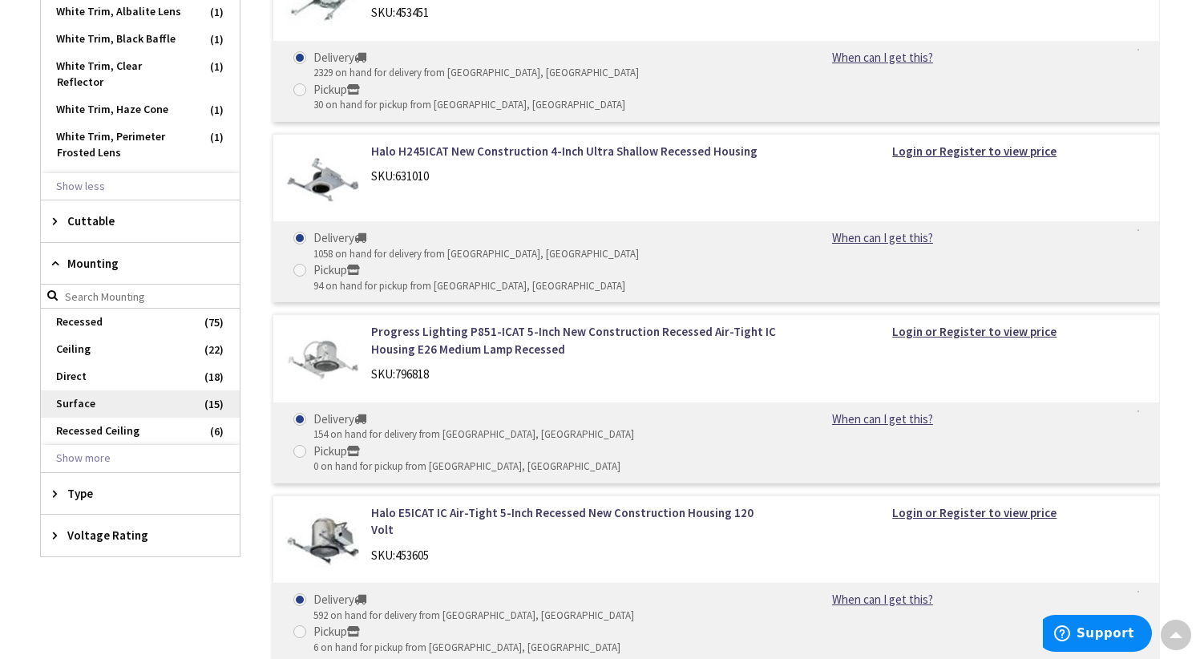
scroll to position [988, 0]
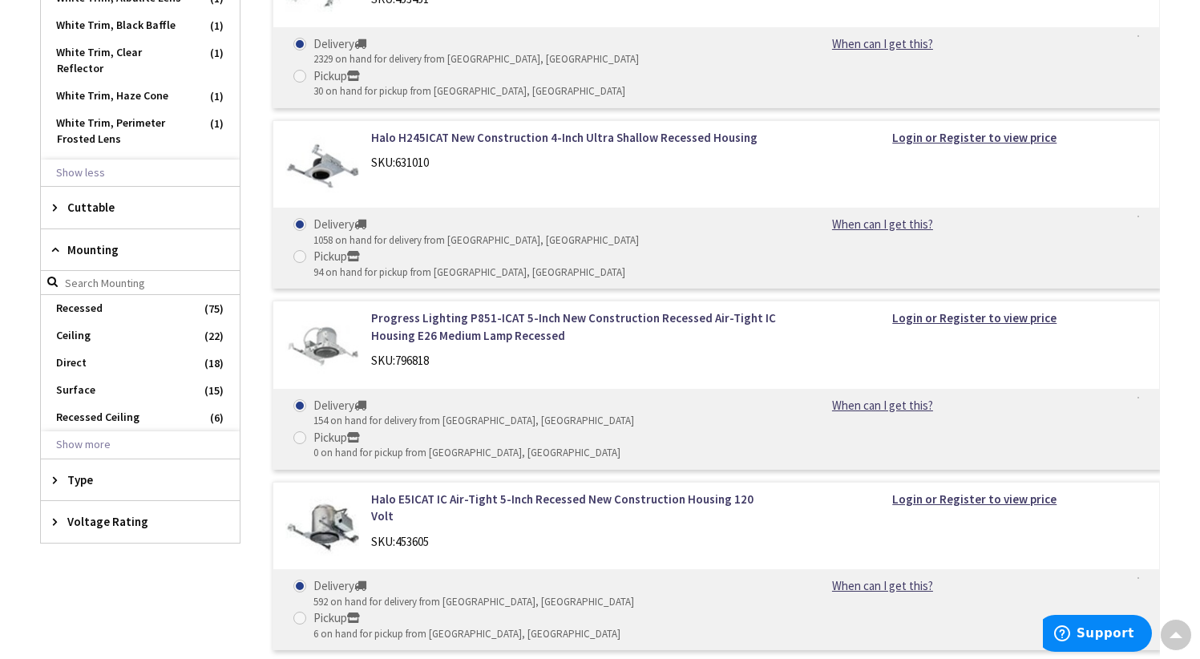
click at [65, 476] on div "Type" at bounding box center [140, 479] width 199 height 41
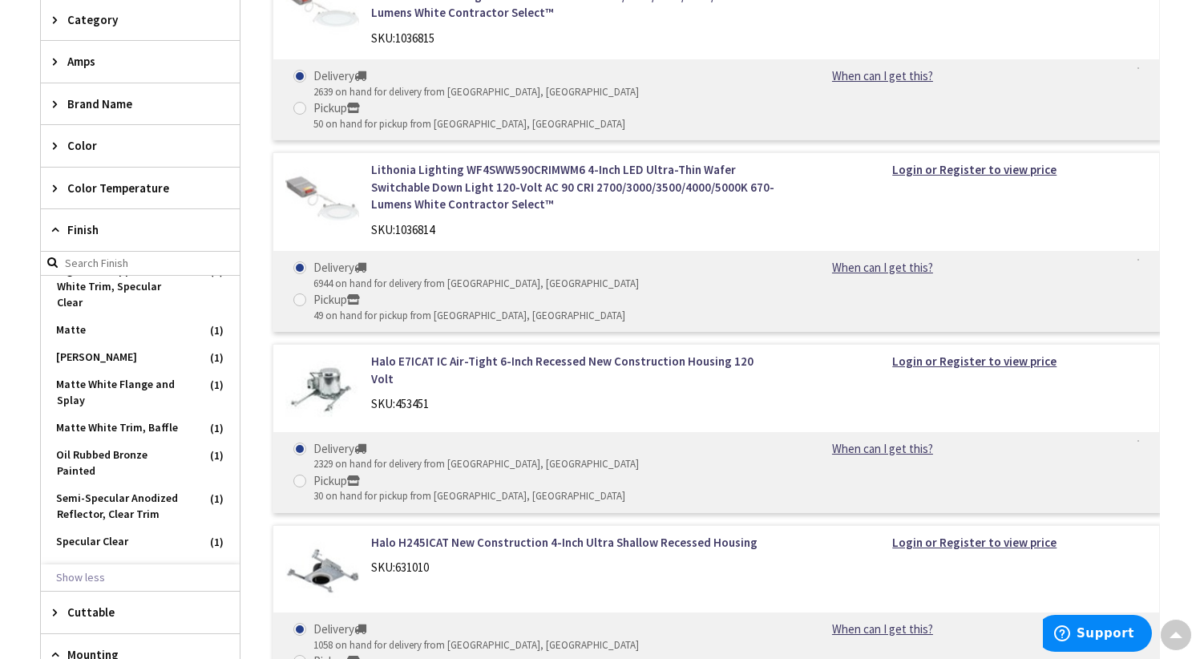
scroll to position [552, 0]
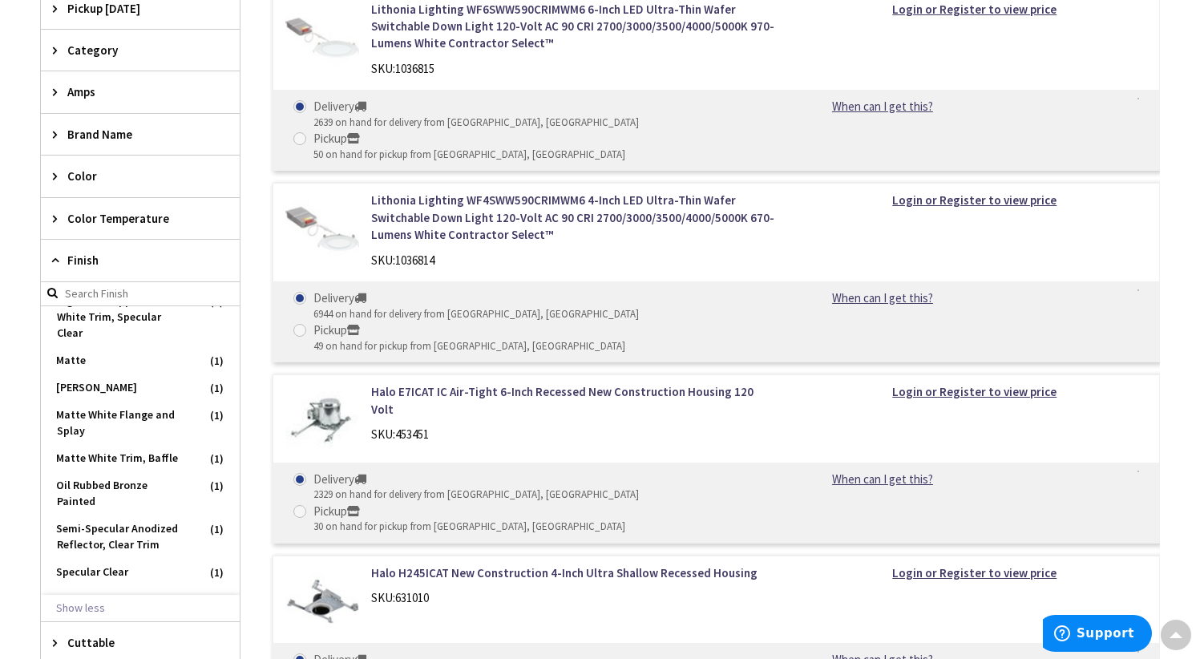
click at [53, 261] on icon at bounding box center [59, 260] width 12 height 12
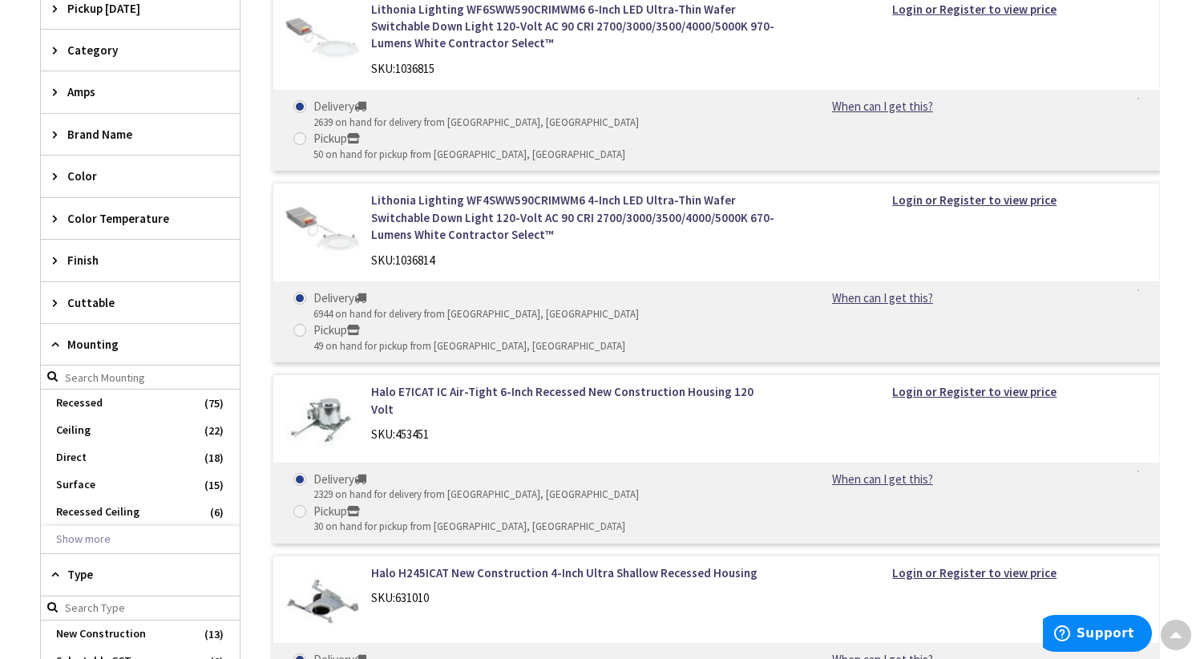
click at [54, 344] on icon at bounding box center [59, 344] width 12 height 12
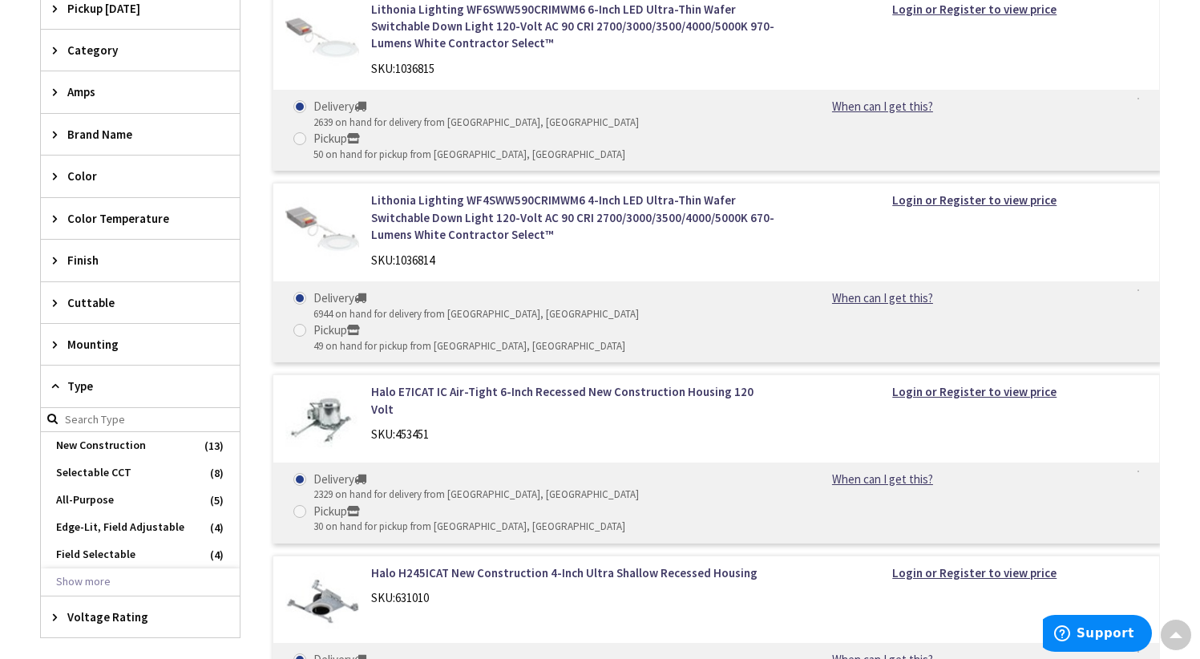
click at [56, 389] on icon at bounding box center [59, 386] width 12 height 12
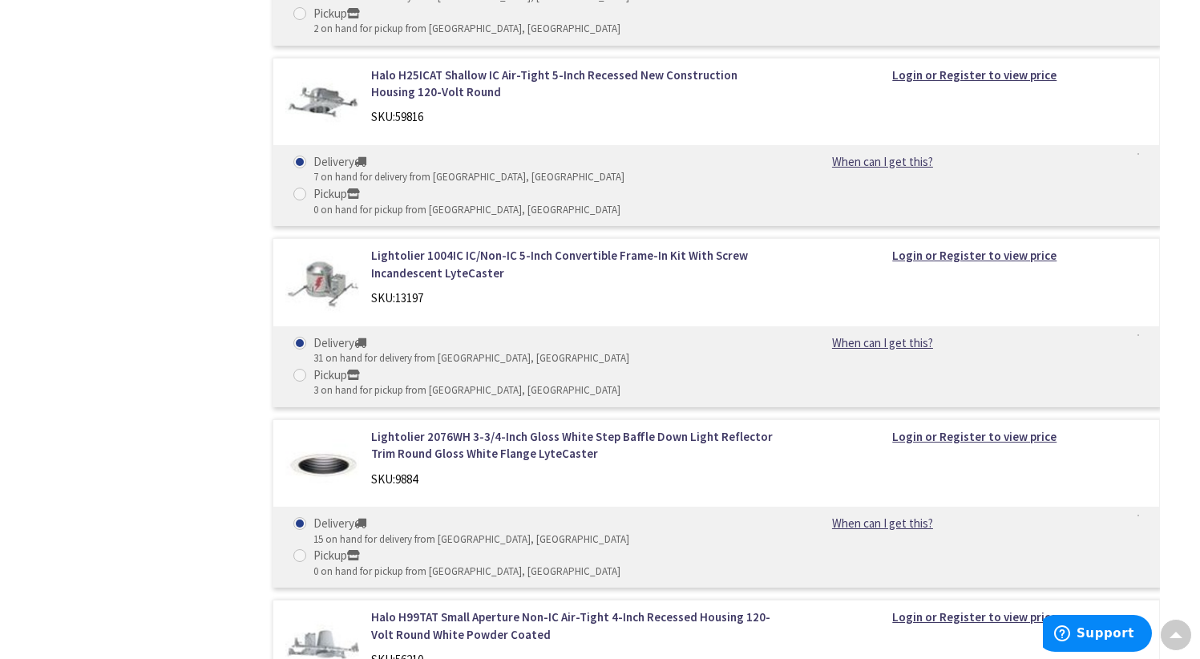
scroll to position [12418, 0]
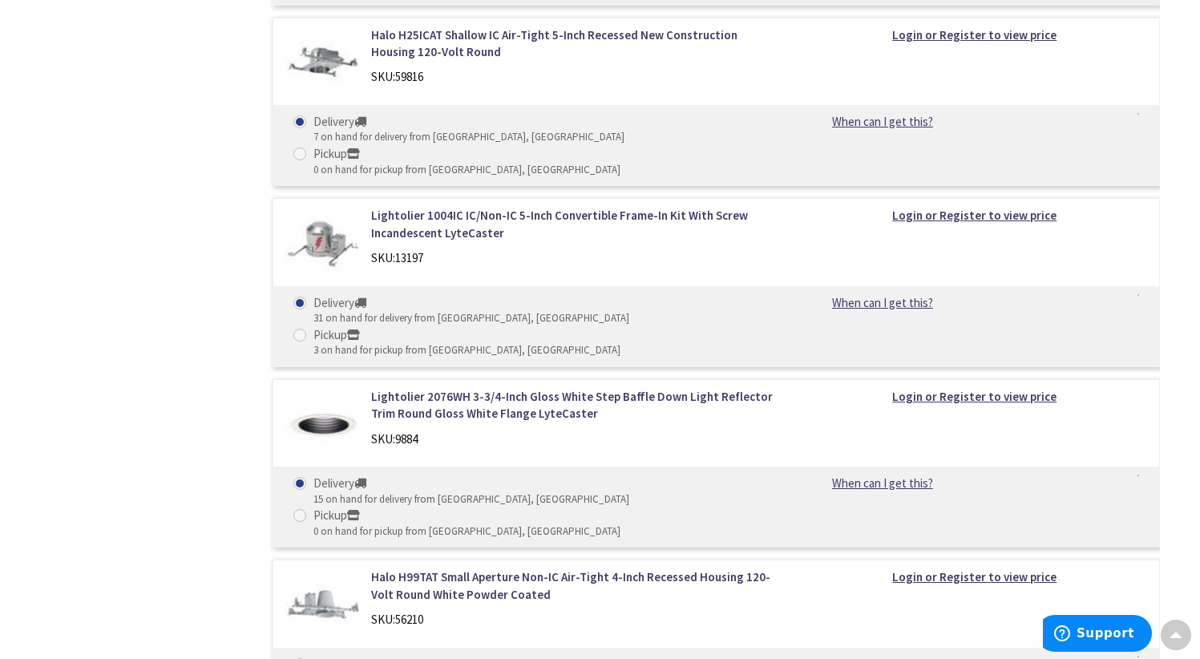
drag, startPoint x: 370, startPoint y: 202, endPoint x: 502, endPoint y: 197, distance: 131.5
drag, startPoint x: 370, startPoint y: 202, endPoint x: 508, endPoint y: 200, distance: 137.9
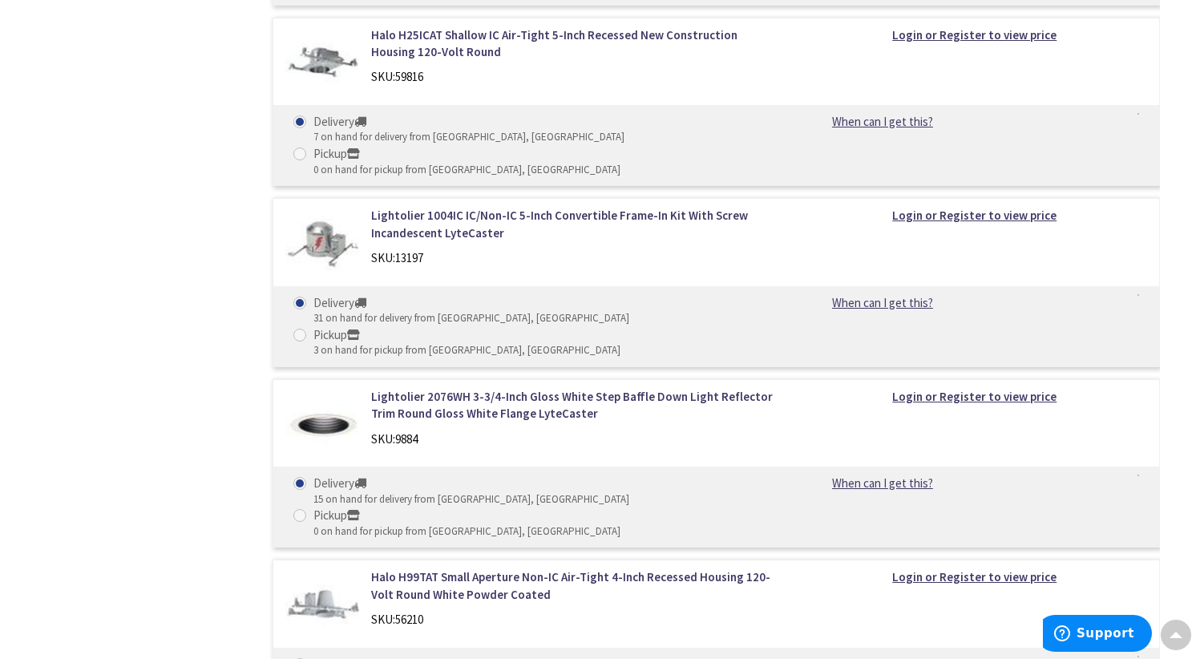
copy link "Halo HLB4SP069FS1EMWR"
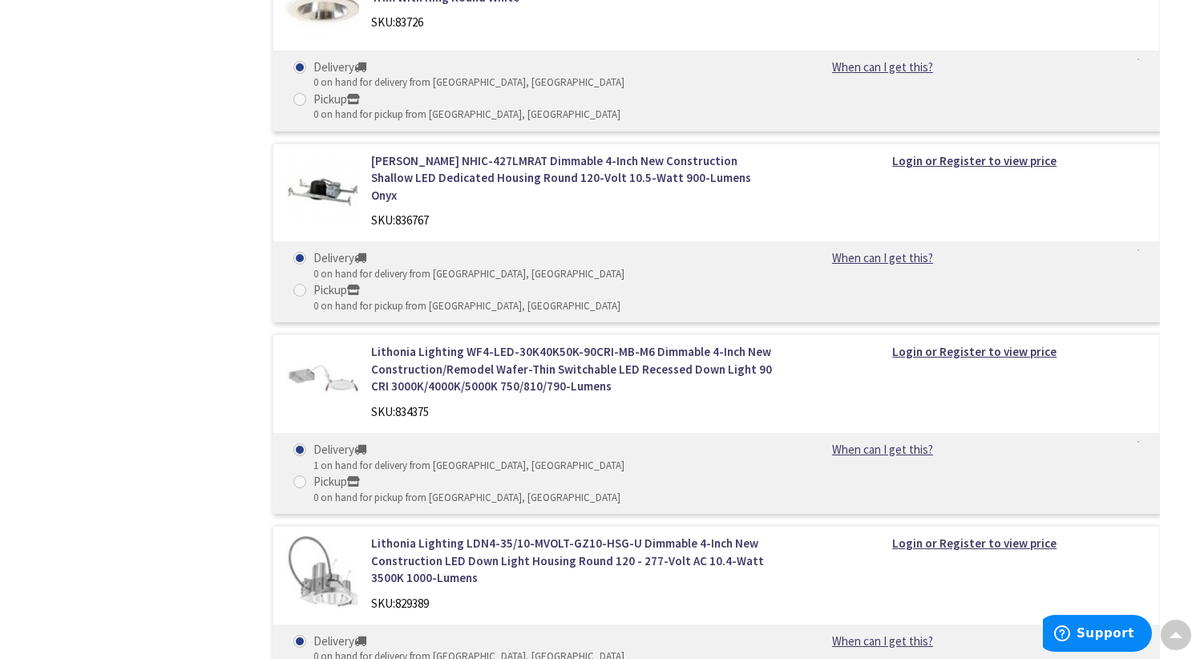
scroll to position [27760, 0]
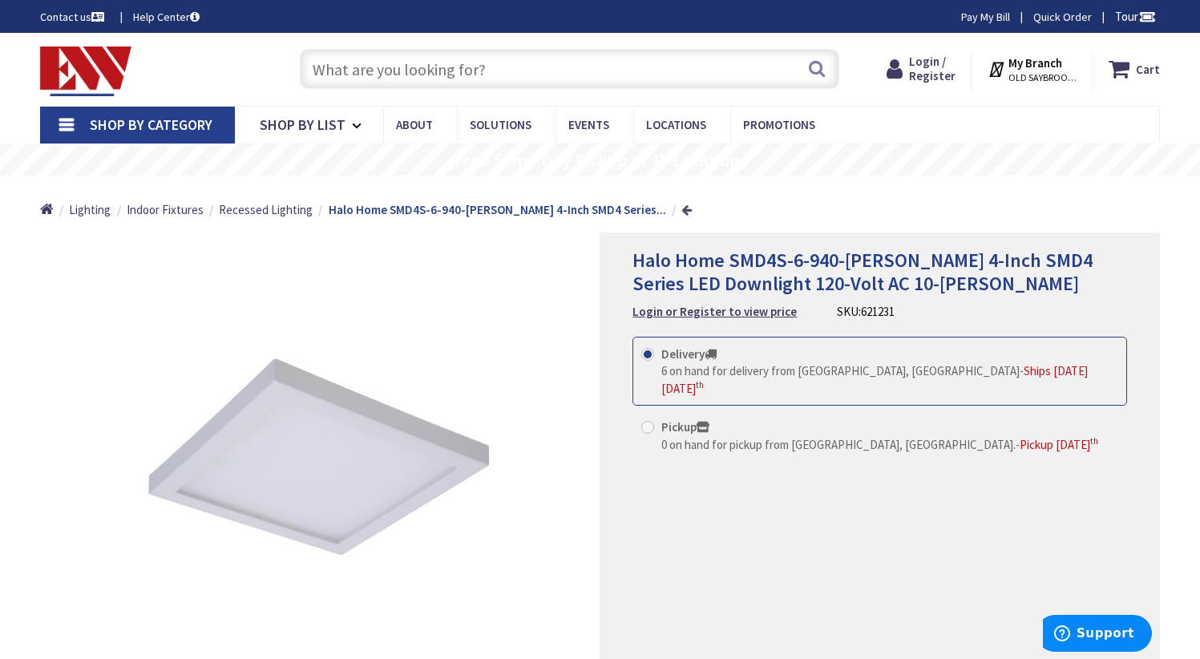
click at [681, 209] on link at bounding box center [686, 210] width 10 height 12
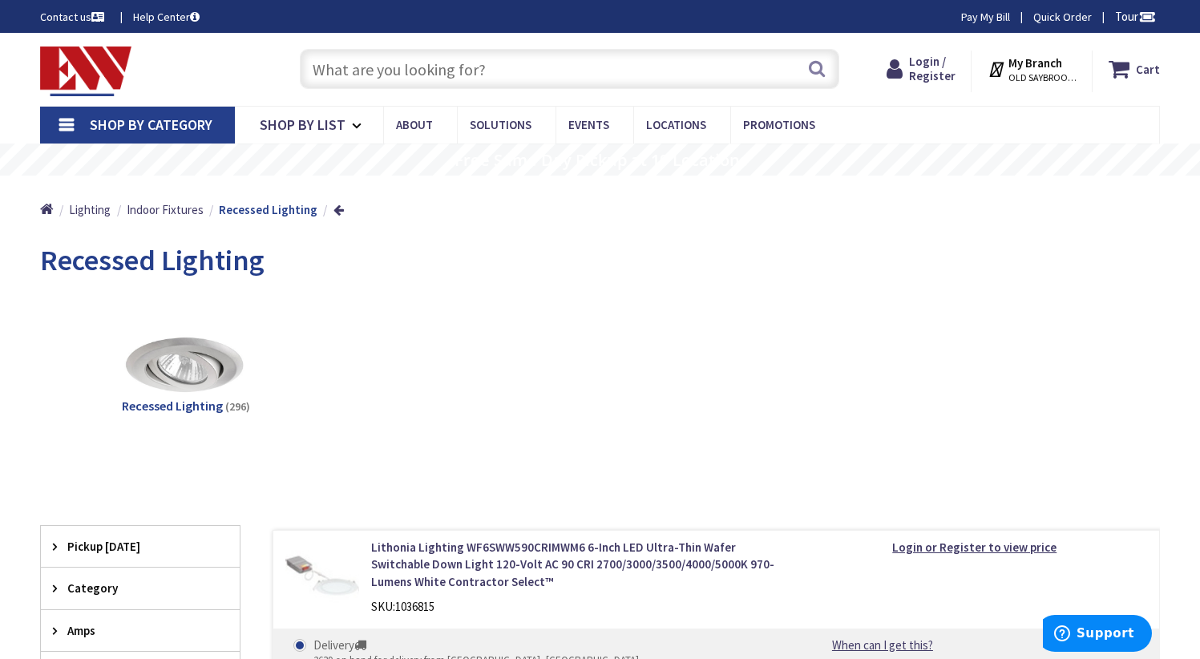
click at [595, 71] on input "text" at bounding box center [570, 69] width 540 height 40
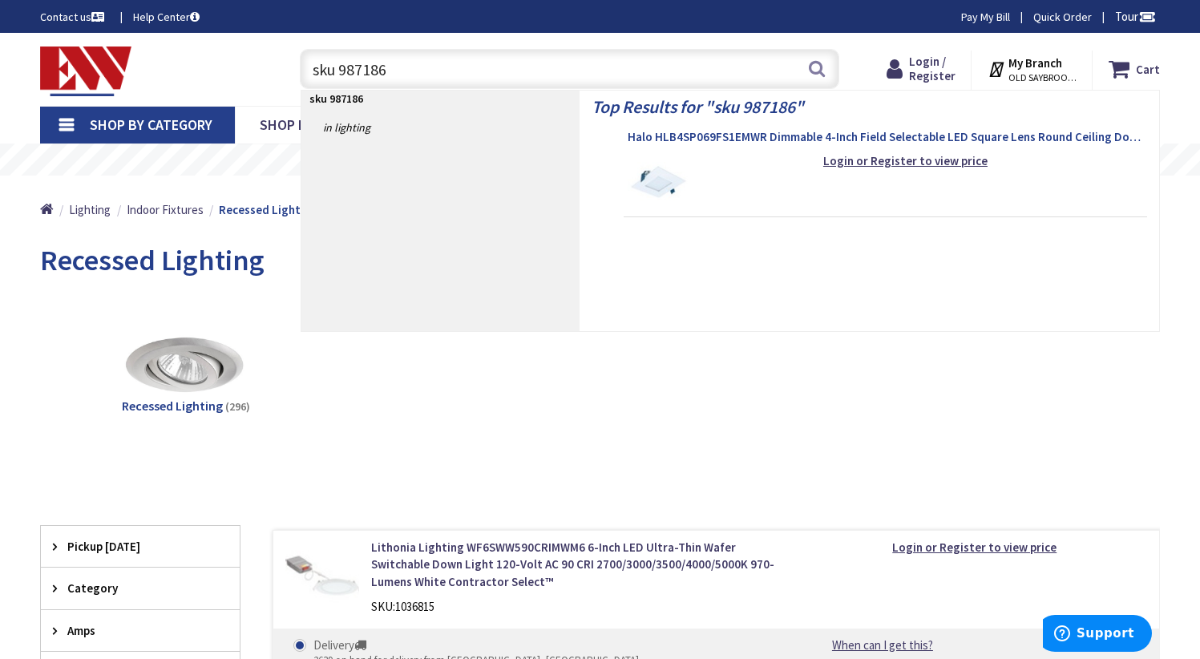
type input "sku 987186"
click at [693, 131] on span "Halo HLB4SP069FS1EMWR Dimmable 4-Inch Field Selectable LED Square Lens Round Ce…" at bounding box center [885, 137] width 515 height 16
